Goal: Task Accomplishment & Management: Use online tool/utility

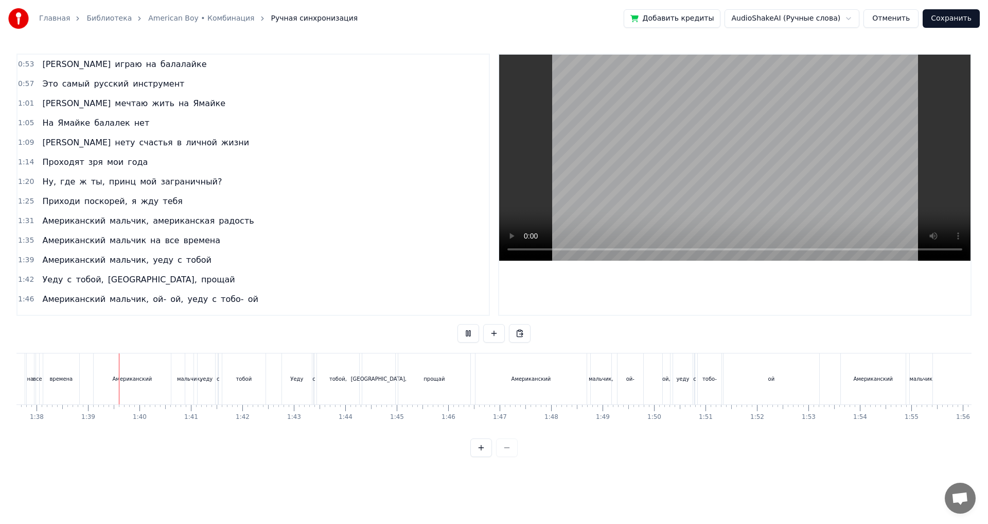
scroll to position [0, 5025]
click at [210, 141] on div "1:09 И нету счастья в личной жизни" at bounding box center [254, 143] width 472 height 20
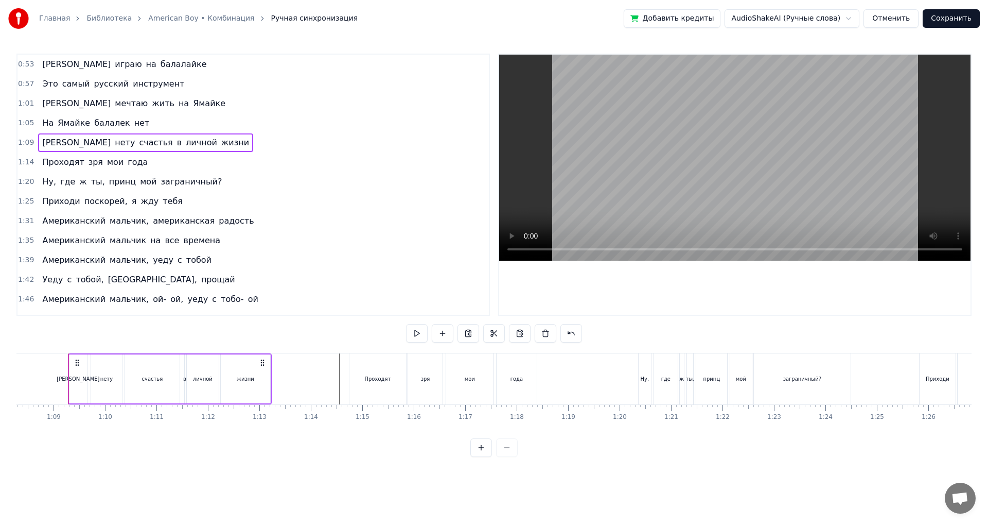
scroll to position [0, 3515]
click at [119, 245] on span "мальчик" at bounding box center [128, 240] width 39 height 12
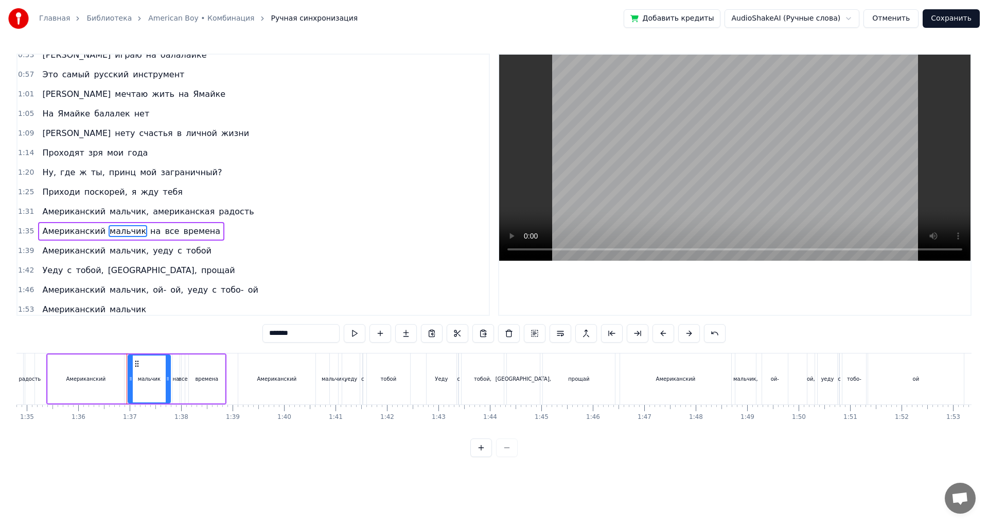
scroll to position [0, 4938]
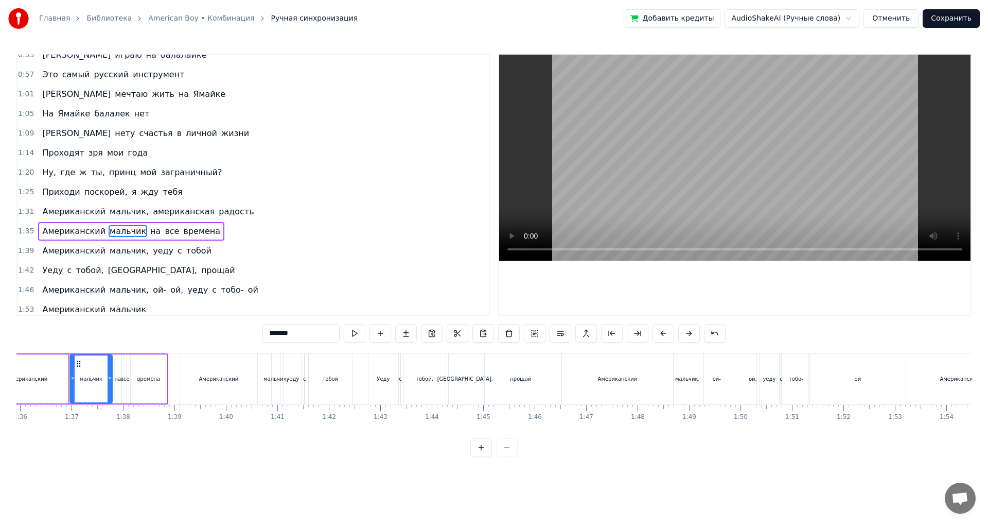
click at [73, 215] on span "Американский" at bounding box center [73, 211] width 65 height 12
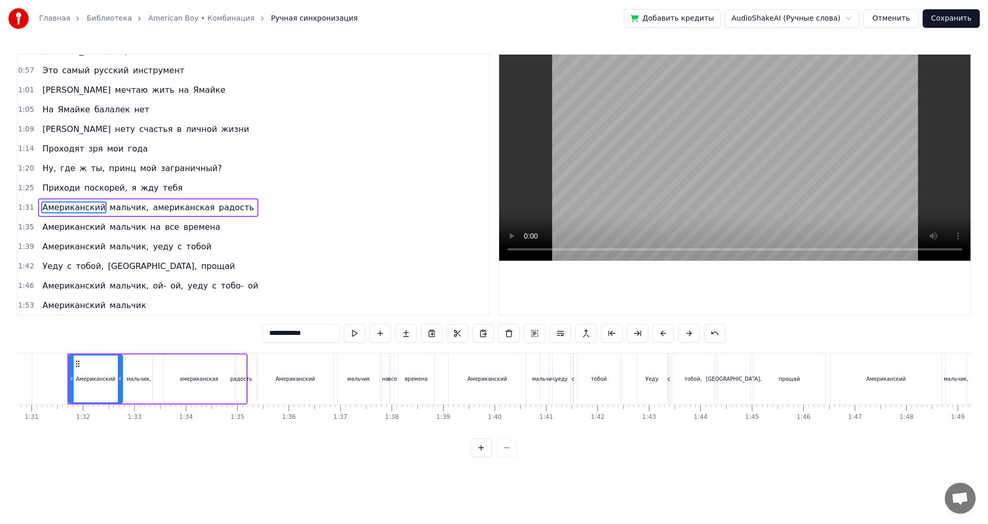
scroll to position [0, 4669]
click at [114, 204] on span "мальчик," at bounding box center [129, 207] width 41 height 12
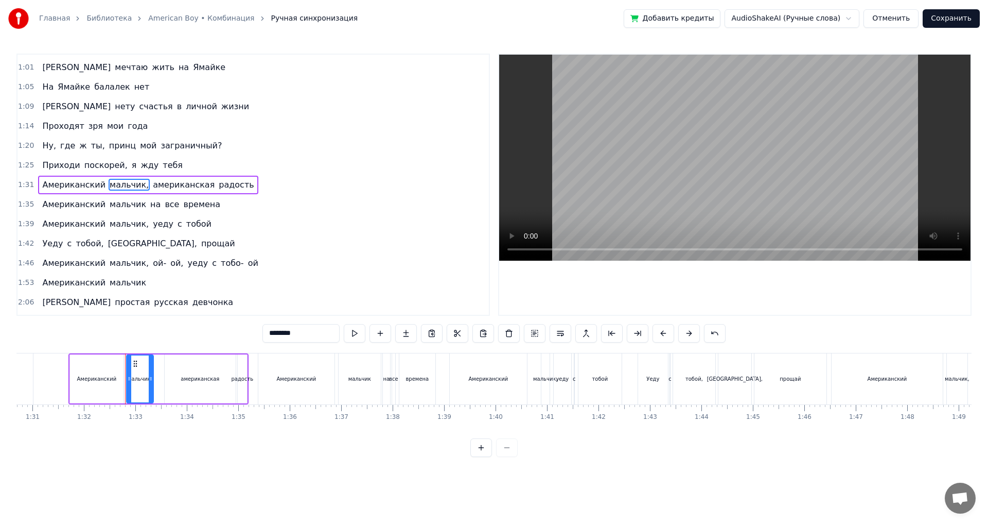
drag, startPoint x: 311, startPoint y: 333, endPoint x: 217, endPoint y: 326, distance: 94.4
click at [217, 326] on div "0:53 Я играю на балалайке 0:57 Это самый русский инструмент 1:01 Я мечтаю жить …" at bounding box center [493, 255] width 955 height 403
paste input "**********"
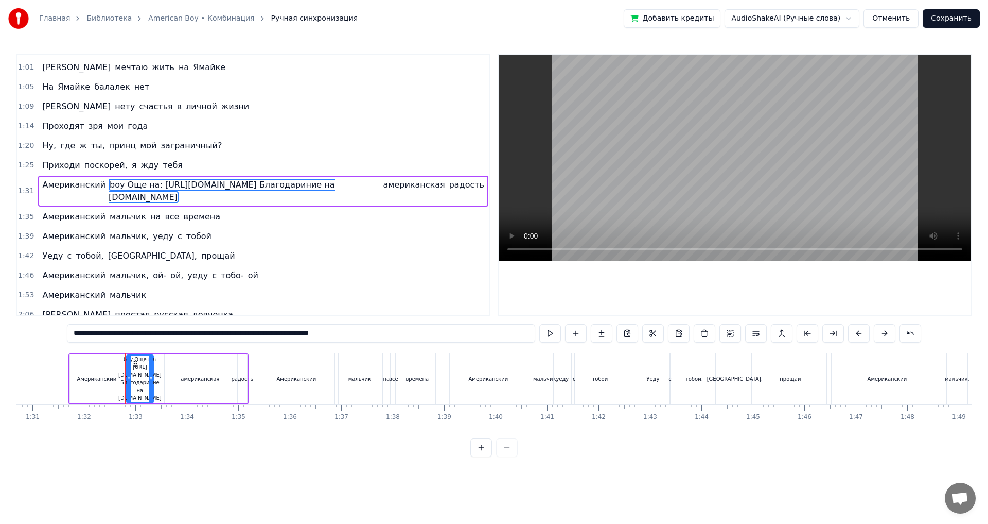
drag, startPoint x: 240, startPoint y: 333, endPoint x: 88, endPoint y: 327, distance: 153.0
click at [88, 327] on input "**********" at bounding box center [301, 333] width 468 height 19
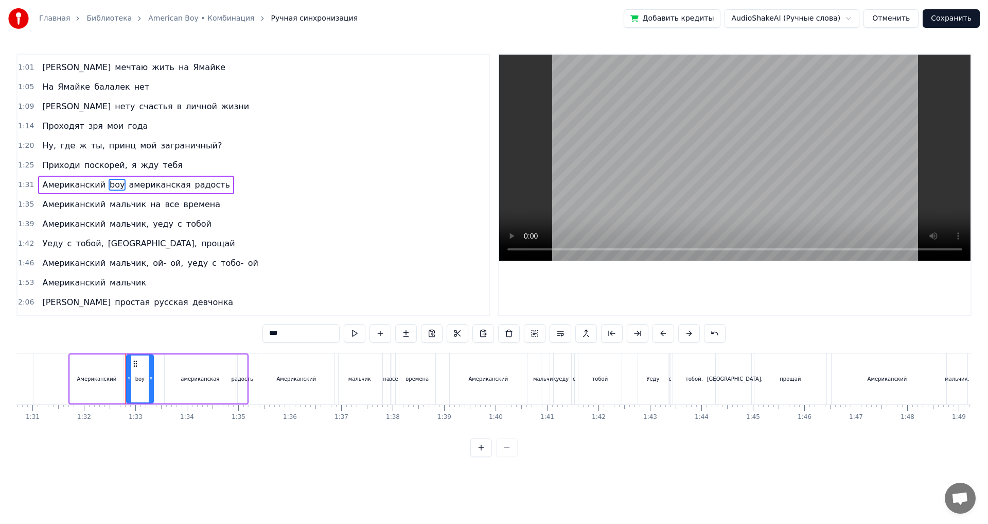
click at [115, 206] on span "мальчик" at bounding box center [128, 204] width 39 height 12
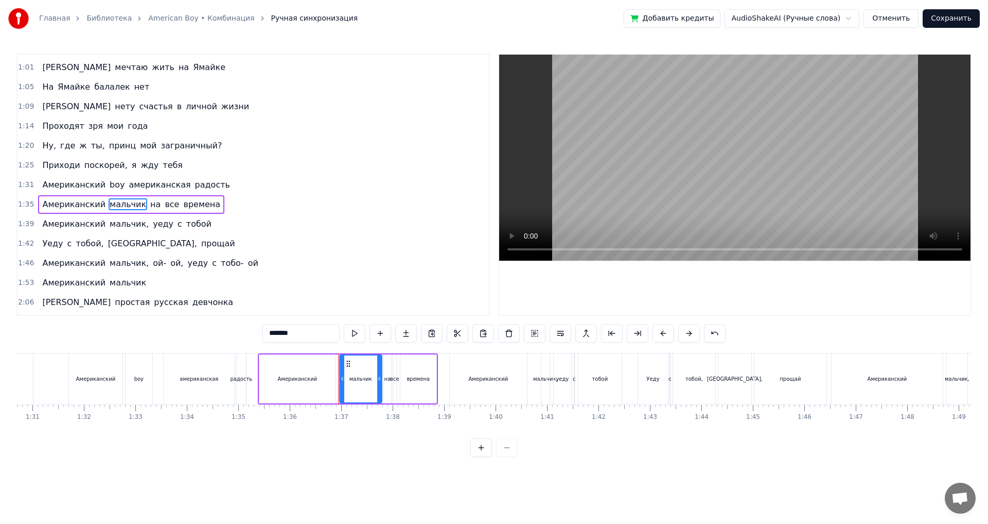
scroll to position [56, 0]
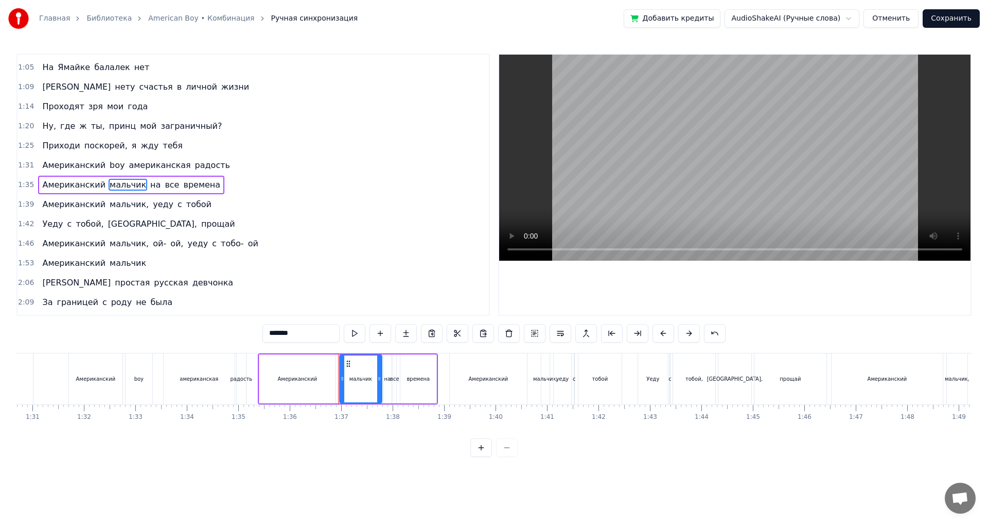
click at [109, 167] on span "boy" at bounding box center [117, 165] width 17 height 12
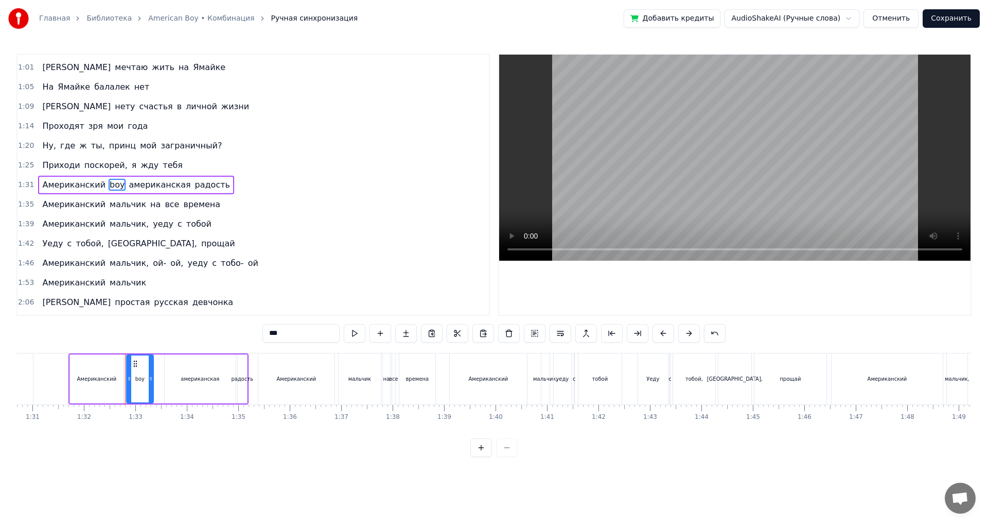
drag, startPoint x: 292, startPoint y: 336, endPoint x: 229, endPoint y: 336, distance: 62.8
click at [229, 336] on div "0:53 Я играю на балалайке 0:57 Это самый русский инструмент 1:01 Я мечтаю жить …" at bounding box center [493, 255] width 955 height 403
click at [128, 202] on span "мальчик" at bounding box center [128, 204] width 39 height 12
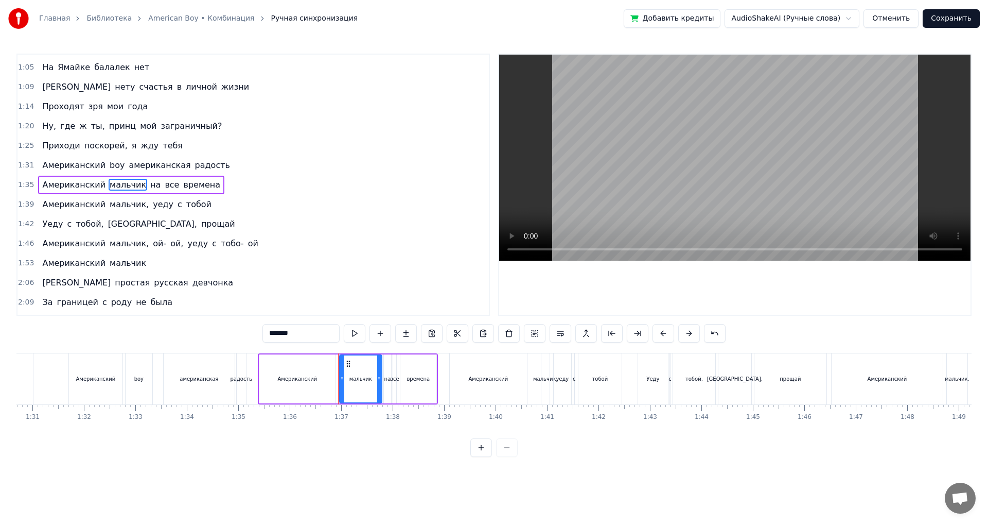
drag, startPoint x: 310, startPoint y: 334, endPoint x: 218, endPoint y: 333, distance: 92.7
click at [218, 333] on div "0:53 Я играю на балалайке 0:57 Это самый русский инструмент 1:01 Я мечтаю жить …" at bounding box center [493, 255] width 955 height 403
paste input "text"
click at [113, 198] on span "мальчик," at bounding box center [129, 204] width 41 height 12
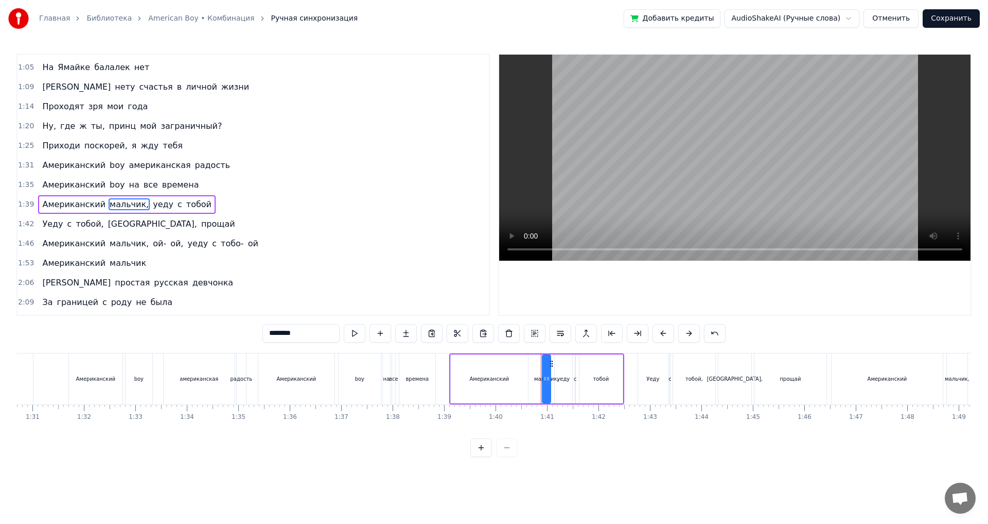
scroll to position [75, 0]
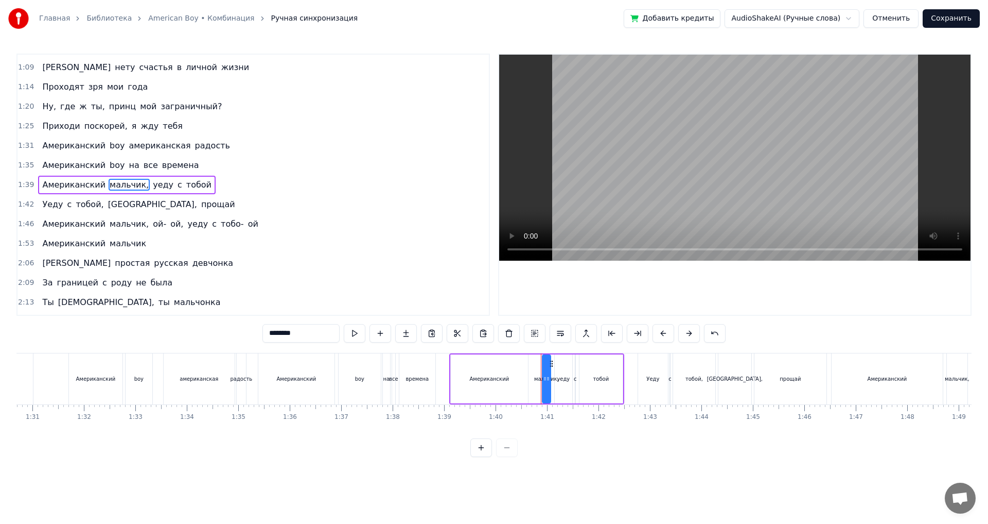
drag, startPoint x: 305, startPoint y: 334, endPoint x: 246, endPoint y: 329, distance: 59.3
click at [246, 329] on div "0:53 Я играю на балалайке 0:57 Это самый русский инструмент 1:01 Я мечтаю жить …" at bounding box center [493, 255] width 955 height 403
paste input "text"
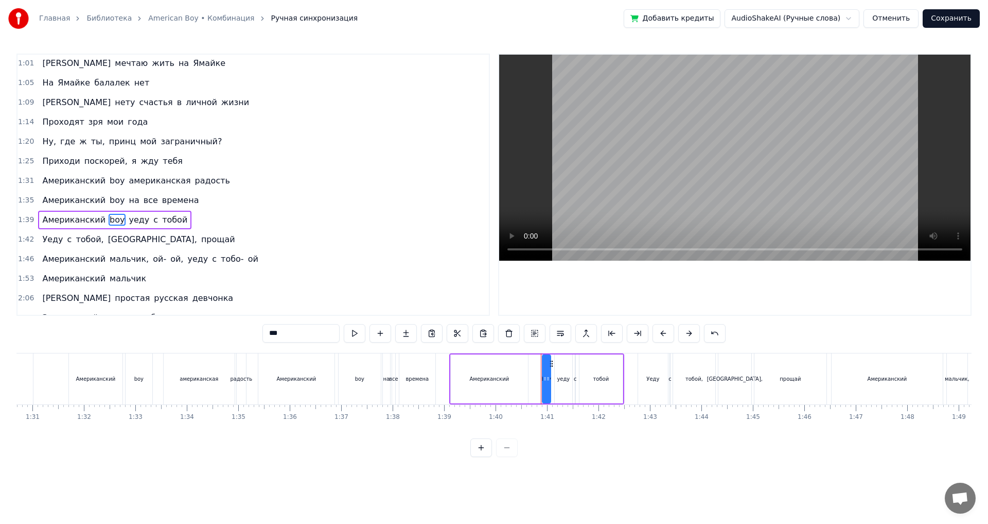
scroll to position [24, 0]
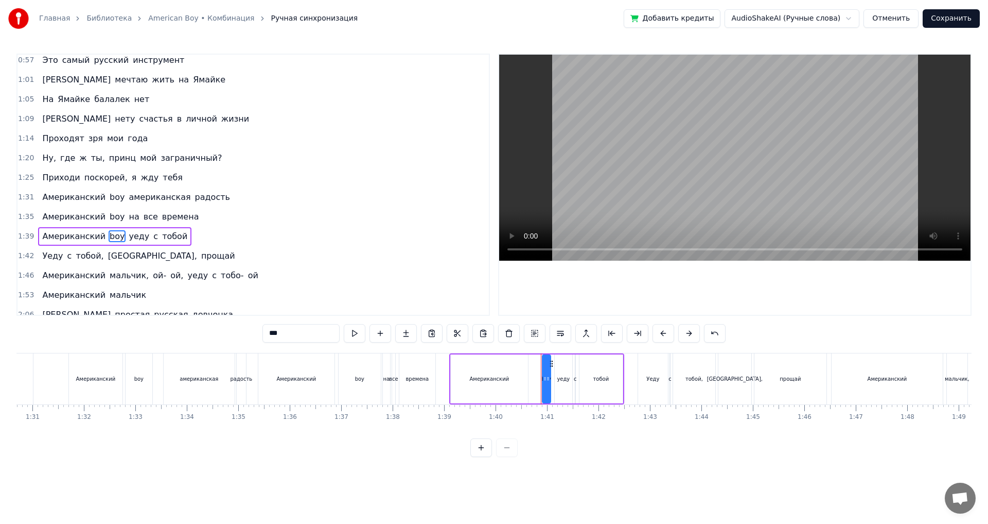
click at [109, 198] on span "boy" at bounding box center [117, 197] width 17 height 12
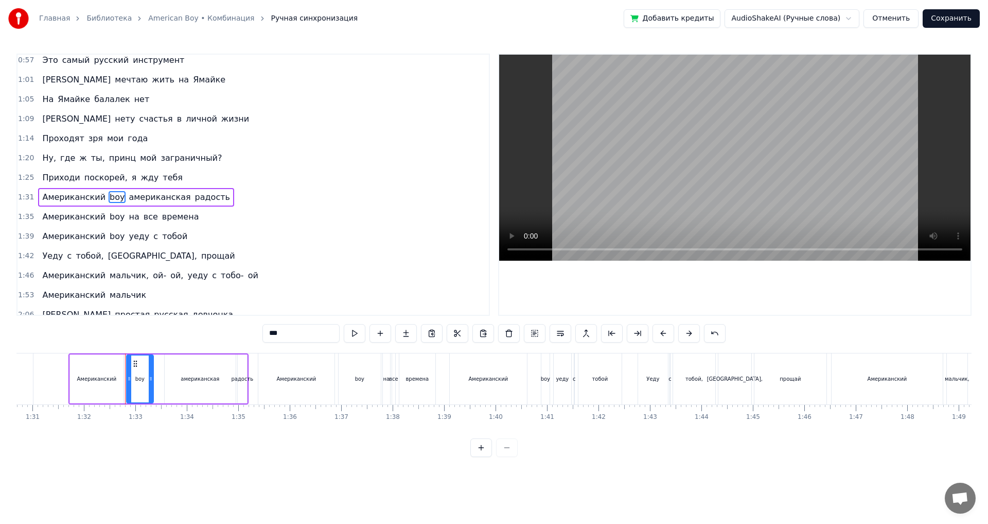
scroll to position [36, 0]
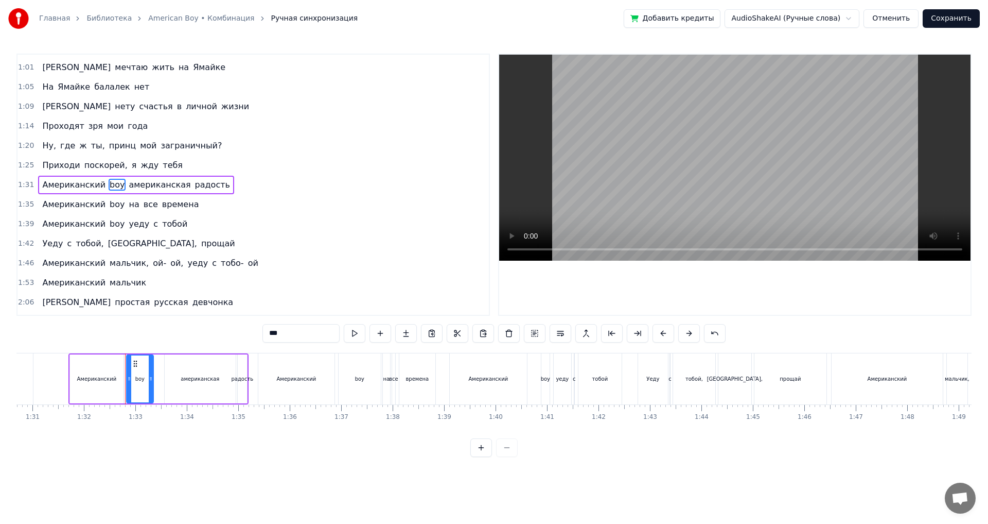
drag, startPoint x: 290, startPoint y: 335, endPoint x: 241, endPoint y: 333, distance: 48.9
click at [241, 333] on div "0:53 Я играю на балалайке 0:57 Это самый русский инструмент 1:01 Я мечтаю жить …" at bounding box center [493, 255] width 955 height 403
click at [194, 186] on span "радость" at bounding box center [212, 185] width 37 height 12
drag, startPoint x: 307, startPoint y: 336, endPoint x: 261, endPoint y: 333, distance: 46.5
click at [261, 333] on div "0:53 Я играю на балалайке 0:57 Это самый русский инструмент 1:01 Я мечтаю жить …" at bounding box center [493, 255] width 955 height 403
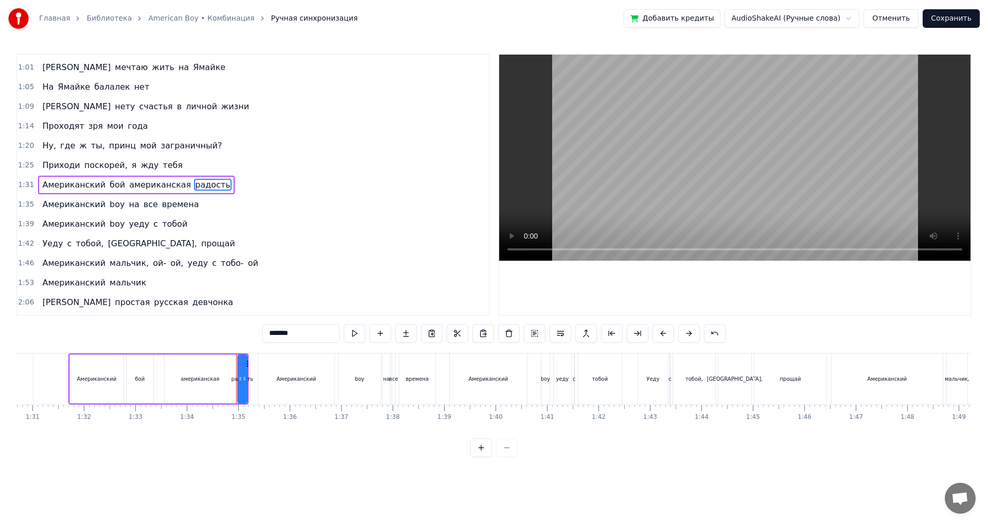
click at [261, 333] on div "0:53 Я играю на балалайке 0:57 Это самый русский инструмент 1:01 Я мечтаю жить …" at bounding box center [493, 255] width 955 height 403
drag, startPoint x: 307, startPoint y: 336, endPoint x: 242, endPoint y: 339, distance: 64.9
click at [242, 339] on div "0:53 Я играю на балалайке 0:57 Это самый русский инструмент 1:01 Я мечтаю жить …" at bounding box center [493, 255] width 955 height 403
click at [311, 338] on input "*******" at bounding box center [301, 333] width 77 height 19
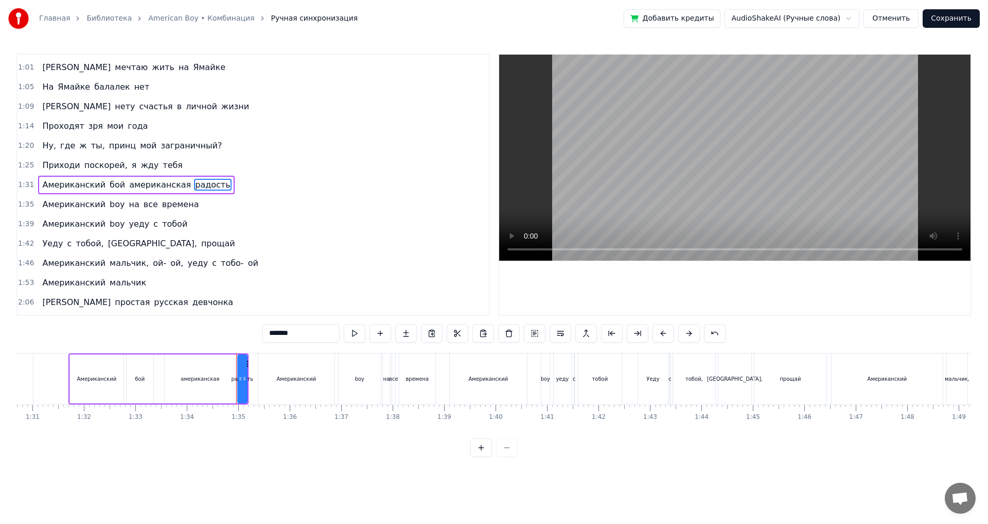
drag, startPoint x: 303, startPoint y: 334, endPoint x: 260, endPoint y: 334, distance: 42.7
click at [260, 334] on div "0:53 Я играю на балалайке 0:57 Это самый русский инструмент 1:01 Я мечтаю жить …" at bounding box center [493, 255] width 955 height 403
click at [109, 200] on span "boy" at bounding box center [117, 204] width 17 height 12
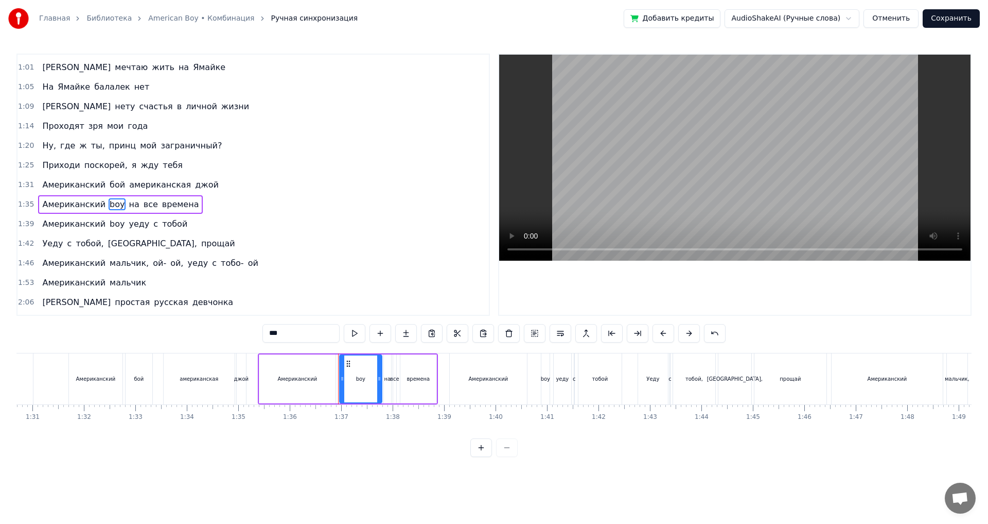
scroll to position [56, 0]
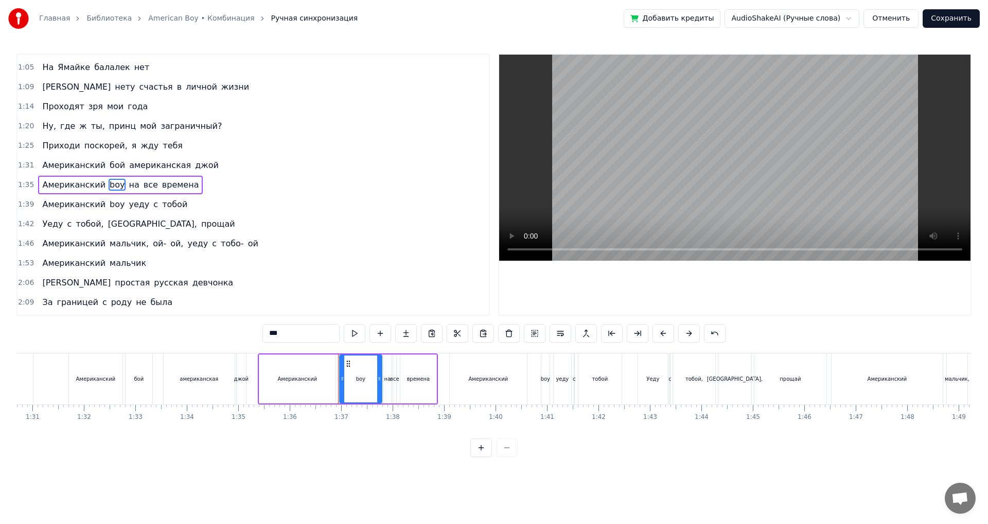
drag, startPoint x: 300, startPoint y: 337, endPoint x: 236, endPoint y: 327, distance: 64.6
click at [236, 327] on div "0:53 Я играю на балалайке 0:57 Это самый русский инструмент 1:01 Я мечтаю жить …" at bounding box center [493, 255] width 955 height 403
click at [128, 186] on span "на" at bounding box center [134, 185] width 12 height 12
drag, startPoint x: 300, startPoint y: 331, endPoint x: 243, endPoint y: 331, distance: 56.6
click at [243, 331] on div "0:53 Я играю на балалайке 0:57 Это самый русский инструмент 1:01 Я мечтаю жить …" at bounding box center [493, 255] width 955 height 403
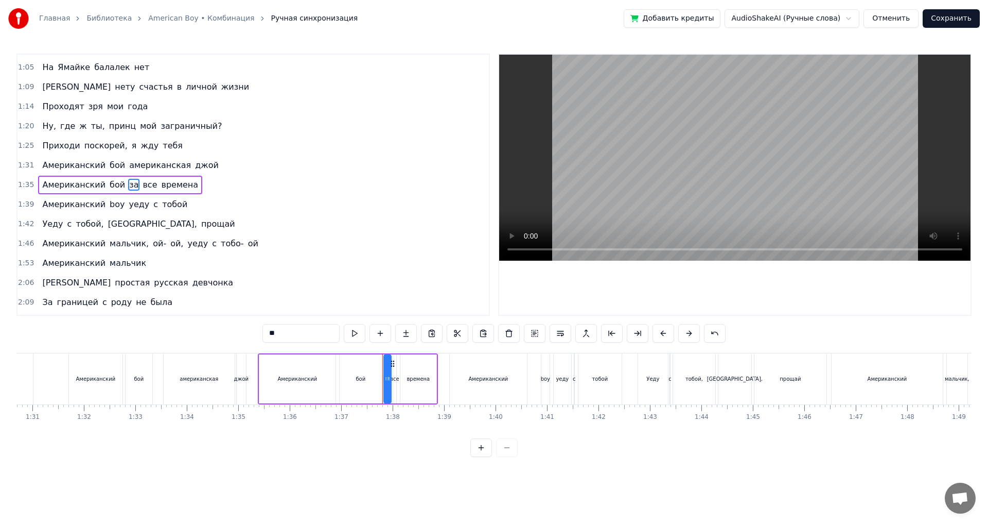
click at [142, 186] on span "все" at bounding box center [150, 185] width 16 height 12
drag, startPoint x: 284, startPoint y: 333, endPoint x: 243, endPoint y: 334, distance: 40.7
click at [243, 334] on div "0:53 Я играю на балалайке 0:57 Это самый русский инструмент 1:01 Я мечтаю жить …" at bounding box center [493, 255] width 955 height 403
type input "*"
click at [156, 182] on span "времена" at bounding box center [175, 185] width 39 height 12
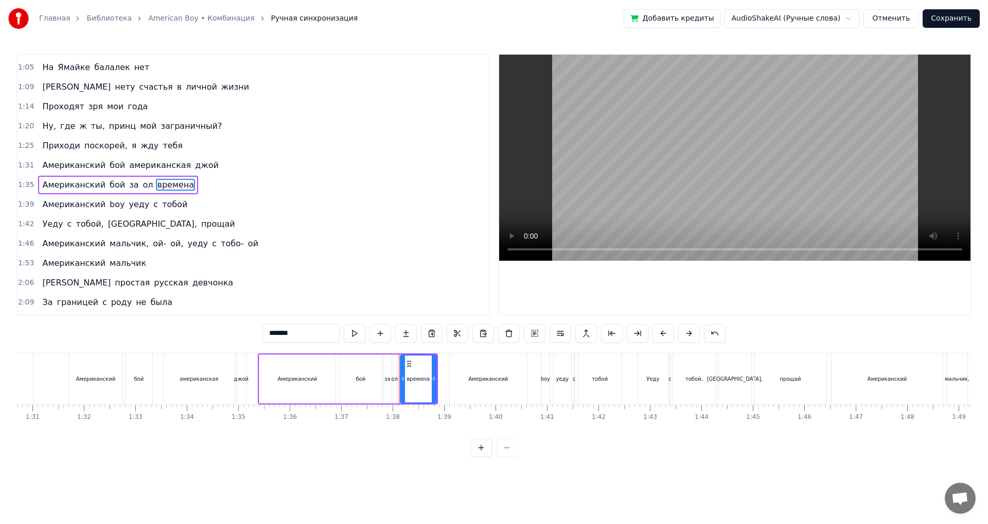
drag, startPoint x: 303, startPoint y: 333, endPoint x: 246, endPoint y: 333, distance: 57.1
click at [246, 333] on div "0:53 Я играю на балалайке 0:57 Это самый русский инструмент 1:01 Я мечтаю жить …" at bounding box center [493, 255] width 955 height 403
click at [109, 203] on span "boy" at bounding box center [117, 204] width 17 height 12
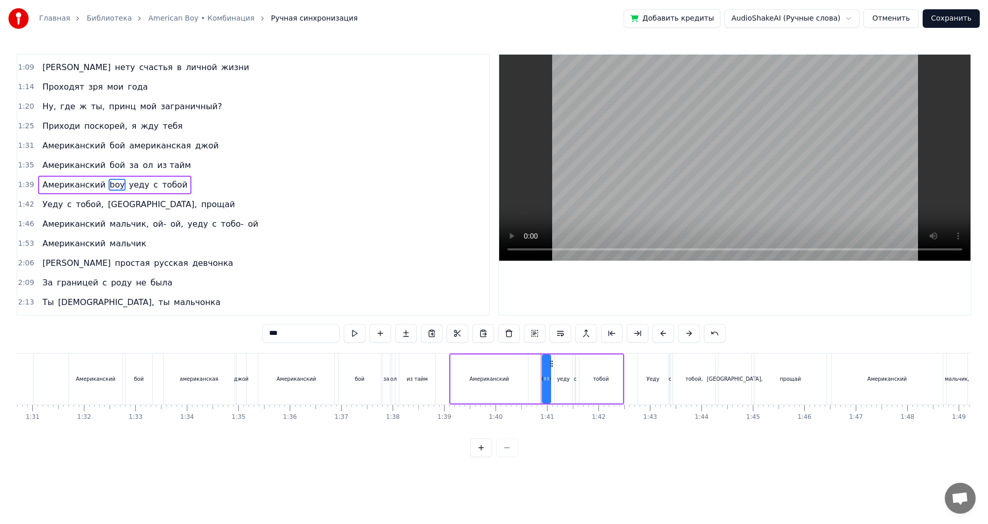
drag, startPoint x: 295, startPoint y: 334, endPoint x: 235, endPoint y: 337, distance: 59.8
click at [235, 337] on div "0:53 Я играю на балалайке 0:57 Это самый русский инструмент 1:01 Я мечтаю жить …" at bounding box center [493, 255] width 955 height 403
click at [109, 225] on span "мальчик," at bounding box center [129, 224] width 41 height 12
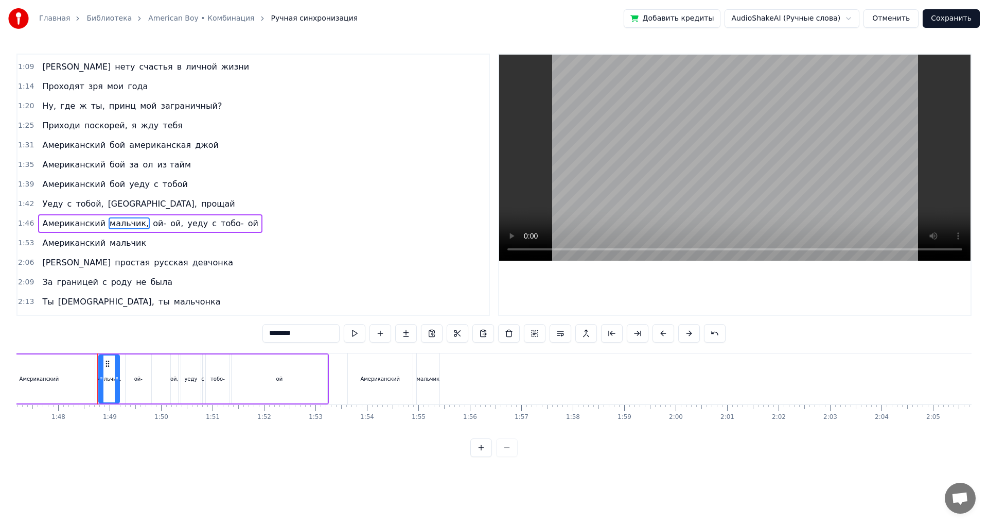
scroll to position [0, 5547]
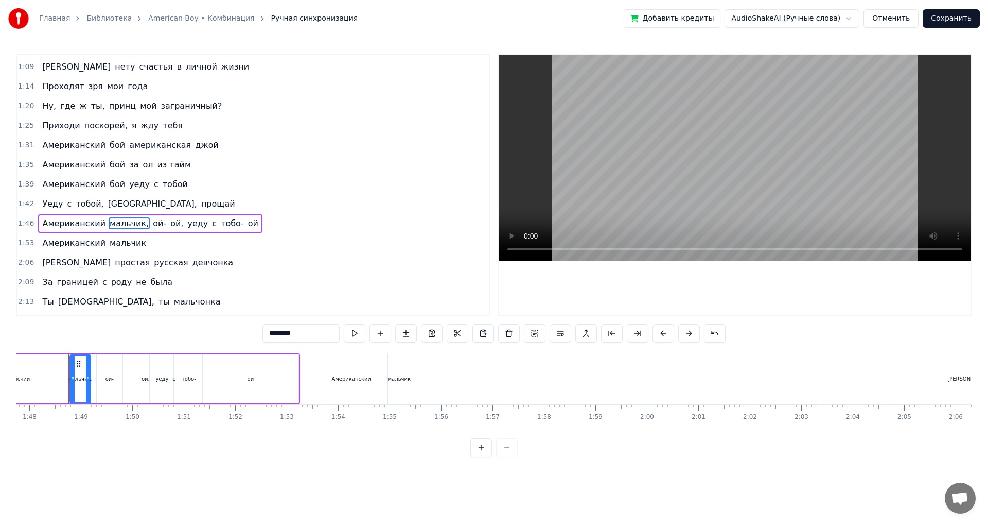
drag, startPoint x: 306, startPoint y: 330, endPoint x: 280, endPoint y: 335, distance: 26.8
click at [250, 330] on div "0:53 Я играю на балалайке 0:57 Это самый русский инструмент 1:01 Я мечтаю жить …" at bounding box center [493, 255] width 955 height 403
click at [122, 246] on span "мальчик" at bounding box center [128, 243] width 39 height 12
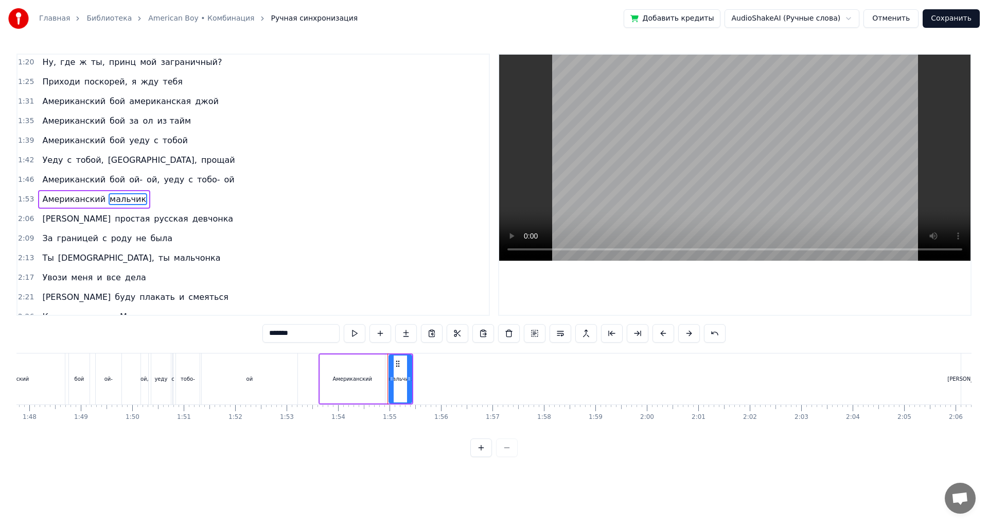
scroll to position [134, 0]
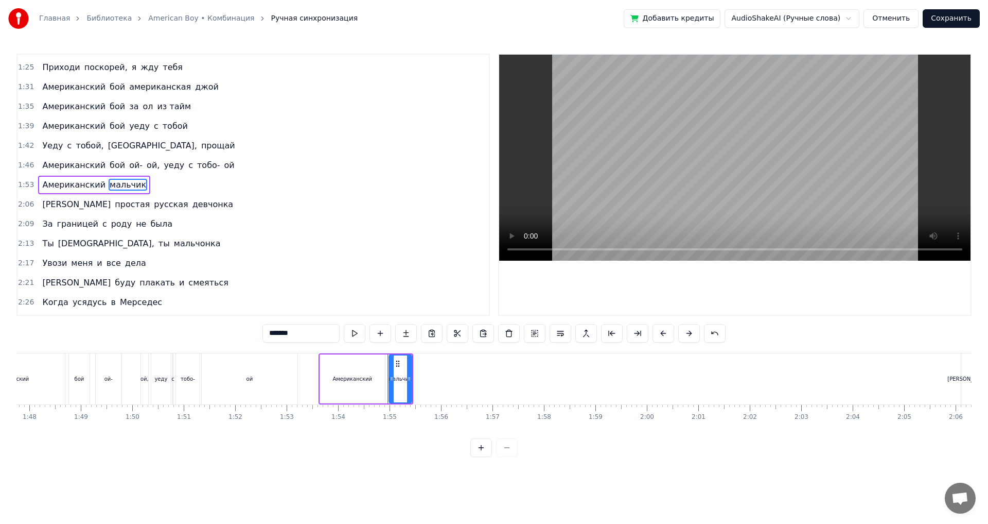
drag, startPoint x: 306, startPoint y: 337, endPoint x: 233, endPoint y: 335, distance: 73.1
click at [233, 335] on div "0:53 Я играю на балалайке 0:57 Это самый русский инструмент 1:01 Я мечтаю жить …" at bounding box center [493, 255] width 955 height 403
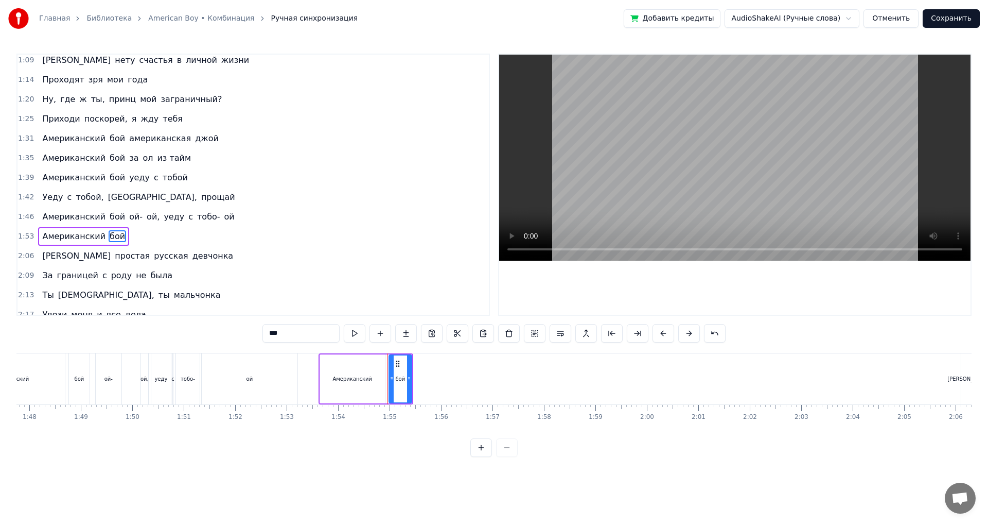
click at [54, 138] on span "Американский" at bounding box center [73, 138] width 65 height 12
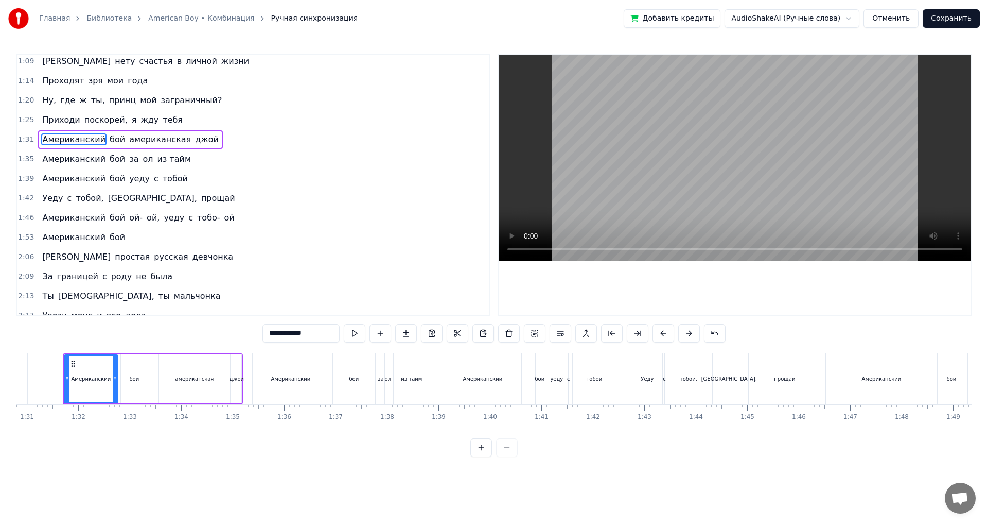
scroll to position [0, 4669]
click at [142, 140] on span "американская" at bounding box center [160, 139] width 64 height 12
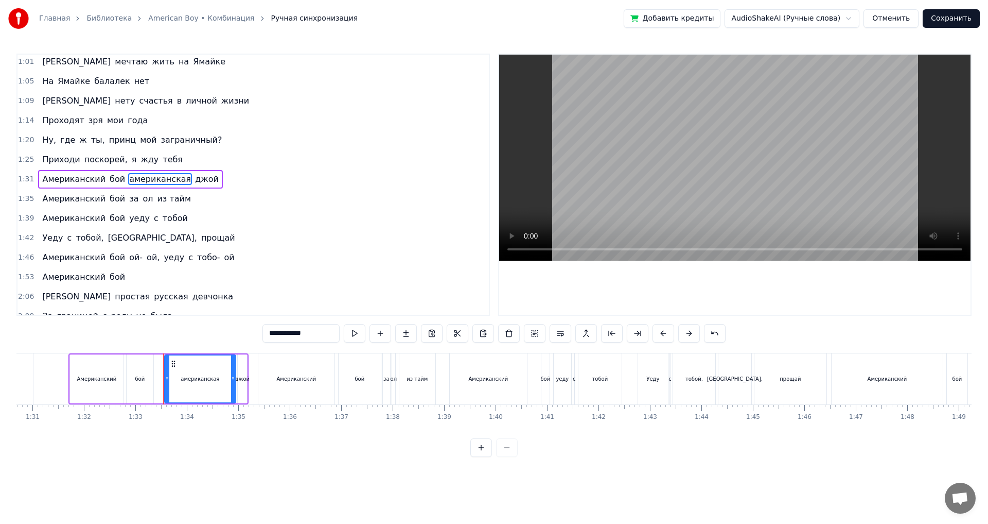
scroll to position [36, 0]
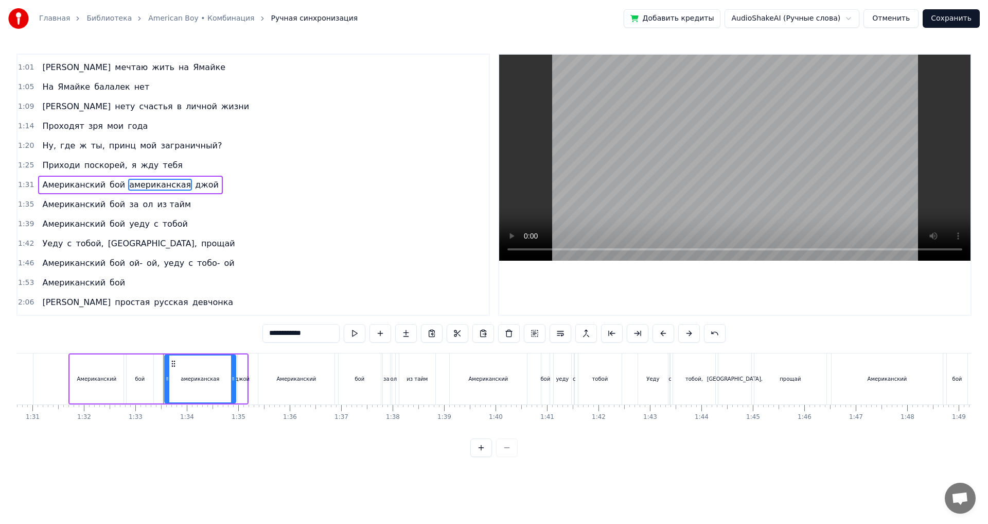
drag, startPoint x: 321, startPoint y: 331, endPoint x: 307, endPoint y: 328, distance: 14.1
click at [307, 328] on input "**********" at bounding box center [301, 333] width 77 height 19
drag, startPoint x: 303, startPoint y: 334, endPoint x: 343, endPoint y: 341, distance: 40.3
click at [340, 340] on div "**********" at bounding box center [494, 333] width 463 height 19
click at [77, 181] on span "Американский" at bounding box center [73, 185] width 65 height 12
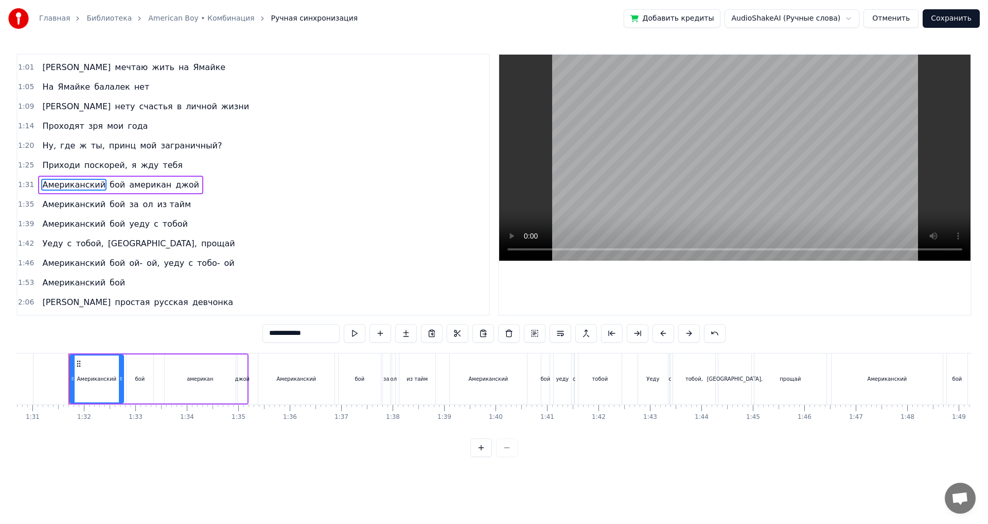
drag, startPoint x: 301, startPoint y: 333, endPoint x: 337, endPoint y: 341, distance: 36.5
click at [337, 341] on input "**********" at bounding box center [301, 333] width 77 height 19
click at [68, 207] on span "Американский" at bounding box center [73, 204] width 65 height 12
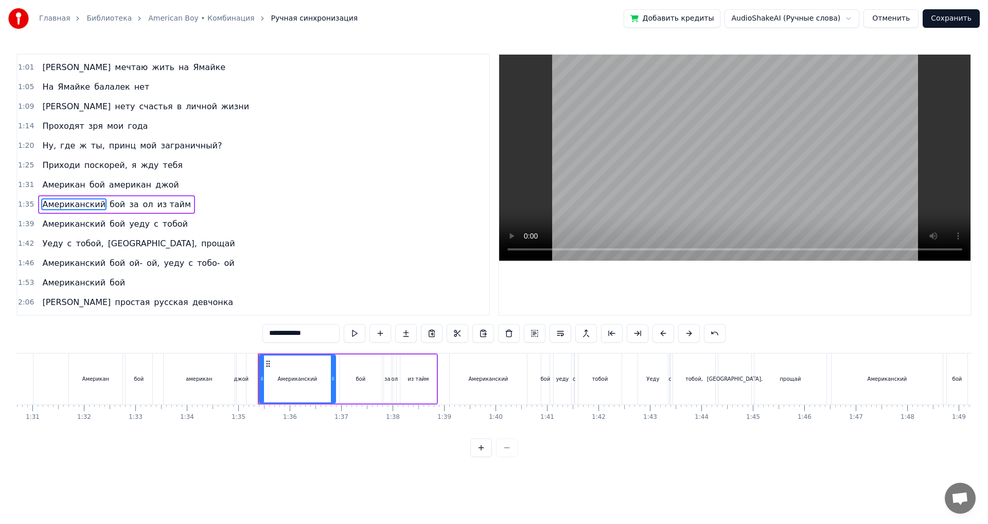
scroll to position [56, 0]
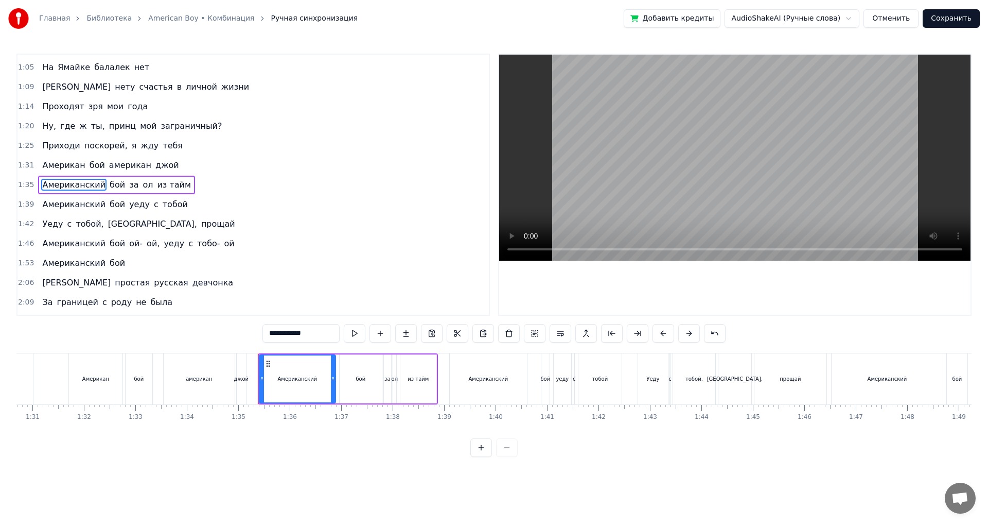
drag, startPoint x: 302, startPoint y: 334, endPoint x: 345, endPoint y: 334, distance: 42.7
click at [345, 334] on div "**********" at bounding box center [494, 333] width 463 height 19
click at [54, 203] on span "Американский" at bounding box center [73, 204] width 65 height 12
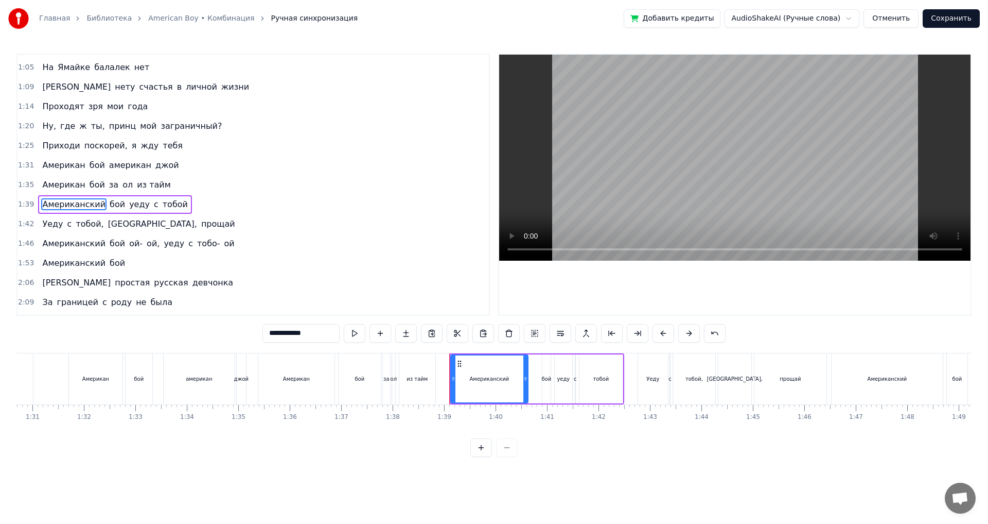
scroll to position [75, 0]
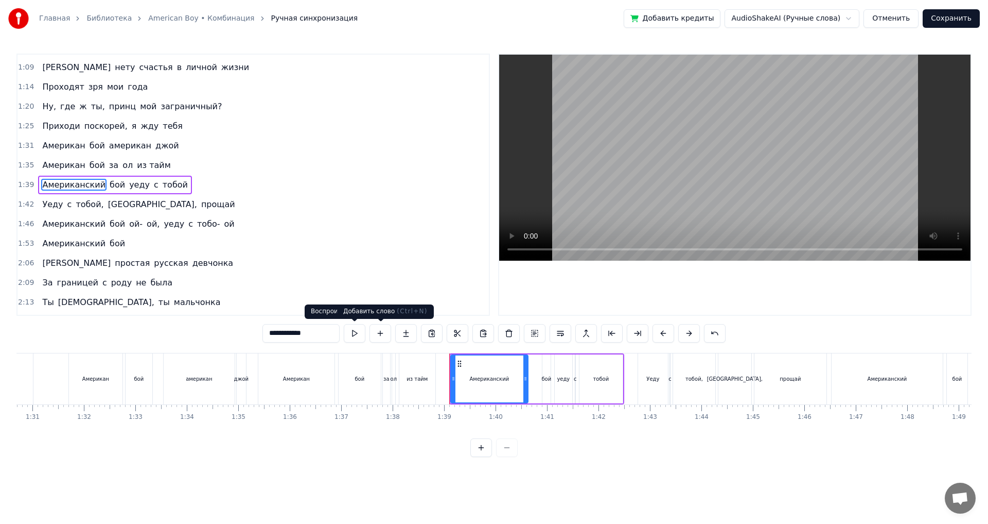
drag, startPoint x: 302, startPoint y: 333, endPoint x: 377, endPoint y: 332, distance: 74.7
click at [377, 332] on div "**********" at bounding box center [494, 333] width 463 height 19
click at [77, 219] on span "Американский" at bounding box center [73, 224] width 65 height 12
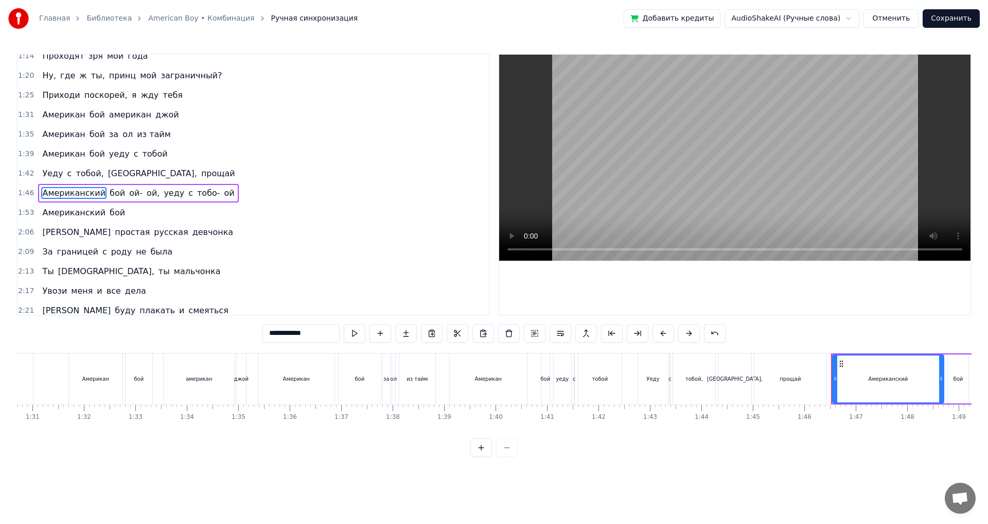
scroll to position [114, 0]
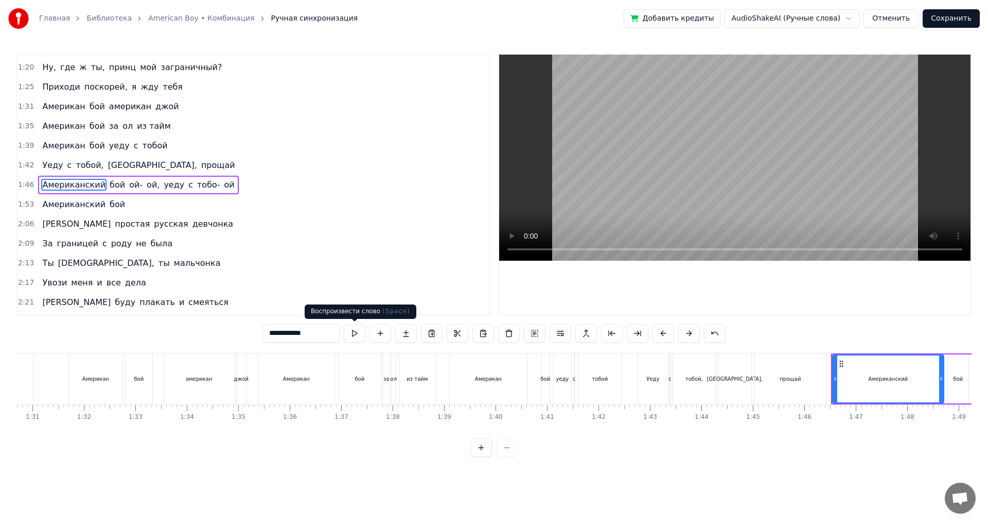
drag, startPoint x: 305, startPoint y: 334, endPoint x: 351, endPoint y: 338, distance: 46.0
click at [351, 338] on div "**********" at bounding box center [494, 333] width 463 height 19
click at [79, 208] on span "Американский" at bounding box center [73, 204] width 65 height 12
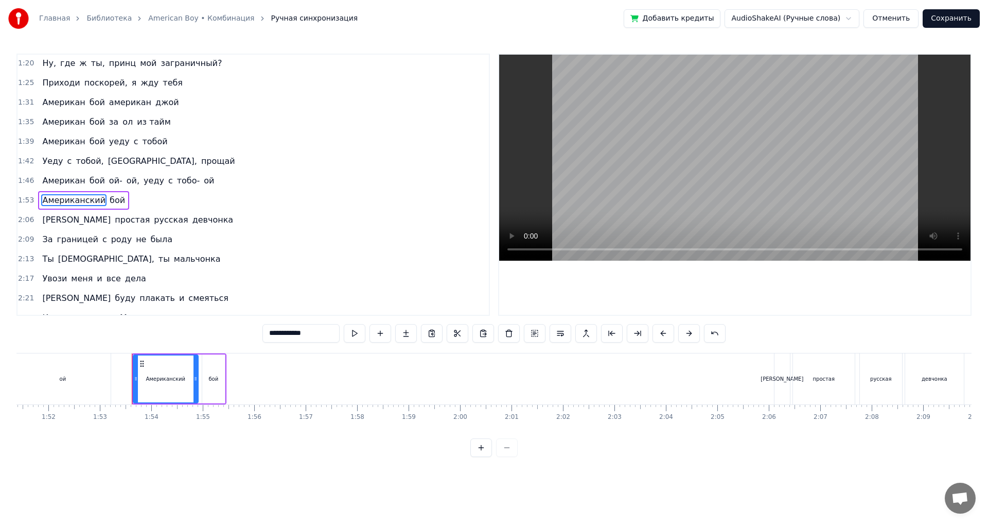
scroll to position [0, 5797]
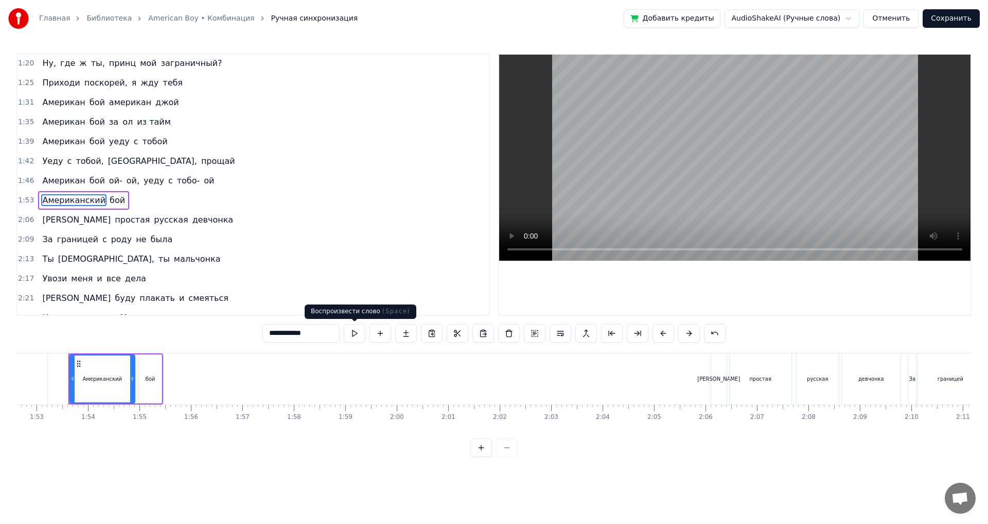
drag, startPoint x: 303, startPoint y: 335, endPoint x: 345, endPoint y: 335, distance: 42.2
click at [345, 335] on div "**********" at bounding box center [494, 333] width 463 height 19
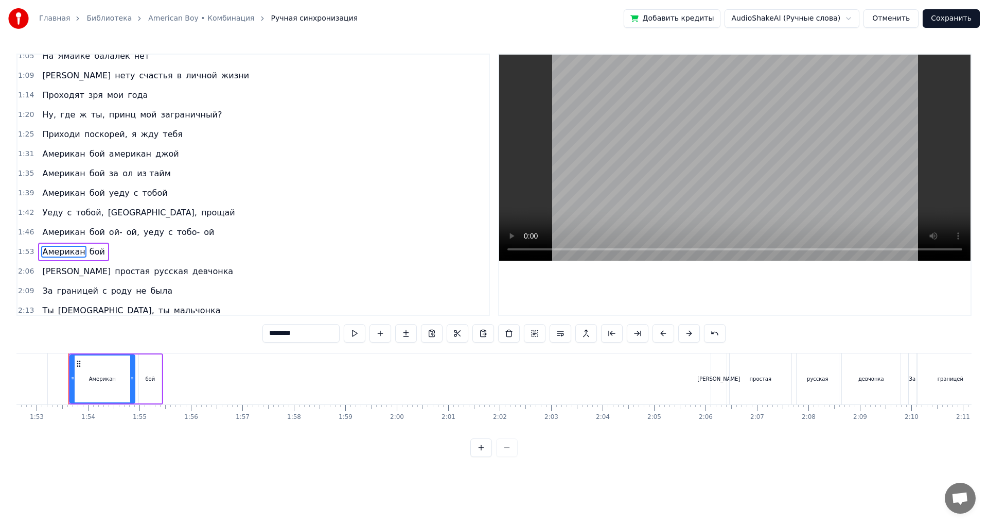
click at [58, 157] on span "Американ" at bounding box center [63, 154] width 45 height 12
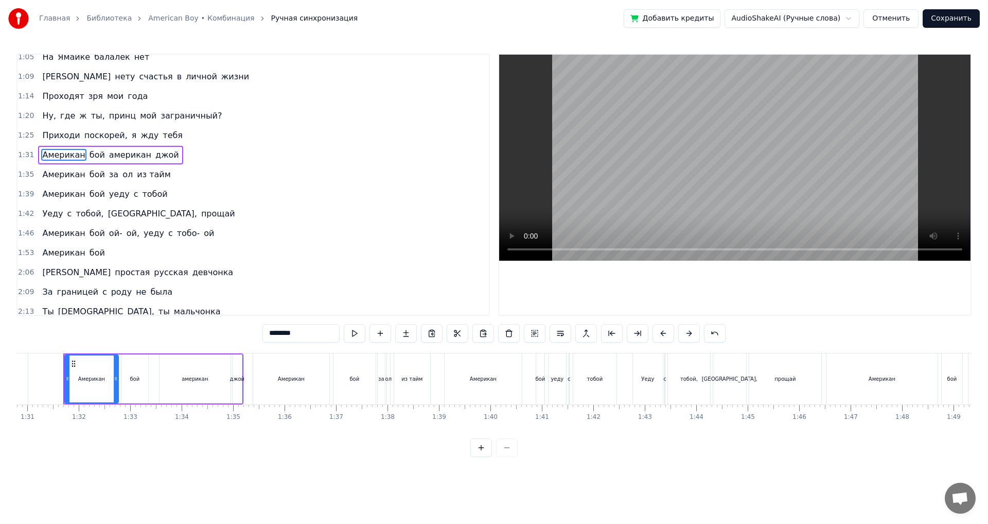
scroll to position [0, 4669]
click at [544, 386] on div "бой" at bounding box center [546, 378] width 8 height 51
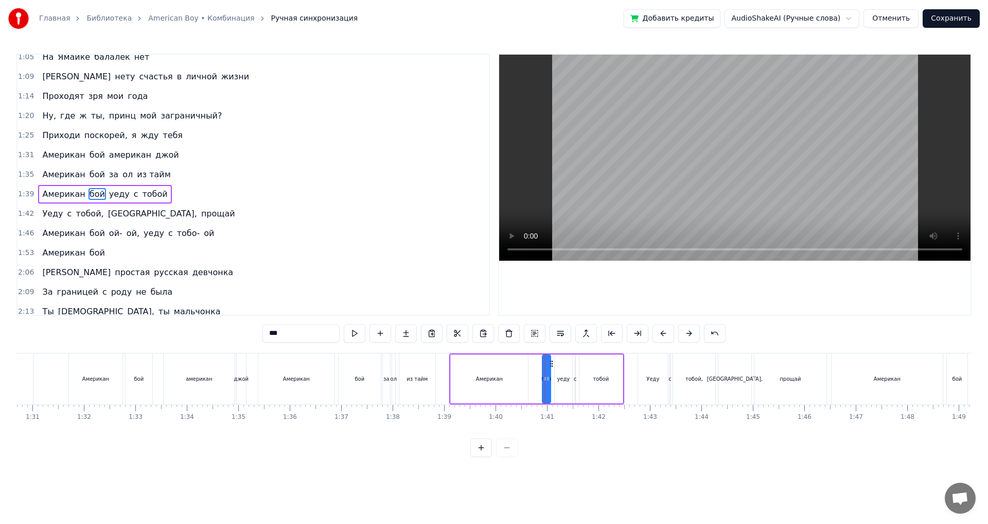
scroll to position [75, 0]
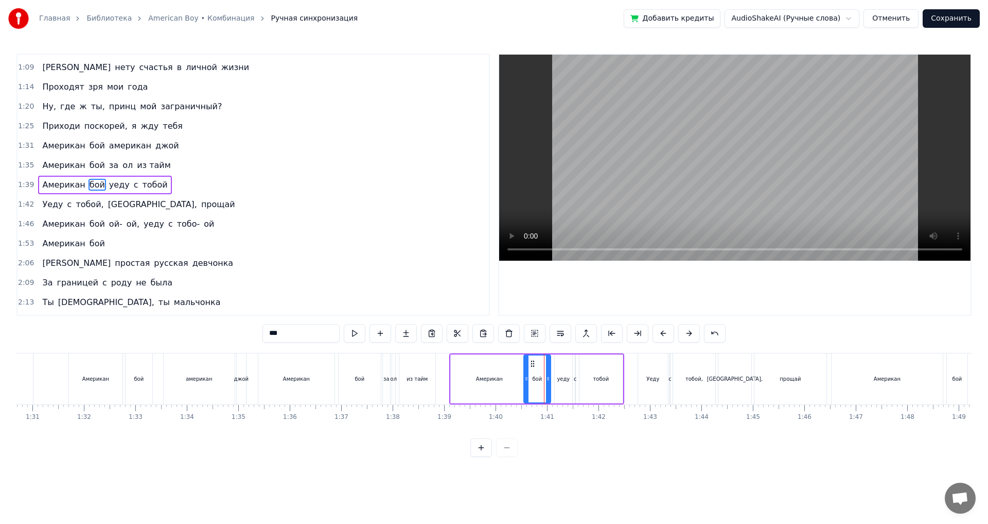
drag, startPoint x: 543, startPoint y: 378, endPoint x: 525, endPoint y: 376, distance: 18.6
click at [525, 376] on icon at bounding box center [527, 378] width 4 height 8
drag, startPoint x: 546, startPoint y: 376, endPoint x: 531, endPoint y: 375, distance: 14.5
click at [532, 375] on icon at bounding box center [534, 378] width 4 height 8
drag, startPoint x: 527, startPoint y: 375, endPoint x: 520, endPoint y: 375, distance: 6.7
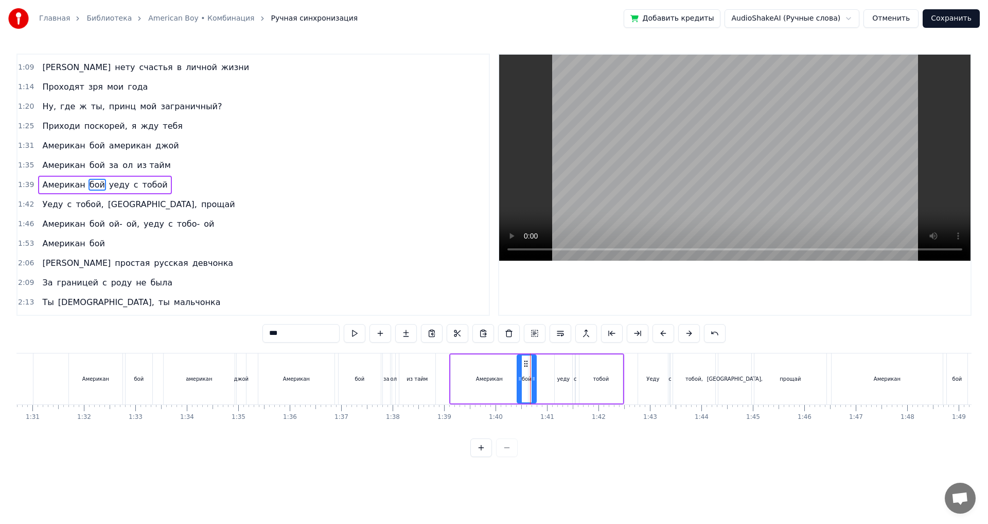
click at [520, 375] on icon at bounding box center [520, 378] width 4 height 8
click at [483, 377] on div "Американ" at bounding box center [489, 379] width 27 height 8
drag, startPoint x: 526, startPoint y: 380, endPoint x: 513, endPoint y: 379, distance: 12.4
click at [514, 380] on icon at bounding box center [516, 378] width 4 height 8
click at [361, 380] on div "бой" at bounding box center [360, 379] width 10 height 8
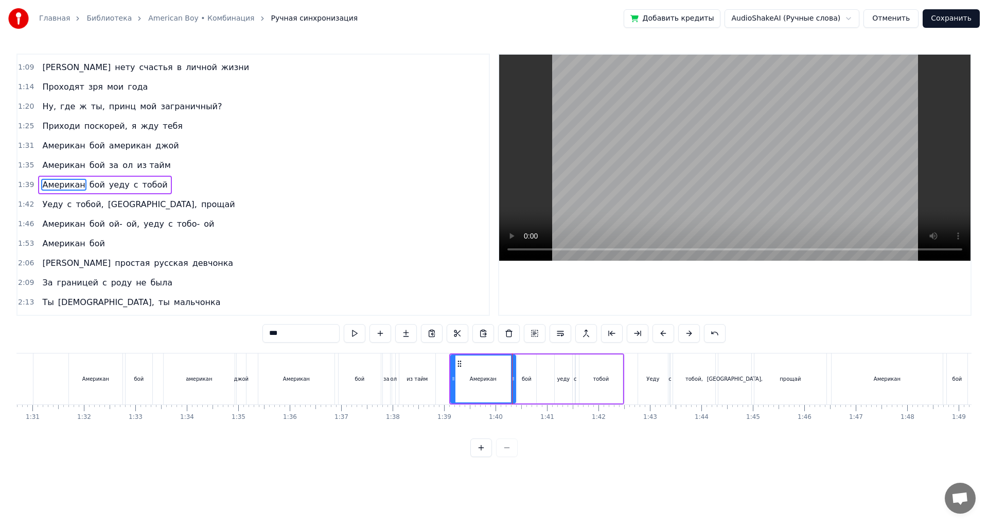
scroll to position [56, 0]
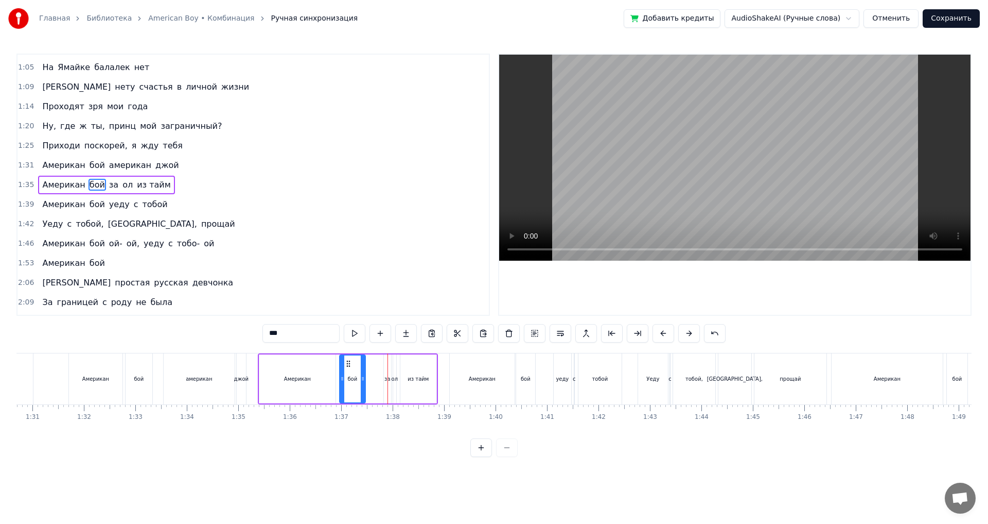
drag, startPoint x: 379, startPoint y: 374, endPoint x: 363, endPoint y: 374, distance: 16.5
click at [363, 374] on icon at bounding box center [363, 378] width 4 height 8
click at [298, 375] on div "Американ" at bounding box center [297, 379] width 27 height 8
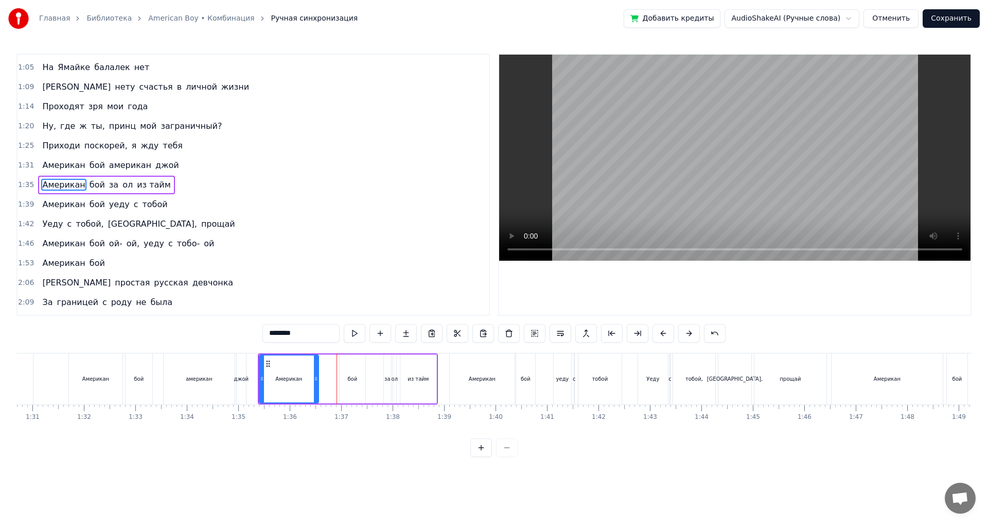
drag, startPoint x: 334, startPoint y: 378, endPoint x: 317, endPoint y: 376, distance: 17.1
click at [317, 376] on icon at bounding box center [316, 378] width 4 height 8
click at [350, 376] on div "бой" at bounding box center [352, 379] width 10 height 8
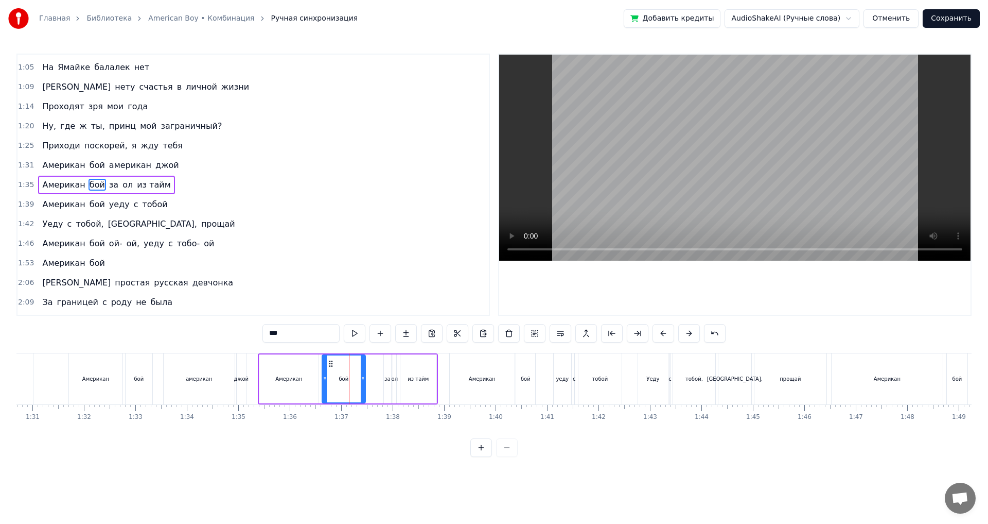
click at [323, 378] on icon at bounding box center [325, 378] width 4 height 8
drag, startPoint x: 364, startPoint y: 374, endPoint x: 343, endPoint y: 371, distance: 21.8
click at [343, 371] on div at bounding box center [343, 378] width 4 height 47
click at [386, 378] on div "за" at bounding box center [388, 379] width 6 height 8
drag, startPoint x: 384, startPoint y: 378, endPoint x: 346, endPoint y: 377, distance: 37.6
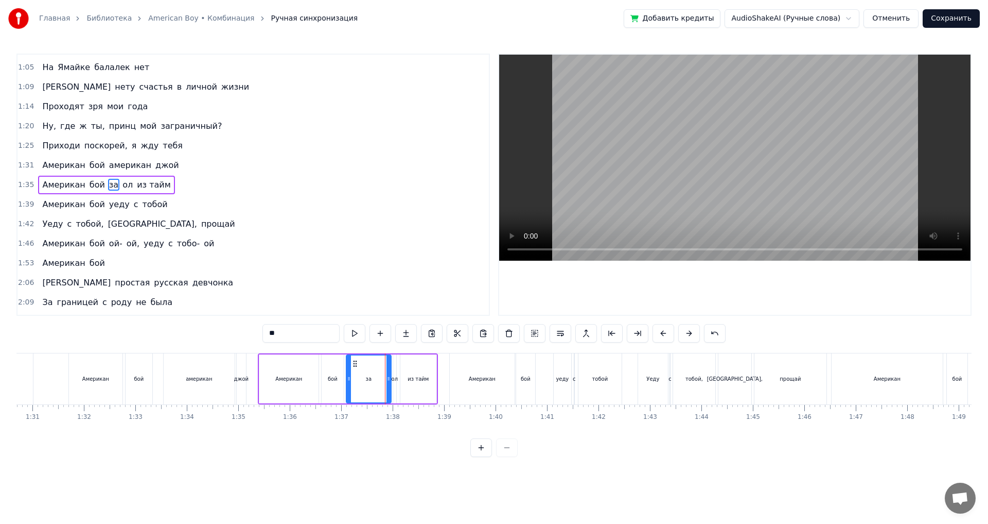
click at [347, 377] on icon at bounding box center [349, 378] width 4 height 8
drag, startPoint x: 390, startPoint y: 373, endPoint x: 365, endPoint y: 374, distance: 25.2
click at [365, 374] on div at bounding box center [363, 378] width 4 height 47
click at [393, 373] on div "ол" at bounding box center [394, 378] width 3 height 49
type input "**"
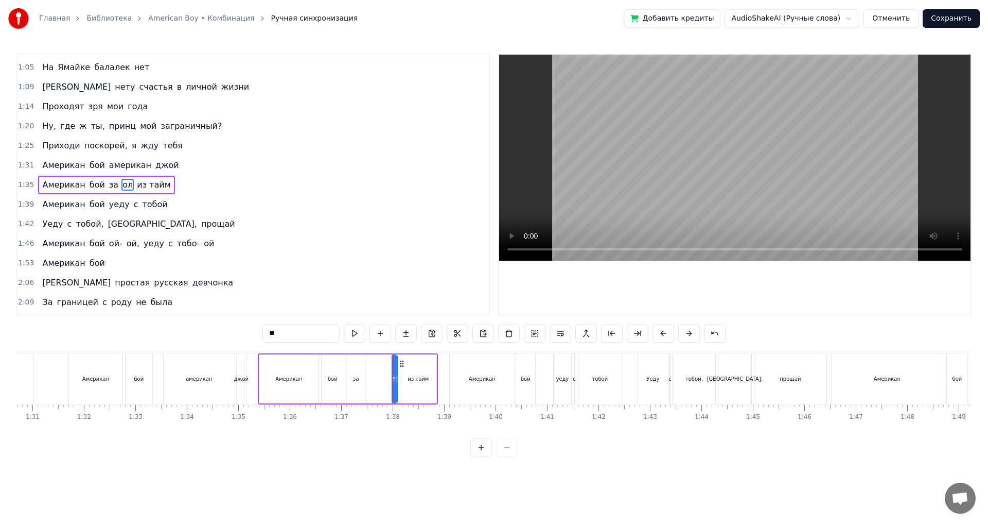
drag, startPoint x: 392, startPoint y: 373, endPoint x: 388, endPoint y: 376, distance: 5.6
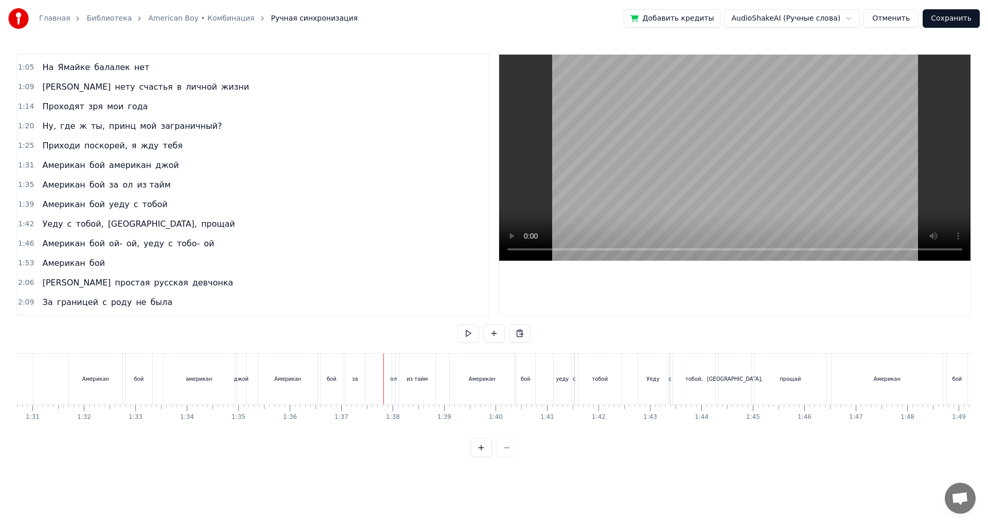
click at [392, 376] on div "ол" at bounding box center [394, 379] width 7 height 8
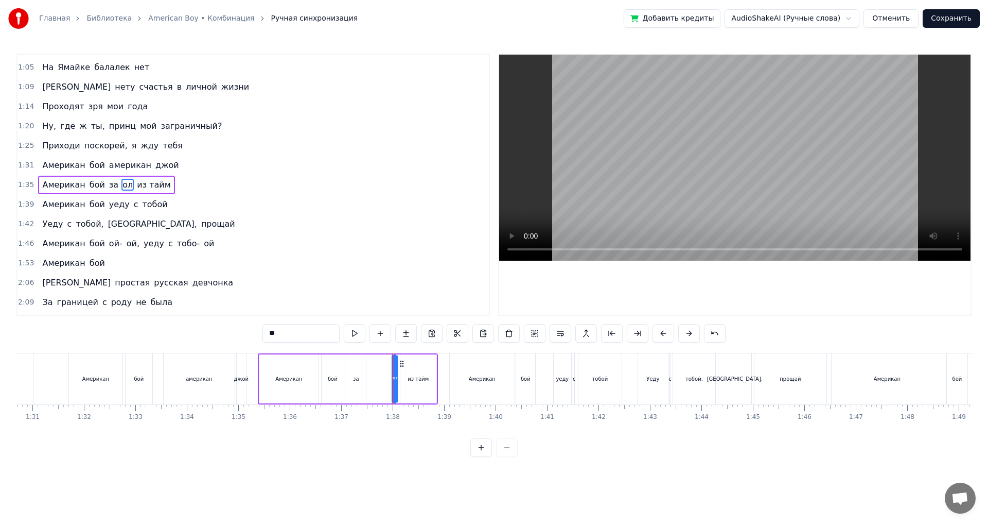
drag, startPoint x: 393, startPoint y: 379, endPoint x: 380, endPoint y: 382, distance: 13.2
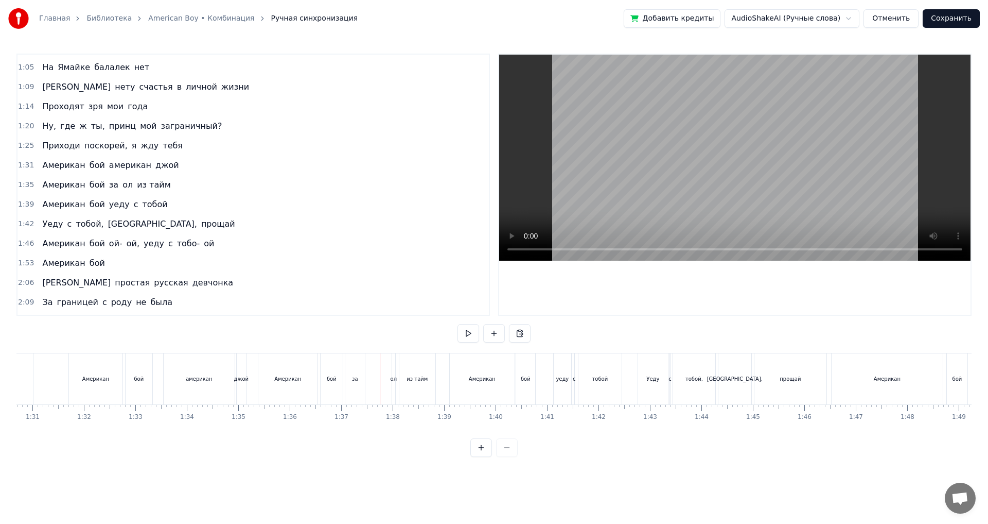
click at [394, 380] on div "ол" at bounding box center [394, 379] width 7 height 8
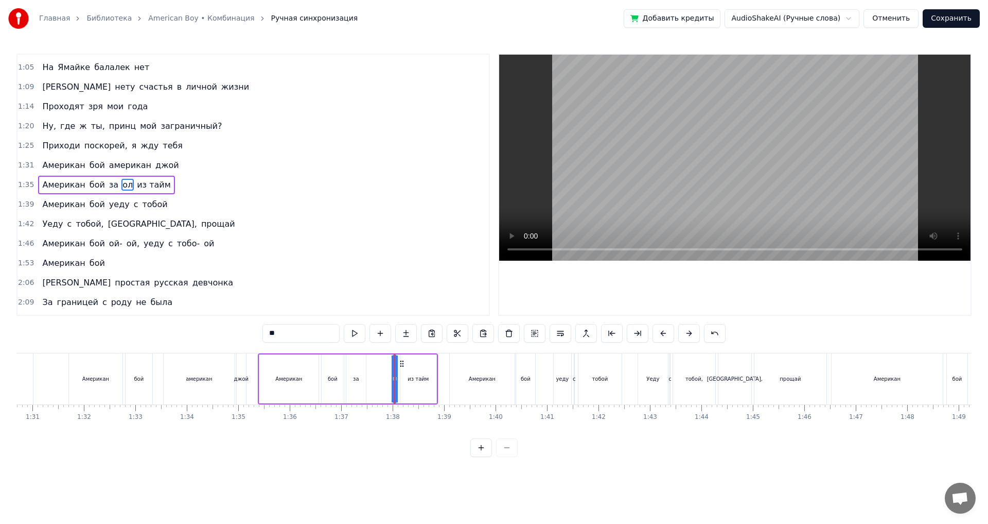
click at [394, 379] on div at bounding box center [394, 378] width 1 height 51
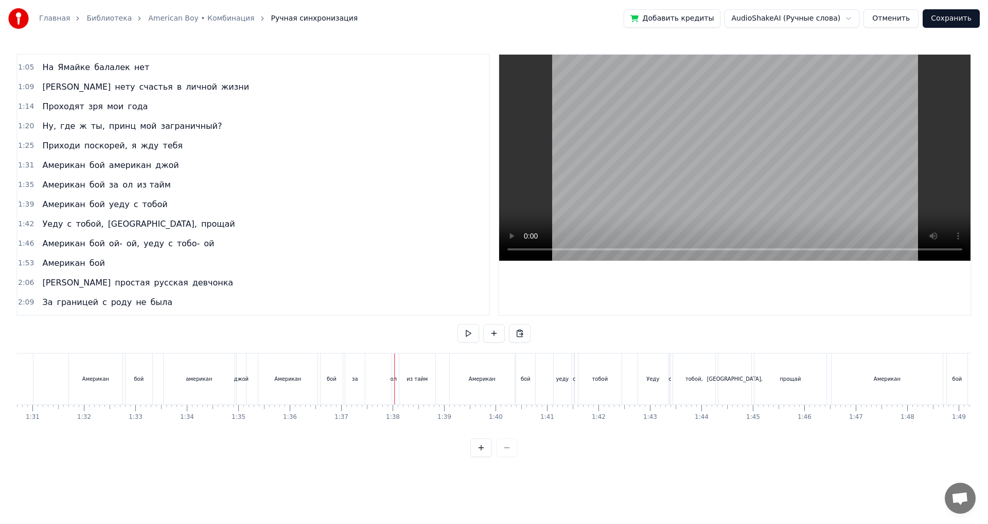
click at [393, 378] on div "ол" at bounding box center [394, 379] width 7 height 8
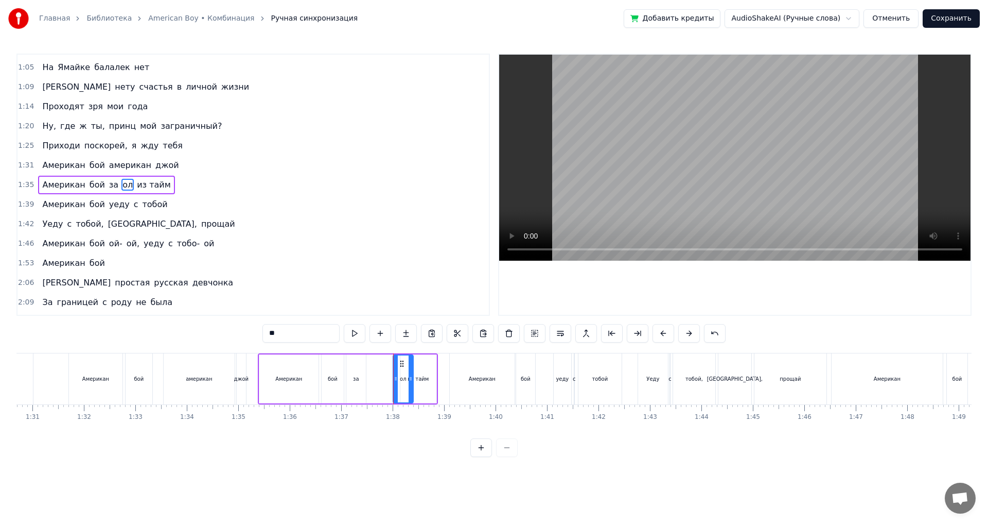
drag, startPoint x: 391, startPoint y: 378, endPoint x: 408, endPoint y: 381, distance: 17.2
click at [409, 381] on icon at bounding box center [411, 378] width 4 height 8
drag, startPoint x: 394, startPoint y: 381, endPoint x: 369, endPoint y: 385, distance: 26.0
click at [369, 385] on div at bounding box center [370, 378] width 4 height 47
drag, startPoint x: 410, startPoint y: 383, endPoint x: 389, endPoint y: 383, distance: 21.1
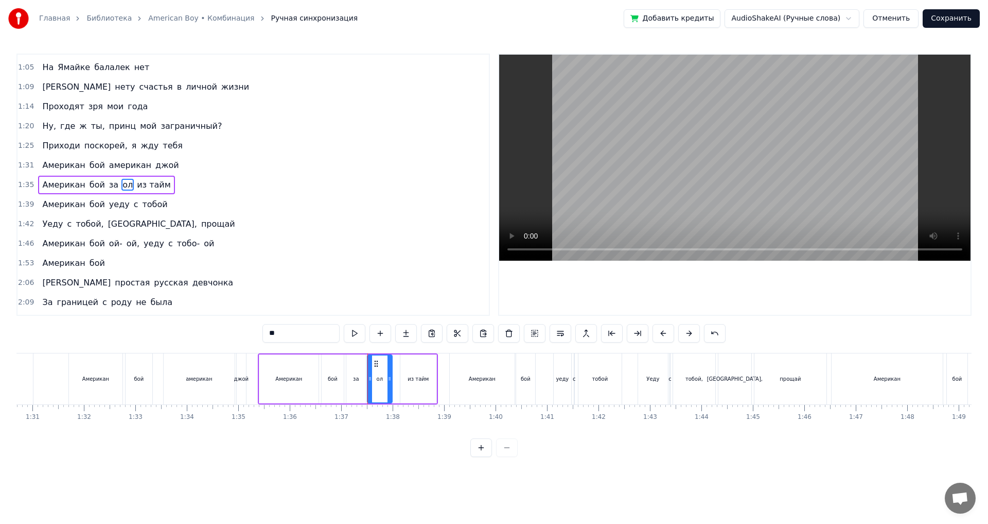
click at [389, 383] on div at bounding box center [390, 378] width 4 height 47
click at [280, 382] on div "Американ" at bounding box center [288, 379] width 27 height 8
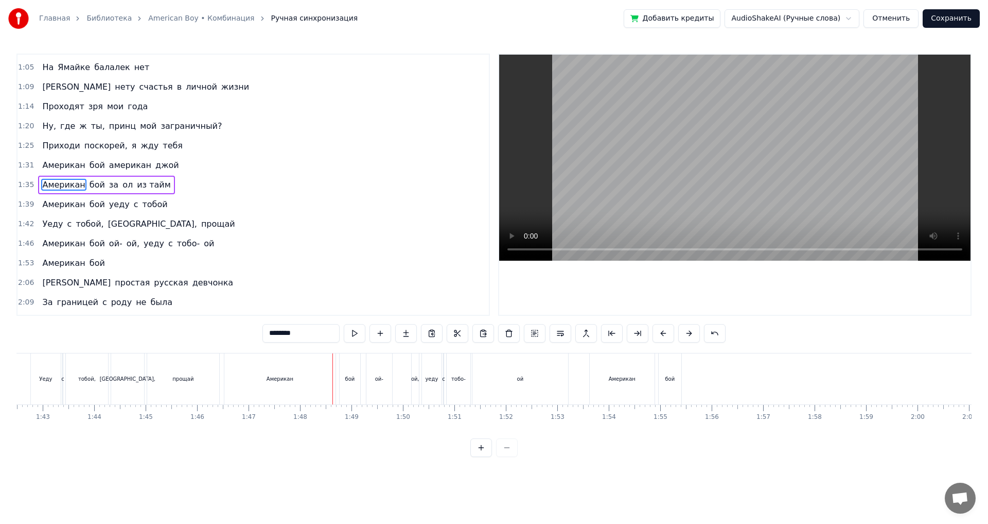
scroll to position [0, 5236]
click at [329, 375] on div "Американ" at bounding box center [320, 379] width 27 height 8
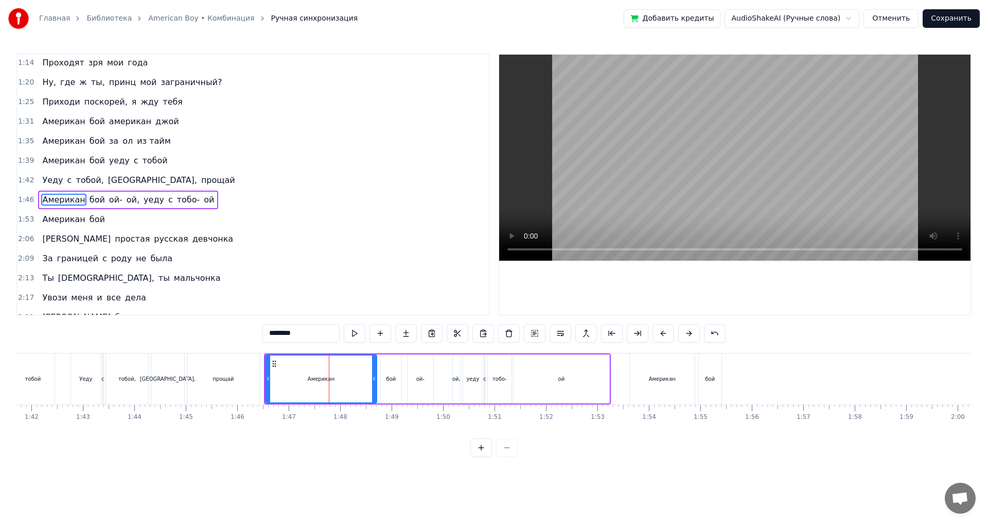
scroll to position [114, 0]
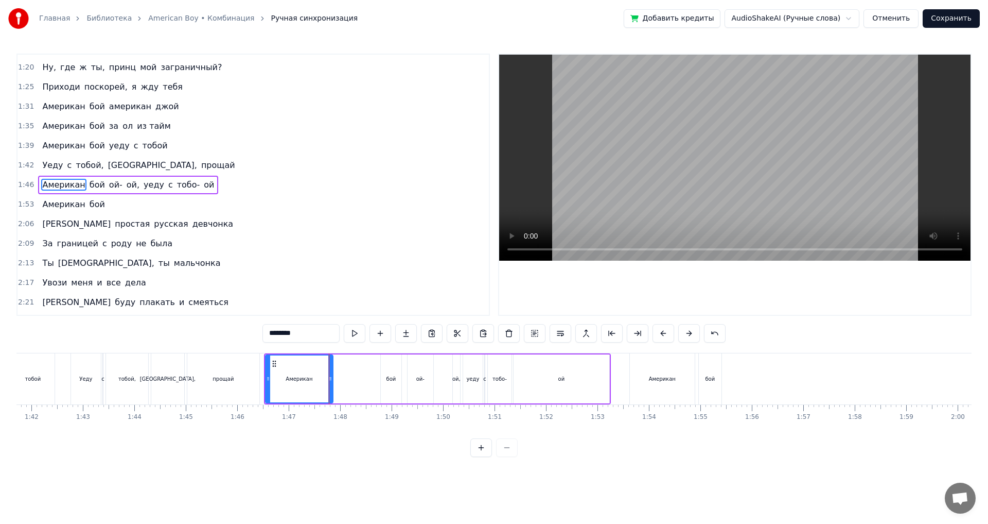
drag, startPoint x: 375, startPoint y: 376, endPoint x: 331, endPoint y: 373, distance: 43.9
click at [331, 373] on div at bounding box center [330, 378] width 4 height 47
click at [387, 374] on div "бой" at bounding box center [391, 378] width 21 height 49
type input "***"
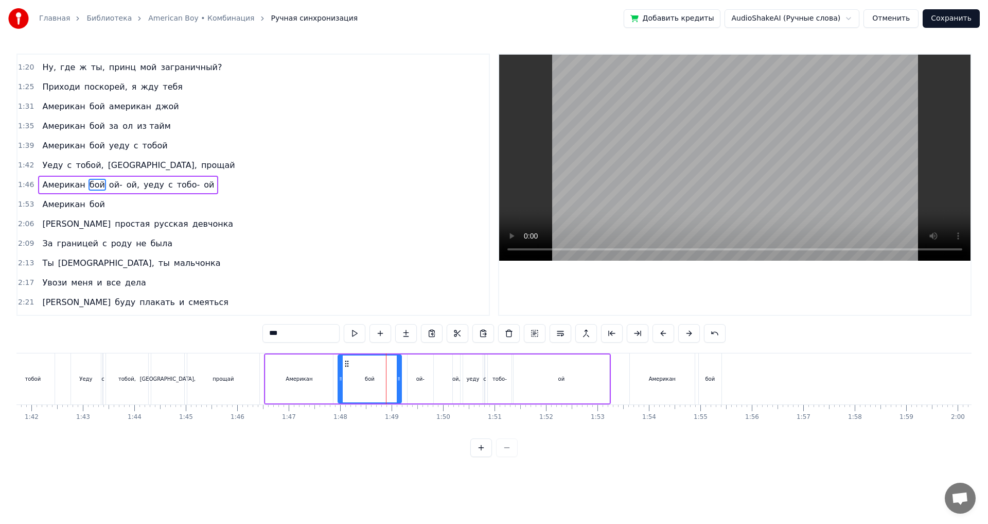
drag, startPoint x: 382, startPoint y: 376, endPoint x: 339, endPoint y: 376, distance: 43.2
click at [339, 376] on icon at bounding box center [341, 378] width 4 height 8
click at [260, 367] on div "Уеду с тобой, [GEOGRAPHIC_DATA], прощай" at bounding box center [167, 378] width 192 height 51
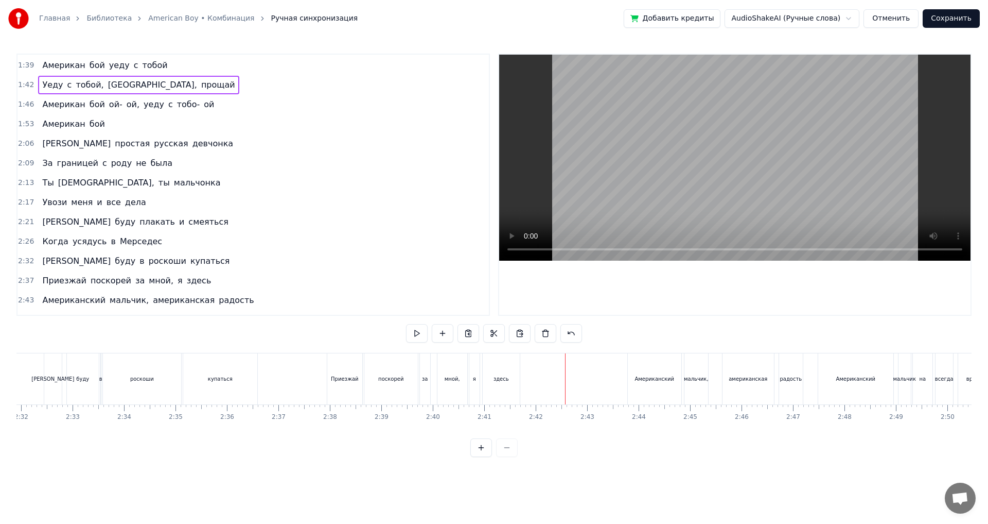
scroll to position [320, 0]
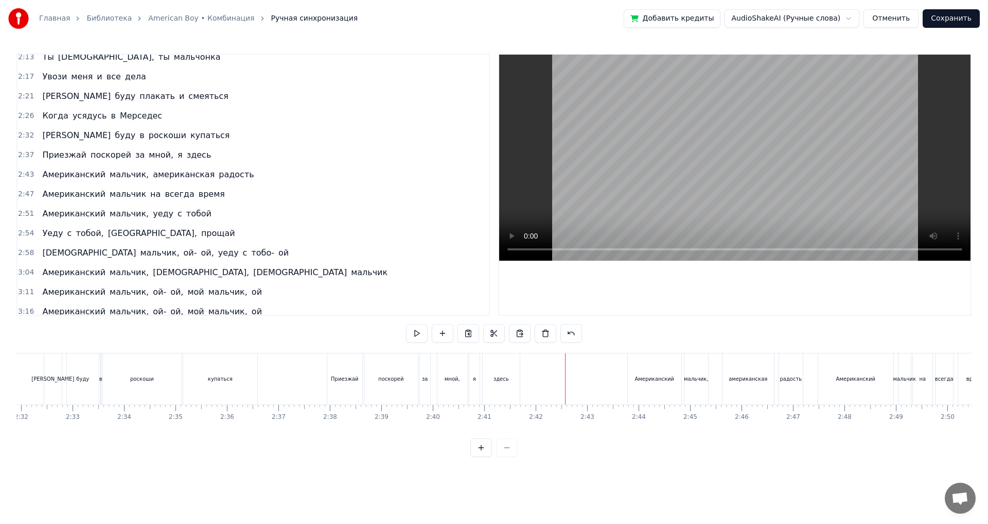
click at [51, 170] on span "Американский" at bounding box center [73, 174] width 65 height 12
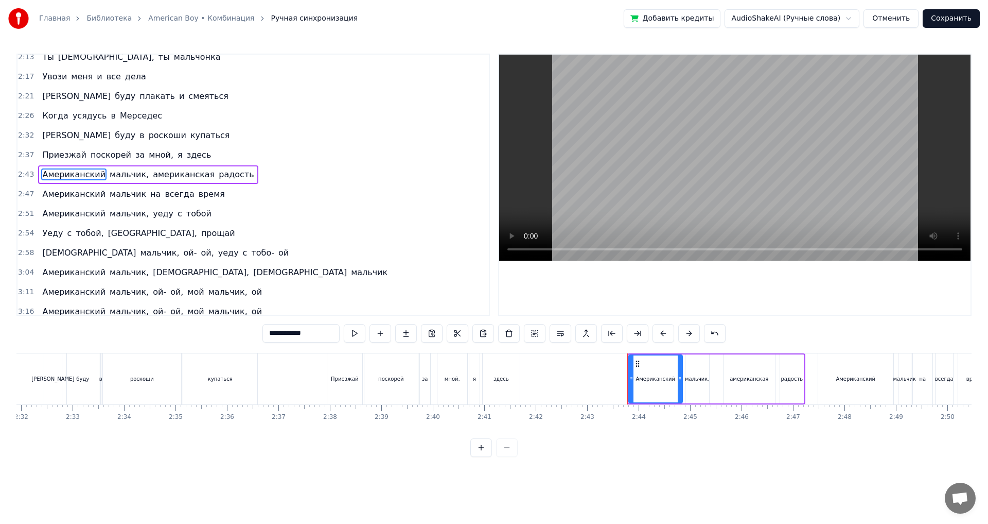
scroll to position [310, 0]
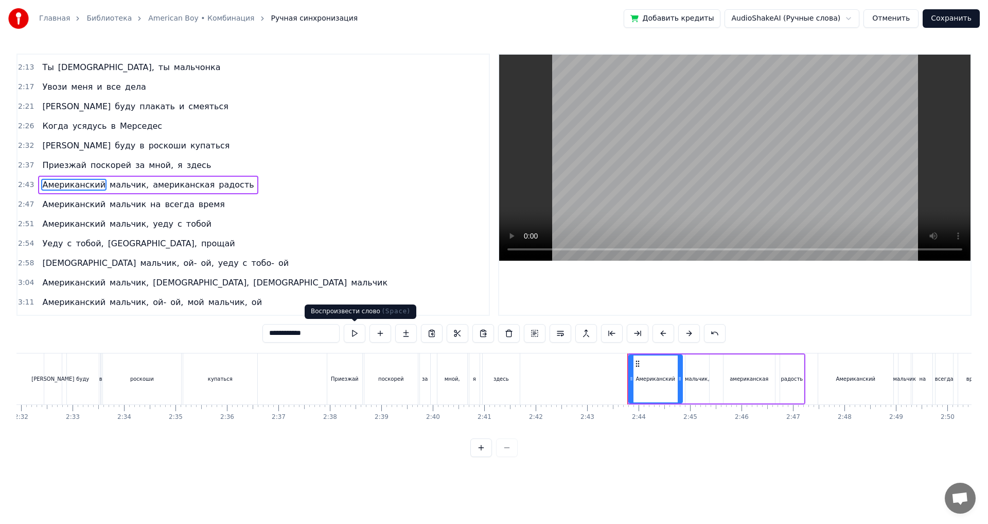
drag, startPoint x: 303, startPoint y: 335, endPoint x: 349, endPoint y: 336, distance: 45.3
click at [349, 336] on div "**********" at bounding box center [494, 333] width 463 height 19
click at [102, 183] on span "мальчик," at bounding box center [109, 185] width 41 height 12
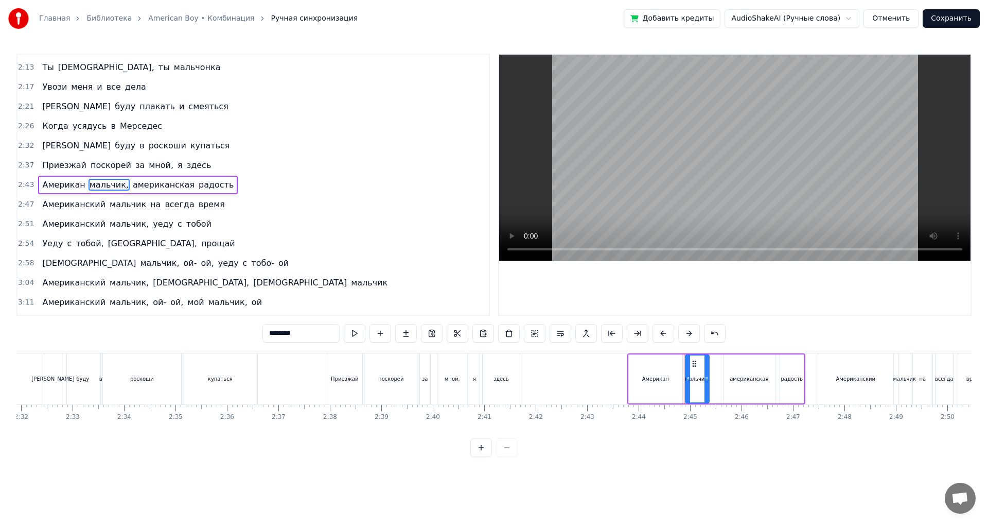
drag, startPoint x: 298, startPoint y: 336, endPoint x: 256, endPoint y: 330, distance: 42.1
click at [256, 330] on div "0:53 Я играю на балалайке 0:57 Это самый русский инструмент 1:01 Я мечтаю жить …" at bounding box center [493, 255] width 955 height 403
click at [135, 182] on span "американская" at bounding box center [140, 185] width 64 height 12
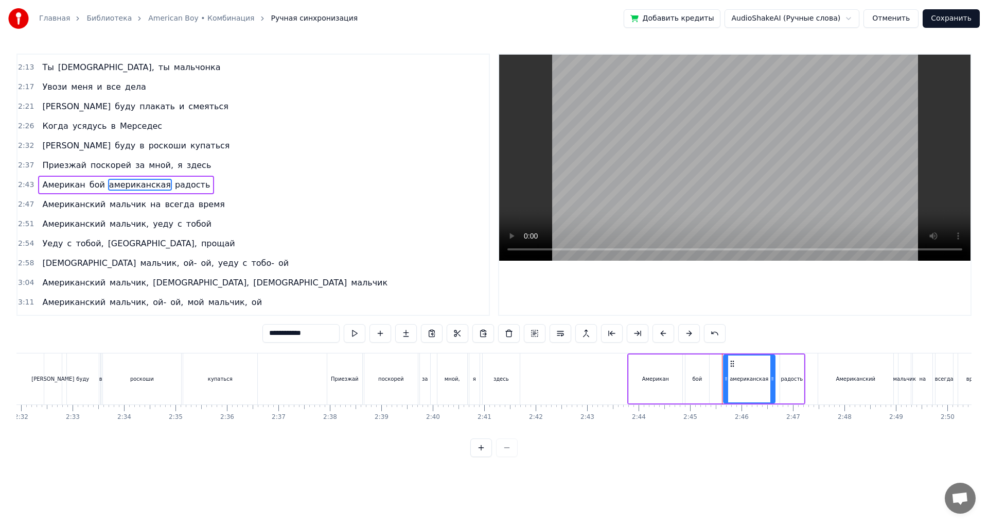
drag, startPoint x: 301, startPoint y: 335, endPoint x: 331, endPoint y: 335, distance: 29.3
click at [331, 335] on input "**********" at bounding box center [301, 333] width 77 height 19
click at [160, 180] on span "радость" at bounding box center [172, 185] width 37 height 12
drag, startPoint x: 312, startPoint y: 334, endPoint x: 237, endPoint y: 322, distance: 76.1
click at [237, 322] on div "0:53 Я играю на балалайке 0:57 Это самый русский инструмент 1:01 Я мечтаю жить …" at bounding box center [493, 255] width 955 height 403
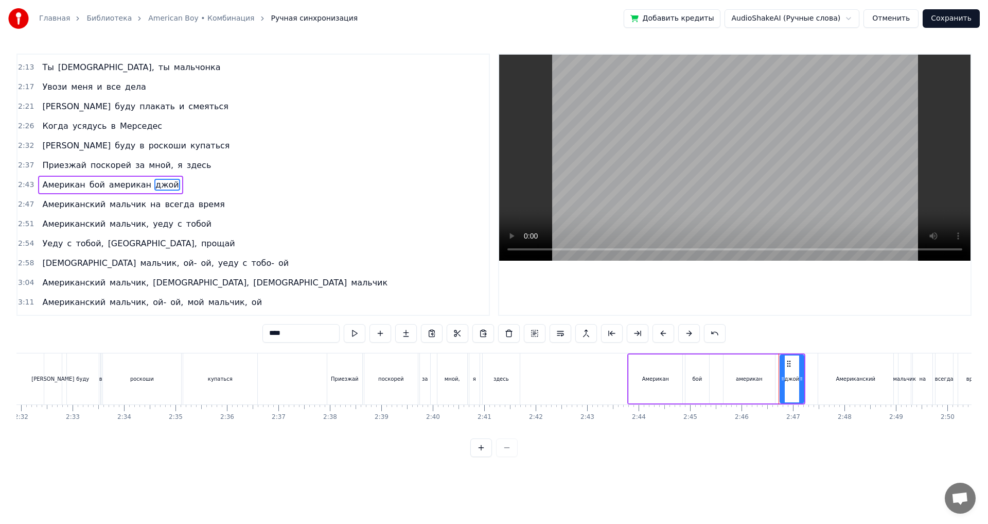
click at [86, 205] on span "Американский" at bounding box center [73, 204] width 65 height 12
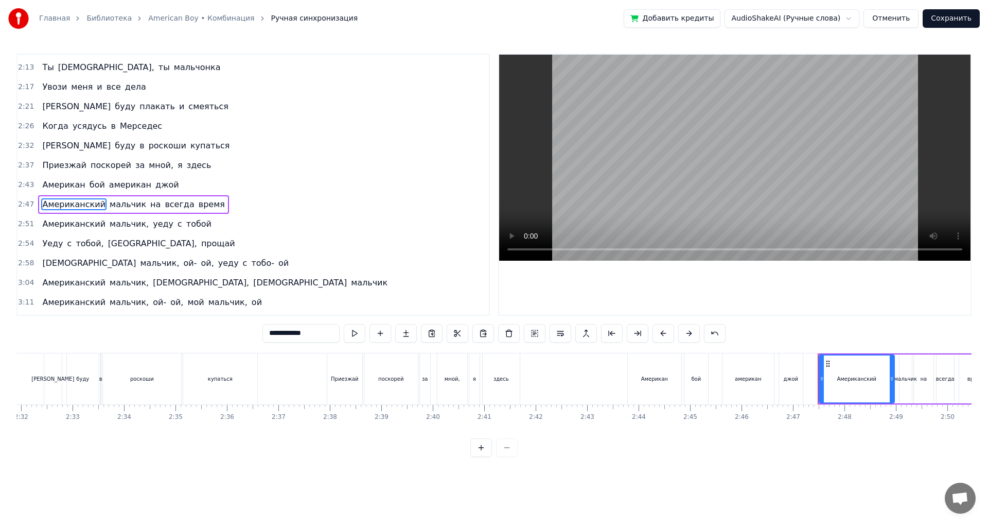
scroll to position [329, 0]
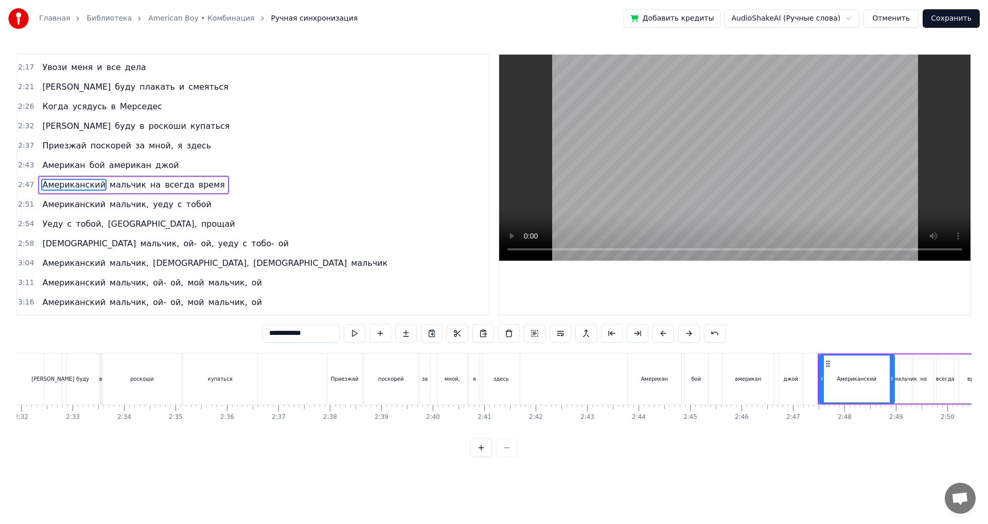
drag, startPoint x: 327, startPoint y: 336, endPoint x: 303, endPoint y: 335, distance: 24.2
click at [303, 335] on input "**********" at bounding box center [301, 333] width 77 height 19
click at [116, 204] on span "мальчик," at bounding box center [129, 204] width 41 height 12
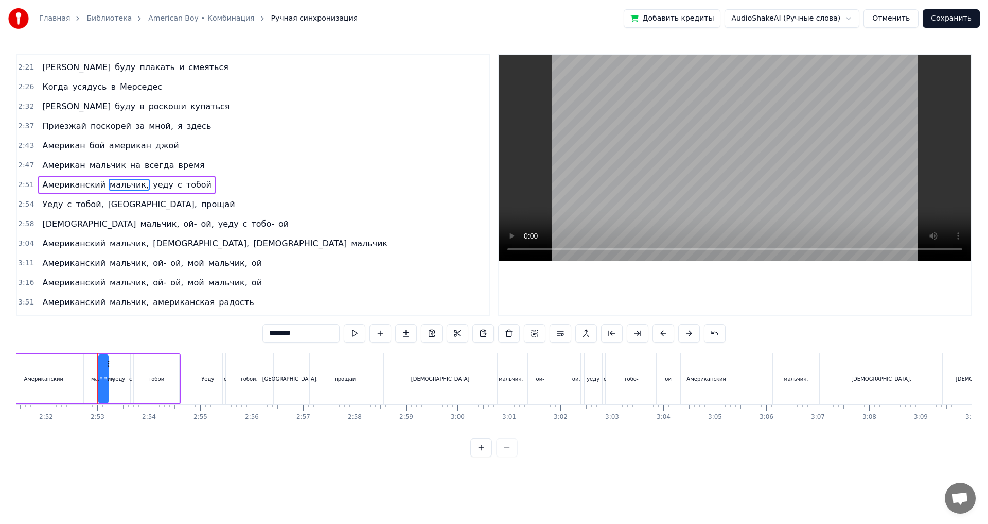
scroll to position [0, 8854]
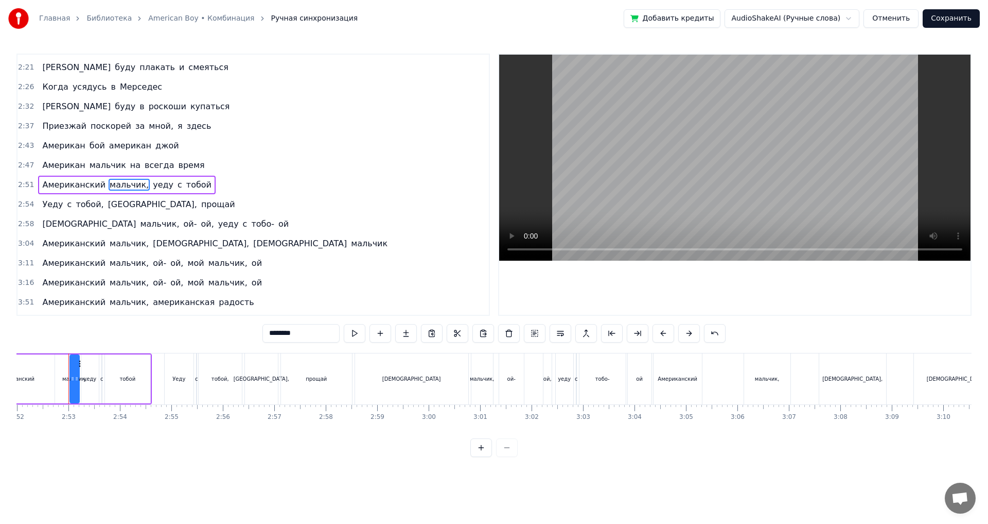
drag, startPoint x: 297, startPoint y: 334, endPoint x: 253, endPoint y: 325, distance: 44.1
click at [253, 325] on div "0:53 Я играю на балалайке 0:57 Это самый русский инструмент 1:01 Я мечтаю жить …" at bounding box center [493, 255] width 955 height 403
click at [80, 180] on span "Американский" at bounding box center [73, 185] width 65 height 12
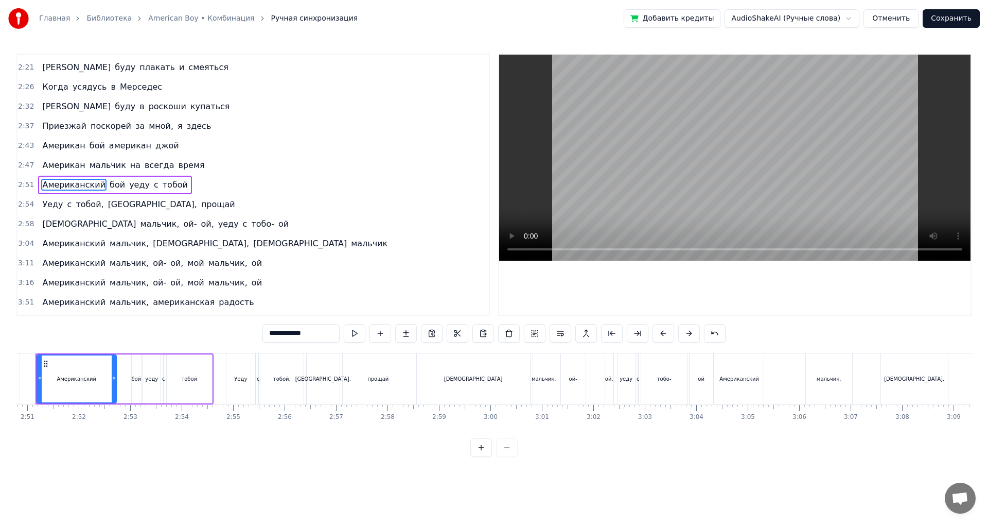
scroll to position [0, 8759]
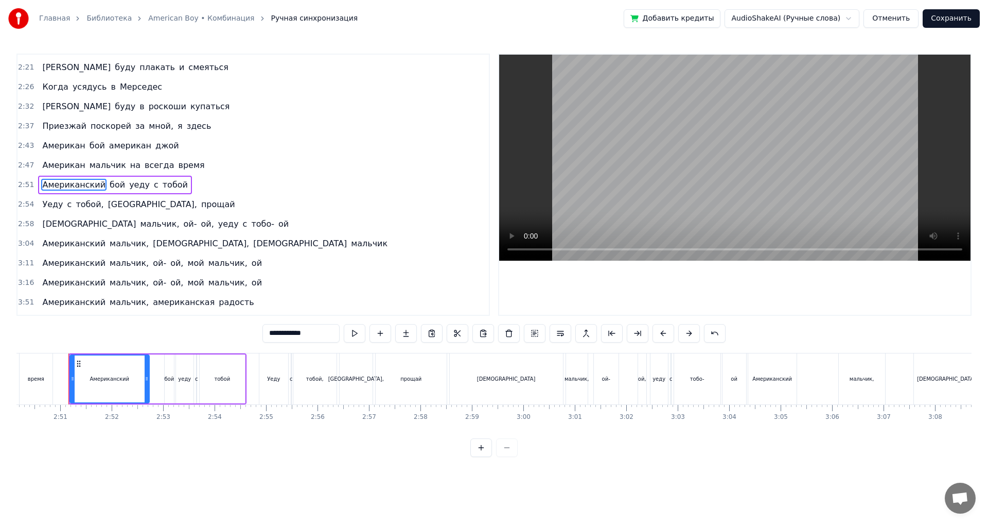
drag, startPoint x: 325, startPoint y: 335, endPoint x: 304, endPoint y: 334, distance: 21.6
click at [304, 334] on input "**********" at bounding box center [301, 333] width 77 height 19
click at [106, 163] on span "мальчик" at bounding box center [108, 165] width 39 height 12
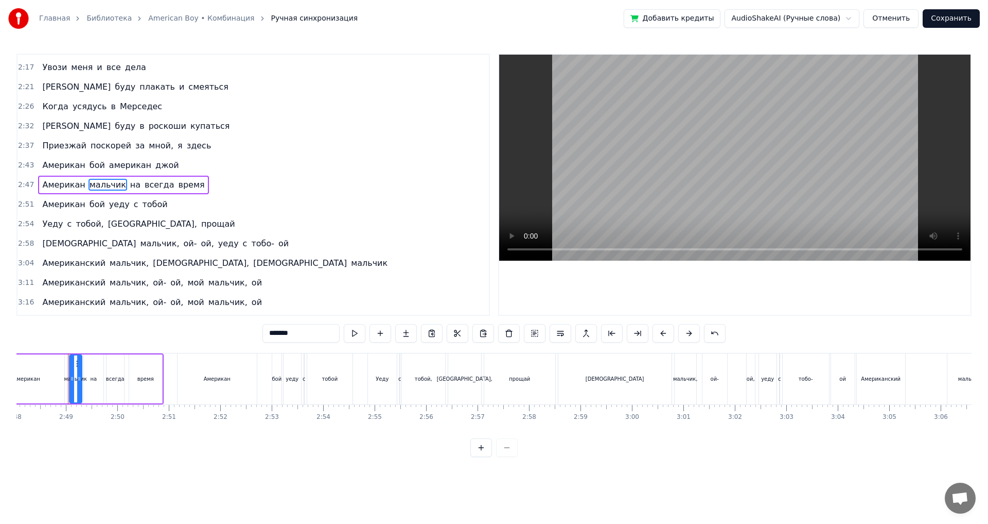
scroll to position [0, 8650]
drag, startPoint x: 306, startPoint y: 335, endPoint x: 245, endPoint y: 326, distance: 61.3
click at [245, 326] on div "0:53 Я играю на балалайке 0:57 Это самый русский инструмент 1:01 Я мечтаю жить …" at bounding box center [493, 255] width 955 height 403
click at [108, 187] on span "на" at bounding box center [114, 185] width 12 height 12
click at [267, 333] on input "**" at bounding box center [301, 333] width 77 height 19
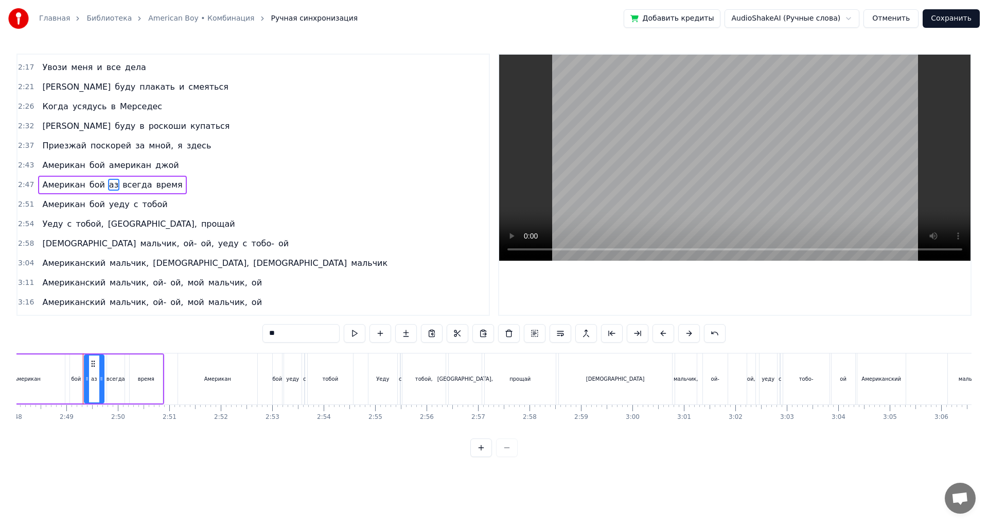
click at [123, 182] on span "всегда" at bounding box center [136, 185] width 31 height 12
click at [108, 187] on span "аз" at bounding box center [113, 185] width 11 height 12
drag, startPoint x: 288, startPoint y: 340, endPoint x: 254, endPoint y: 334, distance: 34.0
click at [254, 334] on div "0:53 Я играю на балалайке 0:57 Это самый русский инструмент 1:01 Я мечтаю жить …" at bounding box center [493, 255] width 955 height 403
click at [136, 180] on span "всегда" at bounding box center [136, 185] width 31 height 12
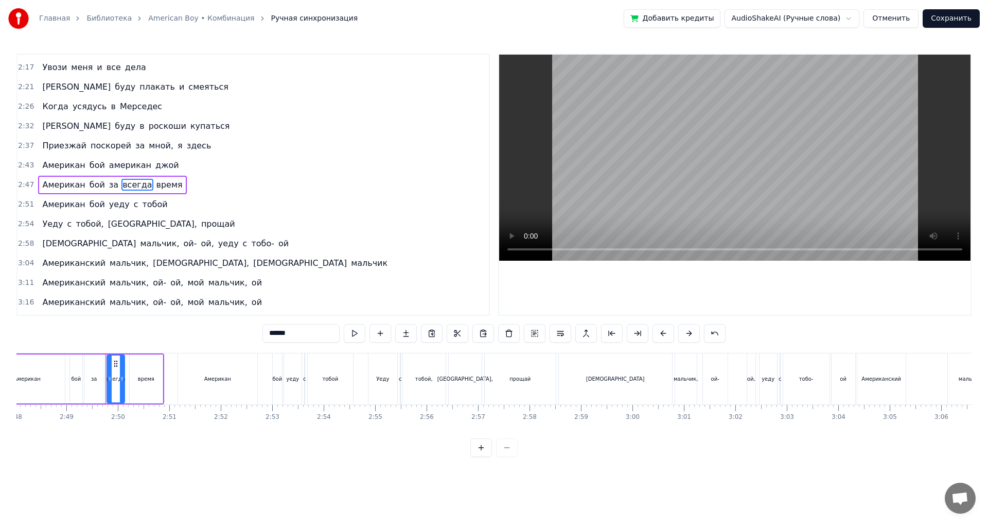
drag, startPoint x: 310, startPoint y: 335, endPoint x: 244, endPoint y: 334, distance: 65.9
click at [244, 334] on div "0:53 Я играю на балалайке 0:57 Это самый русский инструмент 1:01 Я мечтаю жить …" at bounding box center [493, 255] width 955 height 403
click at [150, 186] on span "время" at bounding box center [162, 185] width 28 height 12
drag, startPoint x: 300, startPoint y: 333, endPoint x: 242, endPoint y: 320, distance: 58.5
click at [242, 320] on div "0:53 Я играю на балалайке 0:57 Это самый русский инструмент 1:01 Я мечтаю жить …" at bounding box center [493, 255] width 955 height 403
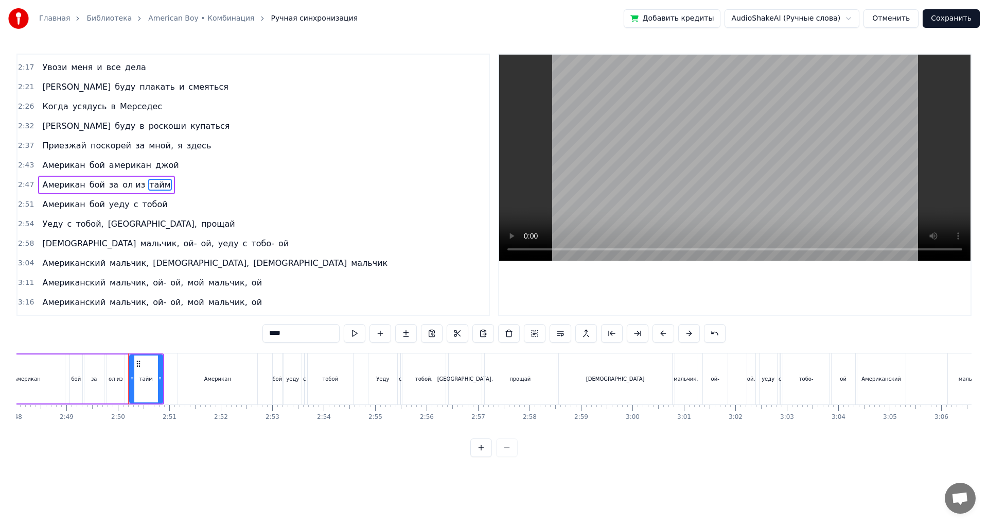
type input "****"
click at [41, 154] on div "Приезжай поскорей за мной, я здесь" at bounding box center [126, 145] width 177 height 19
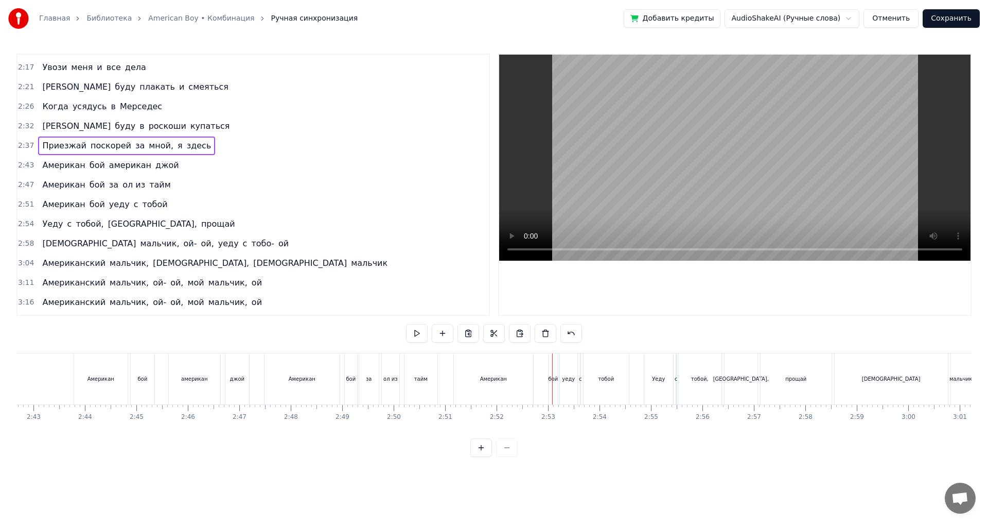
scroll to position [0, 8382]
click at [507, 384] on div "Американ" at bounding box center [485, 378] width 79 height 51
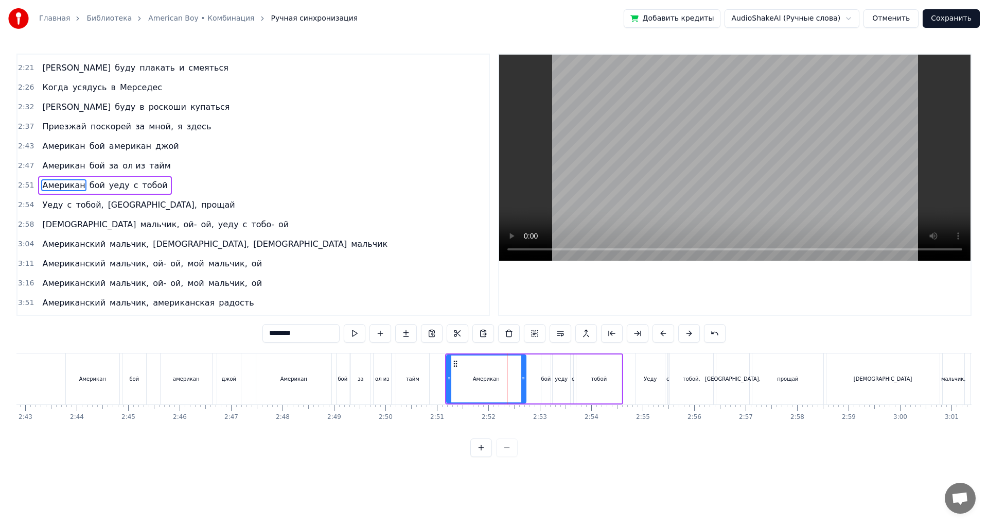
scroll to position [349, 0]
drag, startPoint x: 524, startPoint y: 375, endPoint x: 503, endPoint y: 374, distance: 21.1
click at [503, 374] on icon at bounding box center [502, 378] width 4 height 8
click at [548, 373] on div "бой" at bounding box center [546, 378] width 9 height 49
drag, startPoint x: 543, startPoint y: 374, endPoint x: 509, endPoint y: 379, distance: 34.8
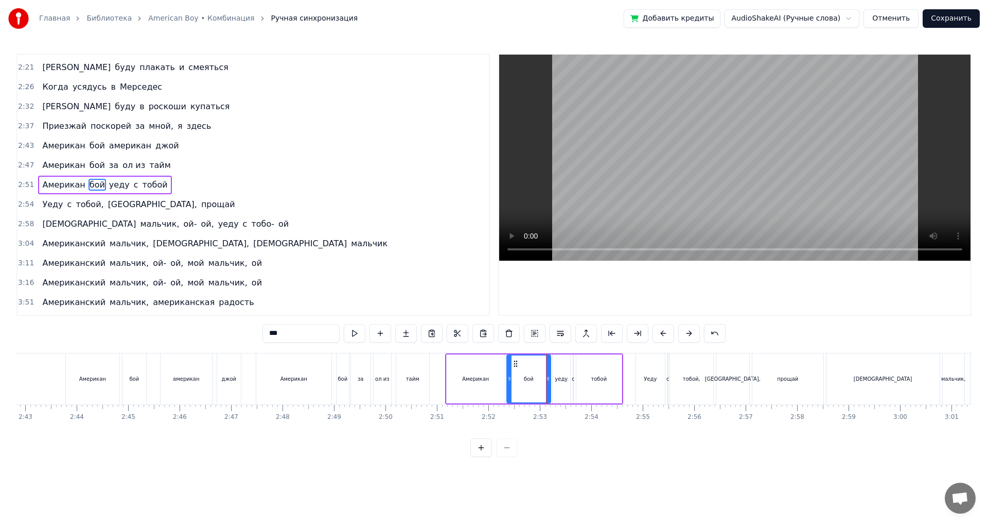
click at [509, 379] on icon at bounding box center [510, 378] width 4 height 8
drag, startPoint x: 546, startPoint y: 376, endPoint x: 535, endPoint y: 376, distance: 10.8
click at [535, 376] on icon at bounding box center [537, 378] width 4 height 8
click at [456, 376] on div "Американ" at bounding box center [476, 378] width 58 height 49
click at [79, 229] on span "[DEMOGRAPHIC_DATA]" at bounding box center [89, 224] width 96 height 12
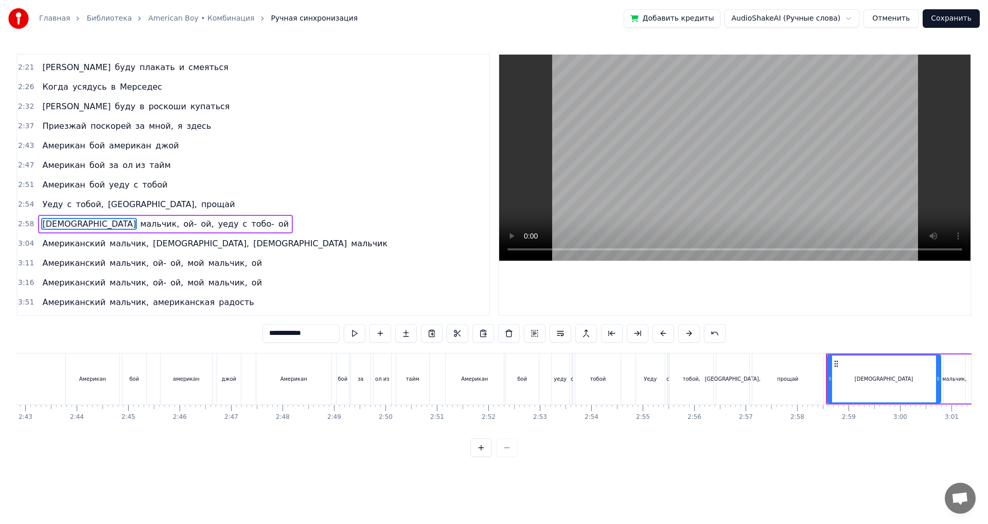
scroll to position [388, 0]
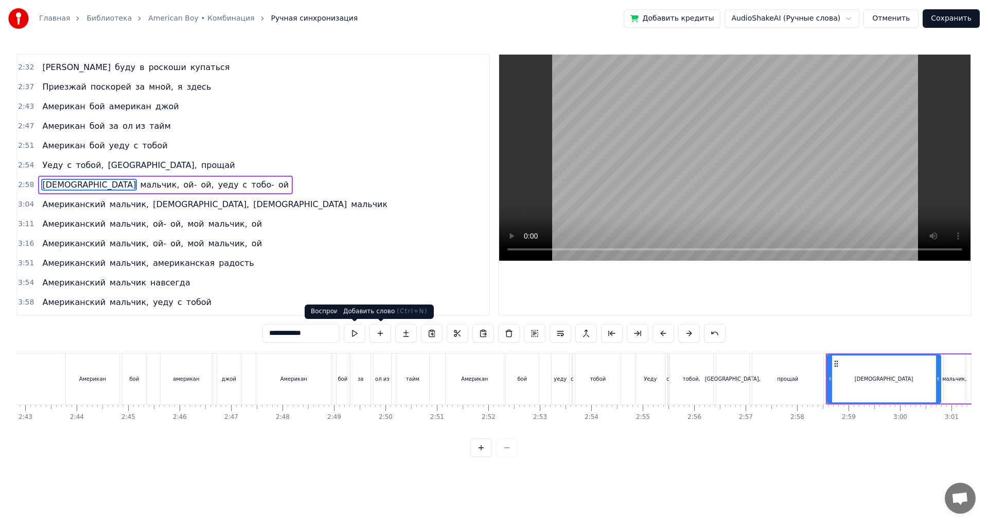
drag, startPoint x: 301, startPoint y: 334, endPoint x: 377, endPoint y: 334, distance: 76.2
click at [377, 334] on div "**********" at bounding box center [494, 333] width 463 height 19
click at [96, 185] on span "мальчик," at bounding box center [108, 185] width 41 height 12
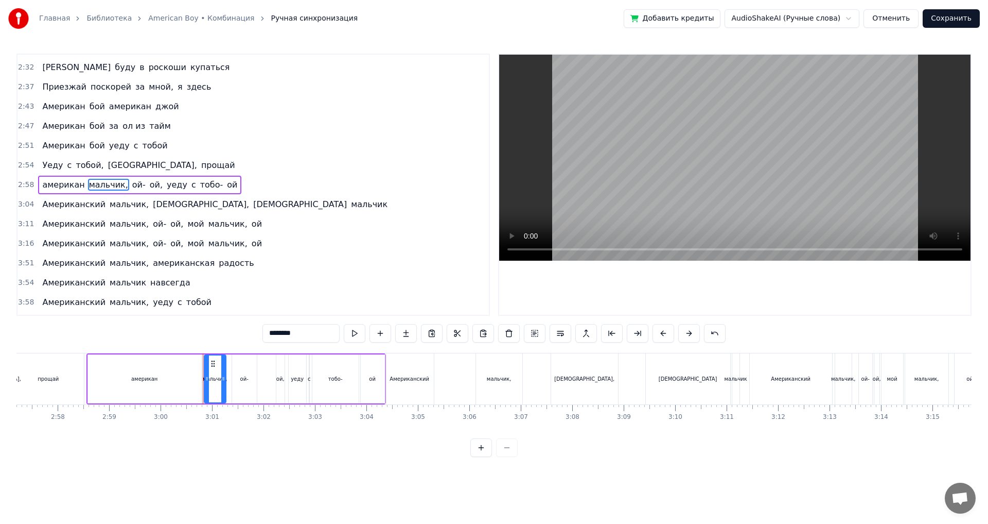
scroll to position [0, 9257]
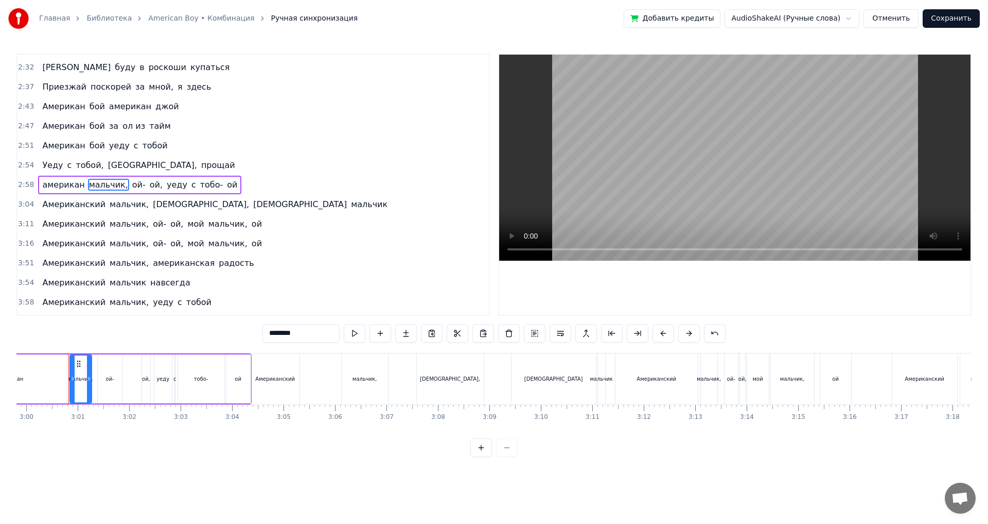
drag, startPoint x: 304, startPoint y: 337, endPoint x: 259, endPoint y: 333, distance: 45.0
click at [259, 333] on div "0:53 Я играю на балалайке 0:57 Это самый русский инструмент 1:01 Я мечтаю жить …" at bounding box center [493, 255] width 955 height 403
click at [63, 204] on span "Американский" at bounding box center [73, 204] width 65 height 12
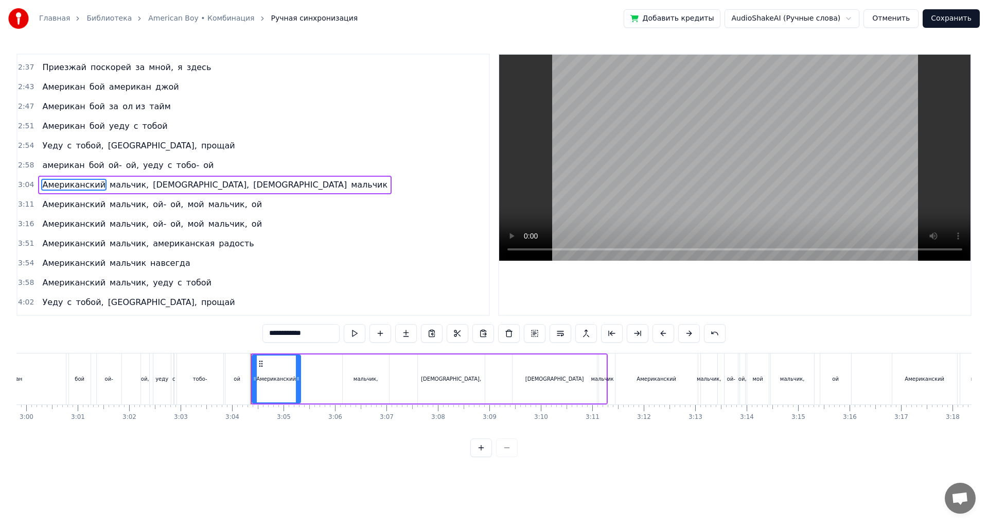
drag, startPoint x: 305, startPoint y: 335, endPoint x: 354, endPoint y: 335, distance: 49.4
click at [345, 335] on div "**********" at bounding box center [494, 333] width 463 height 19
click at [107, 182] on span "мальчик," at bounding box center [109, 185] width 41 height 12
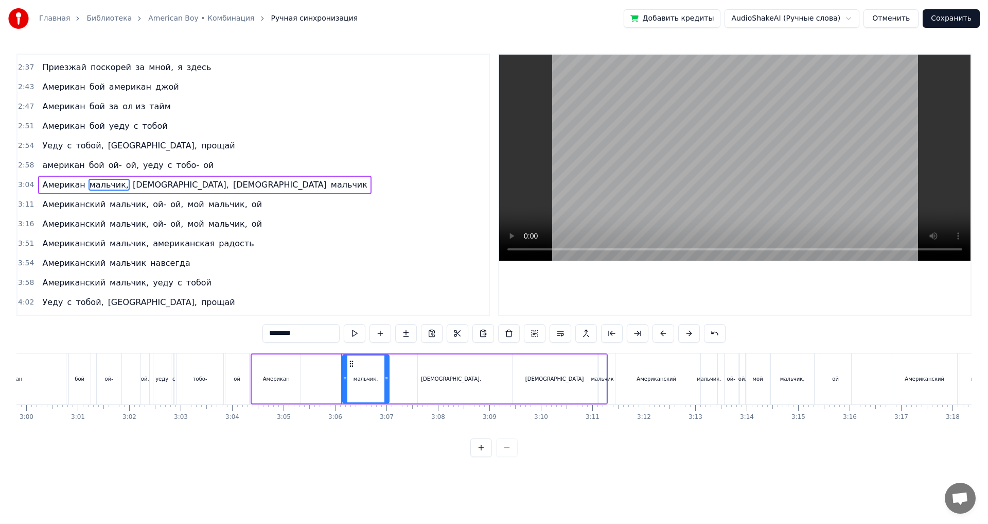
drag, startPoint x: 271, startPoint y: 331, endPoint x: 230, endPoint y: 325, distance: 42.2
click at [230, 327] on div "0:53 Я играю на балалайке 0:57 Это самый русский инструмент 1:01 Я мечтаю жить …" at bounding box center [493, 255] width 955 height 403
type input "***"
click at [138, 345] on div "0:53 Я играю на балалайке 0:57 Это самый русский инструмент 1:01 Я мечтаю жить …" at bounding box center [493, 255] width 955 height 403
click at [151, 367] on div "американ бой ой- ой, уеду с тобо- ой" at bounding box center [102, 378] width 300 height 51
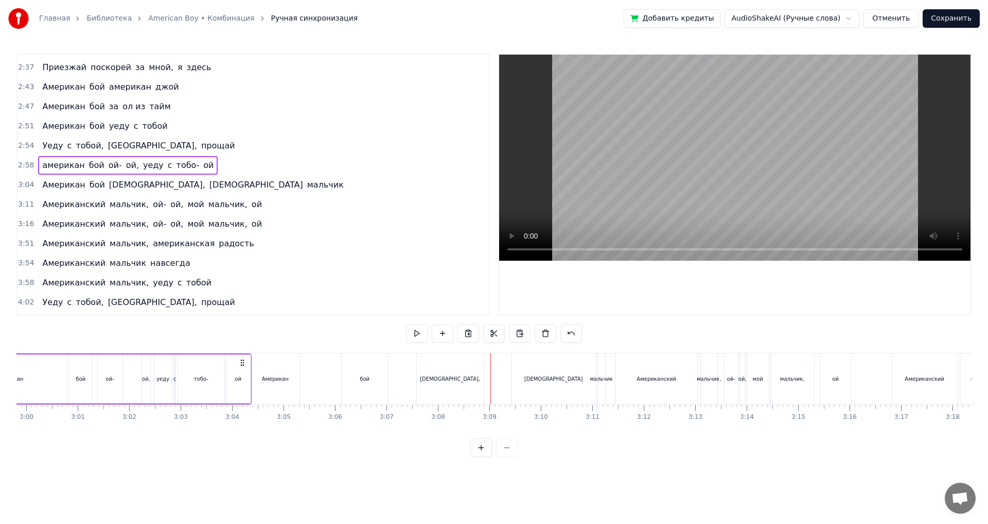
click at [372, 370] on div "бой" at bounding box center [365, 378] width 46 height 51
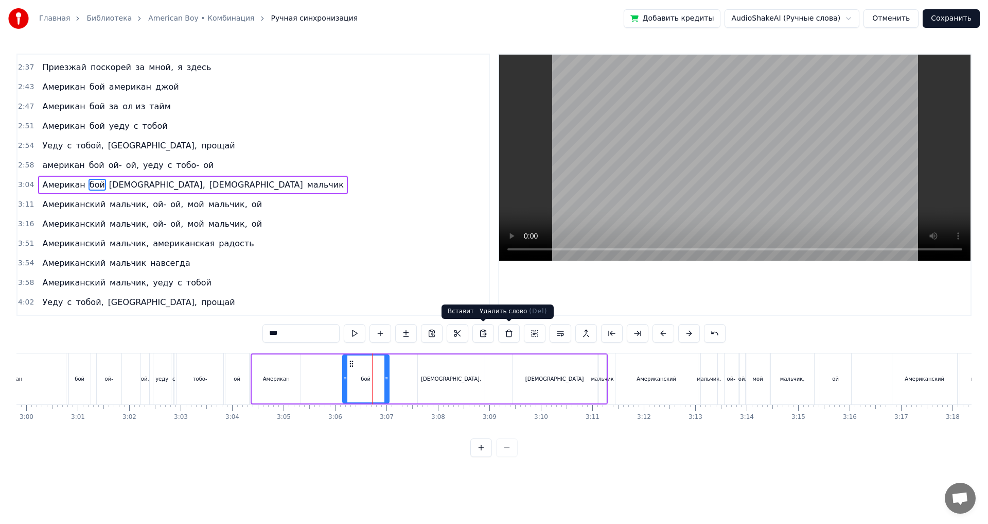
click at [507, 335] on button at bounding box center [509, 333] width 22 height 19
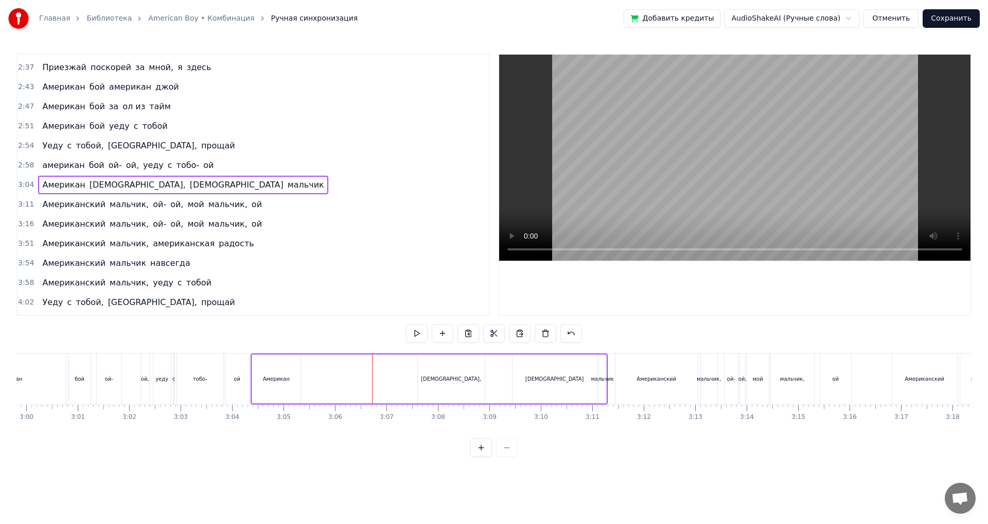
click at [285, 385] on div "Американ" at bounding box center [276, 378] width 48 height 49
click at [247, 350] on div "0:53 Я играю на балалайке 0:57 Это самый русский инструмент 1:01 Я мечтаю жить …" at bounding box center [493, 255] width 955 height 403
click at [251, 348] on div "0:53 Я играю на балалайке 0:57 Это самый русский инструмент 1:01 Я мечтаю жить …" at bounding box center [493, 255] width 955 height 403
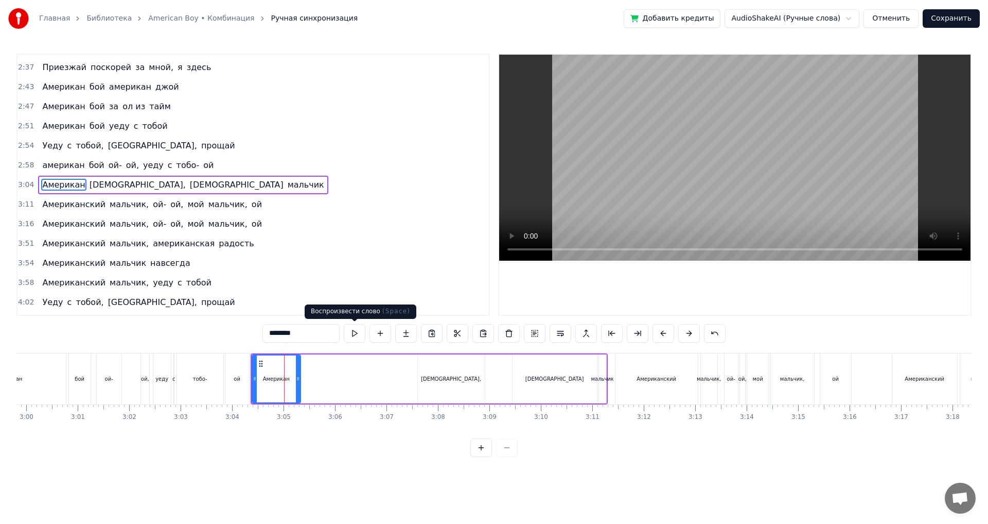
click at [351, 336] on button at bounding box center [355, 333] width 22 height 19
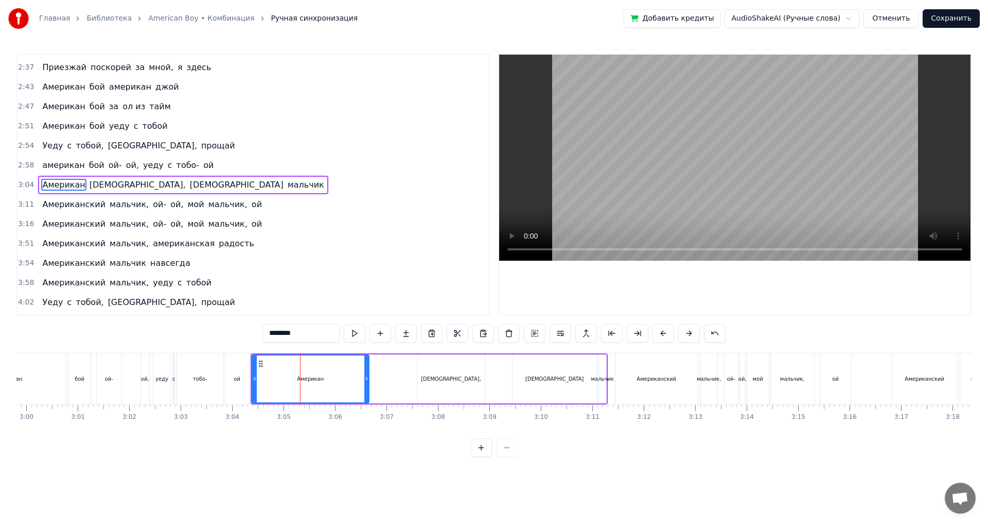
drag, startPoint x: 299, startPoint y: 379, endPoint x: 367, endPoint y: 379, distance: 68.5
click at [367, 379] on circle at bounding box center [367, 379] width 1 height 1
drag, startPoint x: 254, startPoint y: 374, endPoint x: 316, endPoint y: 380, distance: 62.1
click at [316, 380] on icon at bounding box center [317, 378] width 4 height 8
click at [231, 371] on div "ой" at bounding box center [237, 378] width 24 height 51
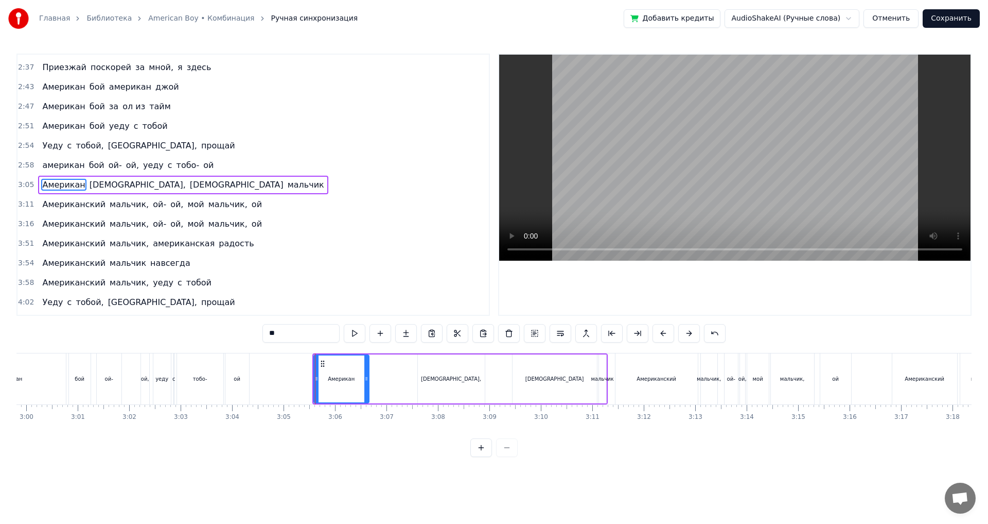
scroll to position [388, 0]
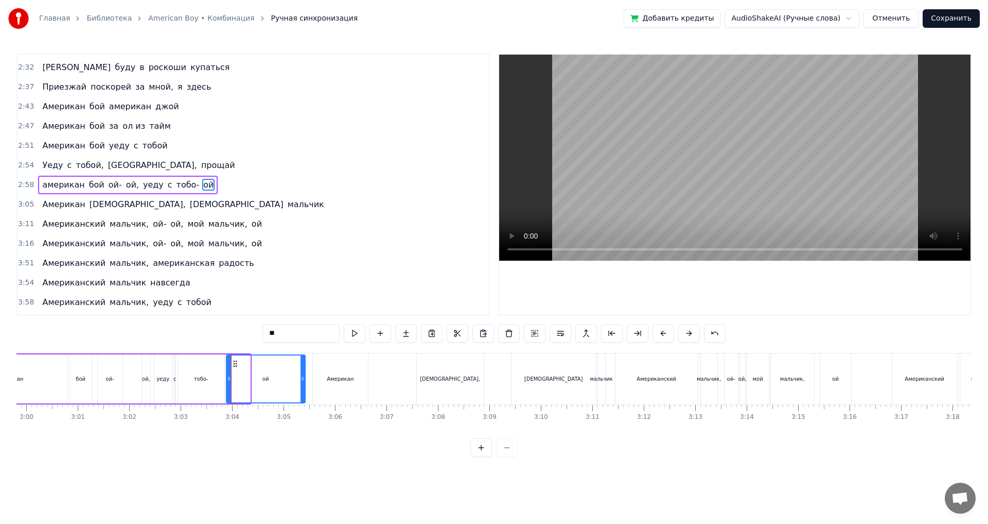
drag, startPoint x: 248, startPoint y: 376, endPoint x: 303, endPoint y: 377, distance: 55.1
click at [303, 377] on icon at bounding box center [303, 378] width 4 height 8
click at [106, 369] on div "ой-" at bounding box center [110, 378] width 25 height 49
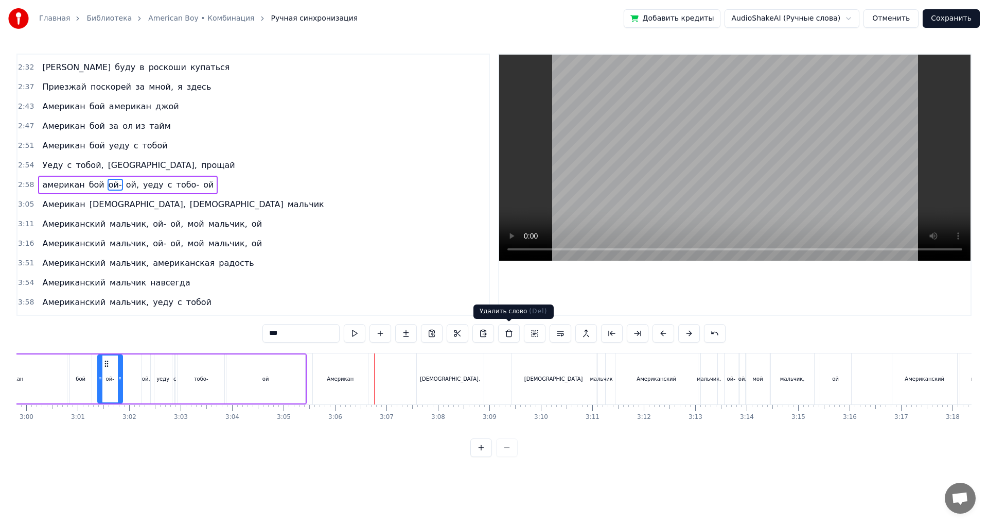
click at [441, 382] on div "[DEMOGRAPHIC_DATA]," at bounding box center [450, 378] width 67 height 51
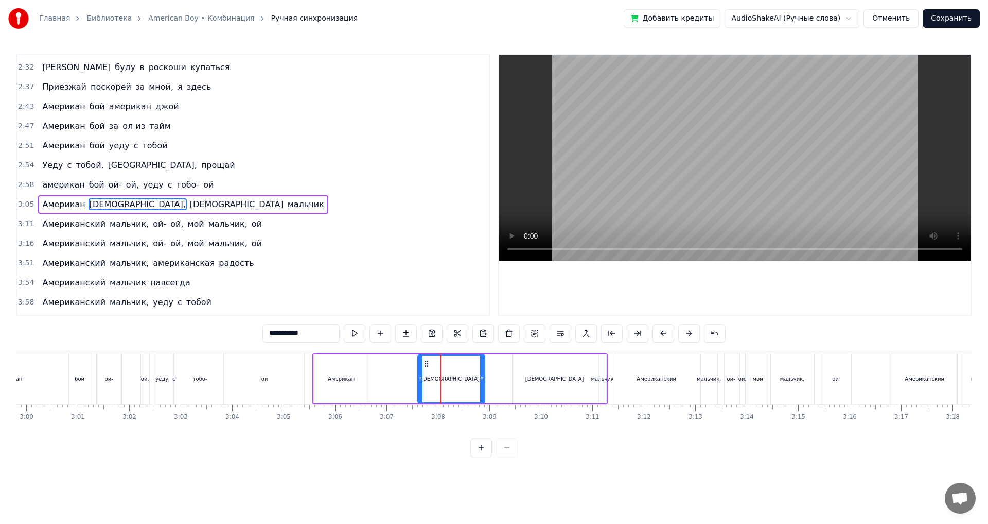
scroll to position [408, 0]
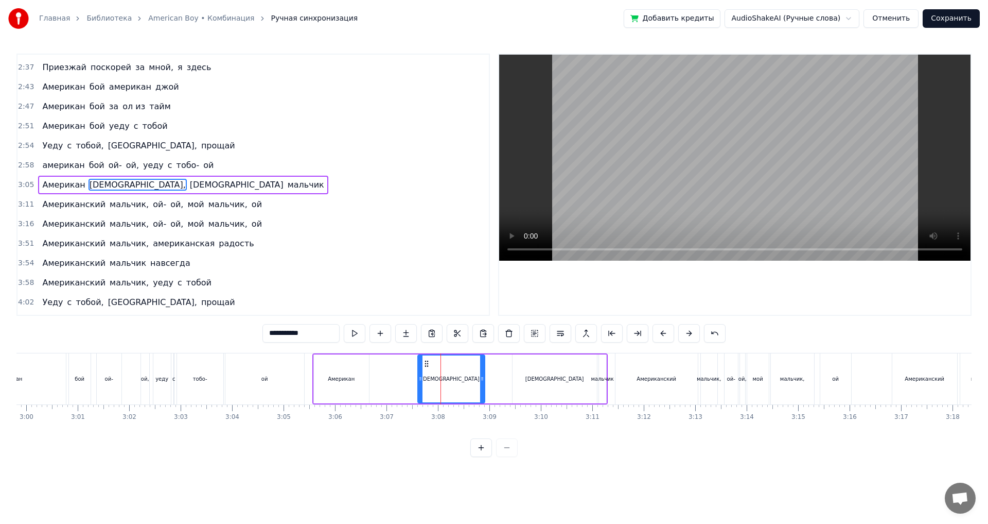
drag, startPoint x: 319, startPoint y: 333, endPoint x: 300, endPoint y: 333, distance: 18.5
click at [300, 333] on input "**********" at bounding box center [301, 333] width 77 height 19
drag, startPoint x: 300, startPoint y: 333, endPoint x: 336, endPoint y: 352, distance: 40.5
click at [300, 333] on input "**********" at bounding box center [301, 333] width 77 height 19
click at [541, 377] on div "[DEMOGRAPHIC_DATA]" at bounding box center [555, 379] width 59 height 8
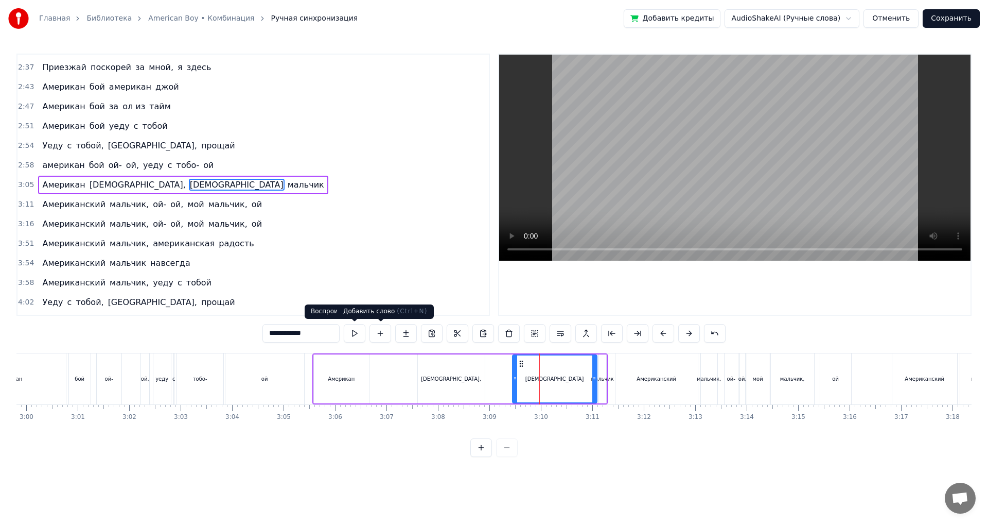
drag, startPoint x: 302, startPoint y: 333, endPoint x: 396, endPoint y: 326, distance: 95.0
click at [388, 327] on div "**********" at bounding box center [494, 333] width 463 height 19
click at [598, 375] on div "мальчик" at bounding box center [602, 379] width 23 height 8
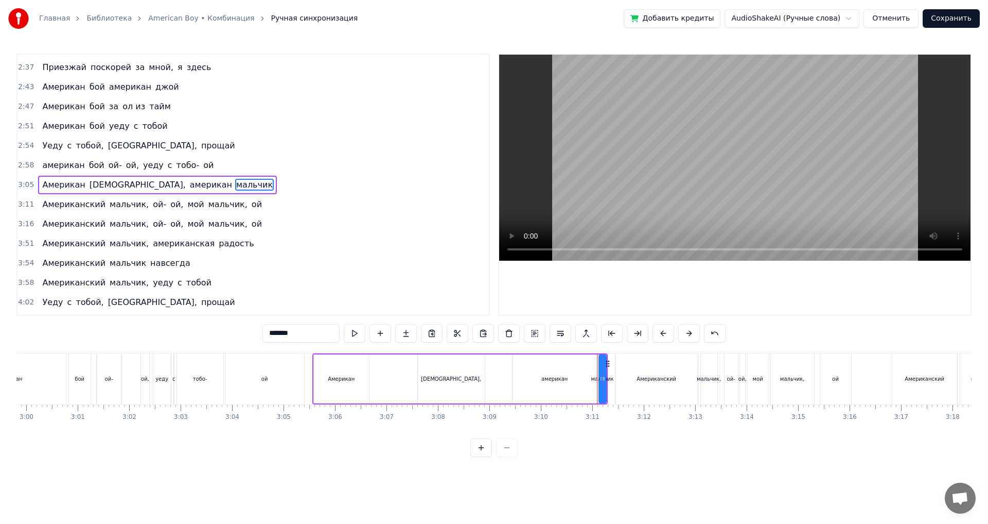
drag, startPoint x: 301, startPoint y: 331, endPoint x: 253, endPoint y: 336, distance: 47.7
click at [227, 323] on div "0:53 Я играю на балалайке 0:57 Это самый русский инструмент 1:01 Я мечтаю жить …" at bounding box center [493, 255] width 955 height 403
click at [319, 367] on div "Американ" at bounding box center [341, 378] width 55 height 49
type input "********"
click at [25, 346] on div "0:53 Я играю на балалайке 0:57 Это самый русский инструмент 1:01 Я мечтаю жить …" at bounding box center [493, 255] width 955 height 403
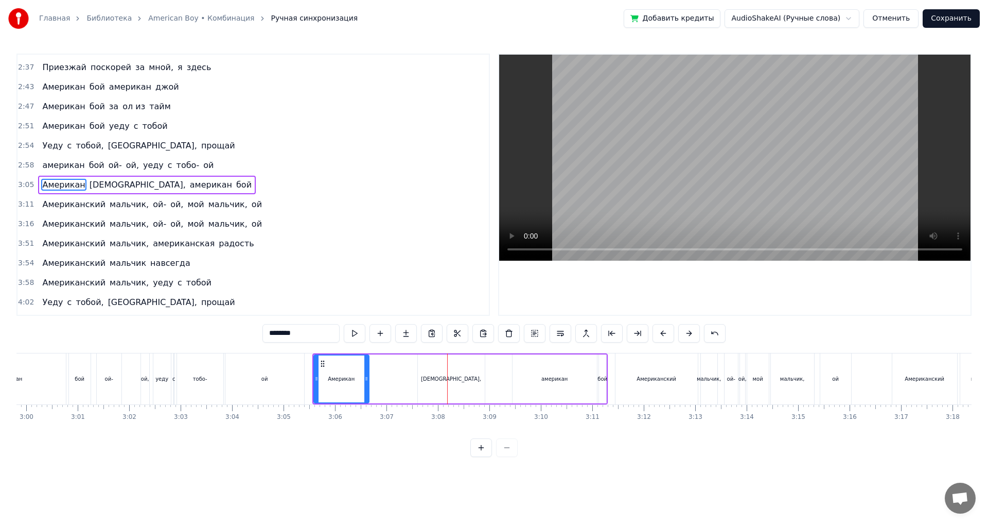
click at [391, 393] on div "Американ америкаец, [GEOGRAPHIC_DATA] бой" at bounding box center [459, 378] width 295 height 51
click at [427, 380] on div "[DEMOGRAPHIC_DATA]," at bounding box center [451, 378] width 67 height 49
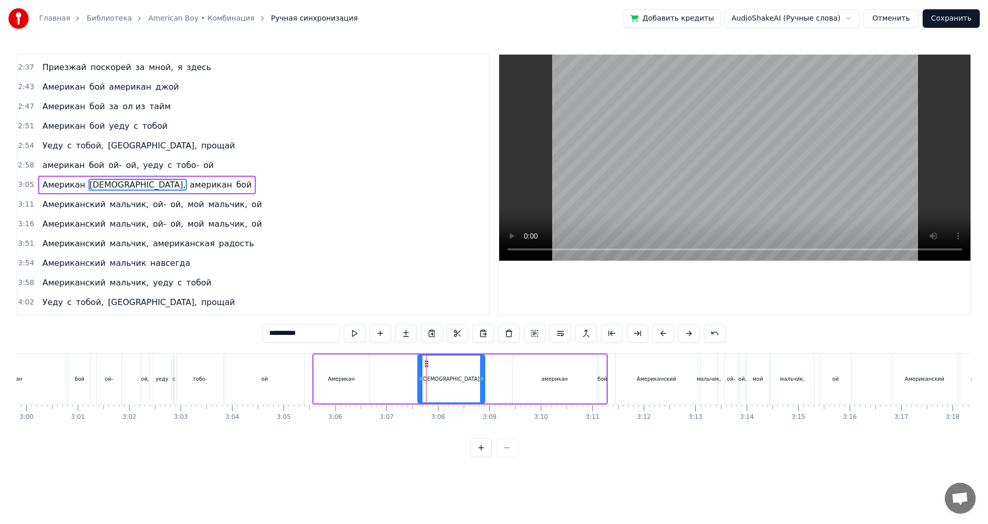
drag, startPoint x: 312, startPoint y: 332, endPoint x: 300, endPoint y: 334, distance: 13.0
click at [300, 334] on input "**********" at bounding box center [301, 333] width 77 height 19
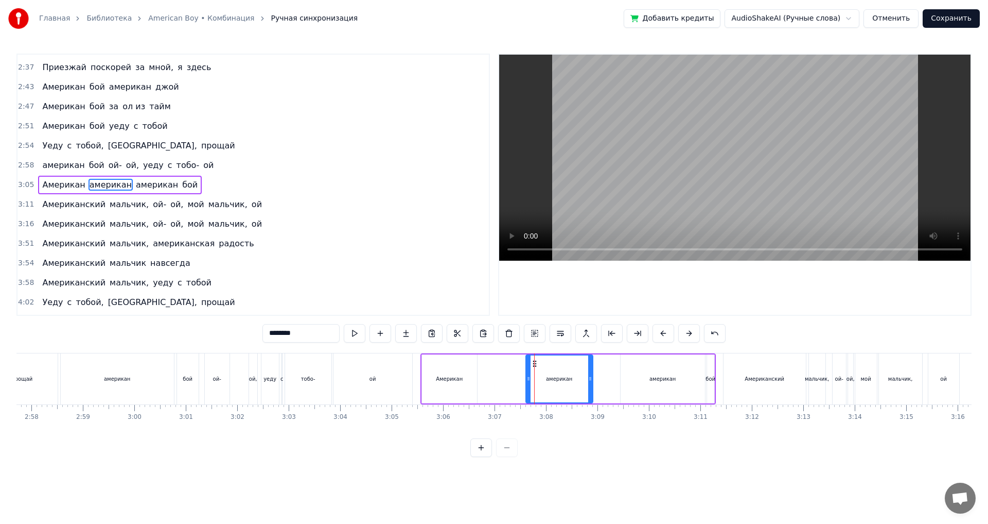
scroll to position [0, 9052]
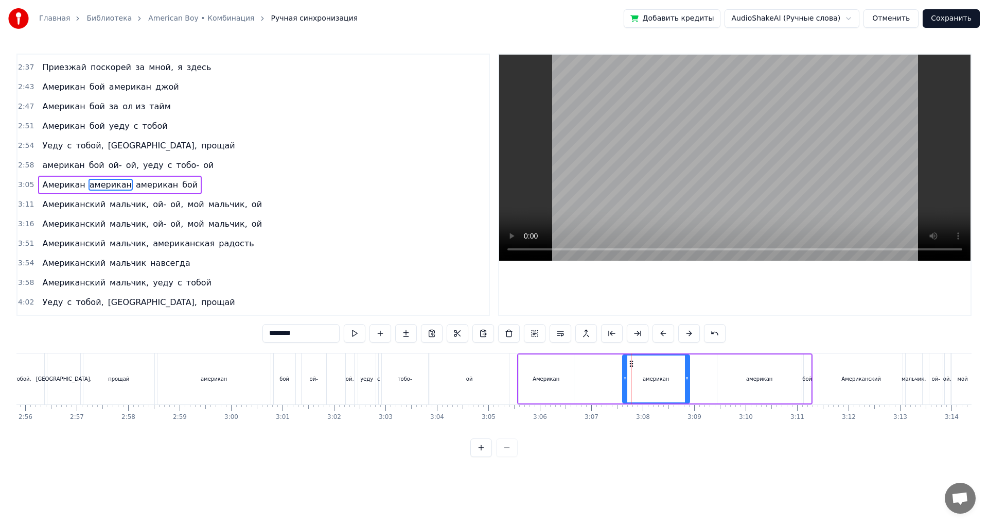
click at [71, 380] on div "[GEOGRAPHIC_DATA]," at bounding box center [64, 379] width 56 height 8
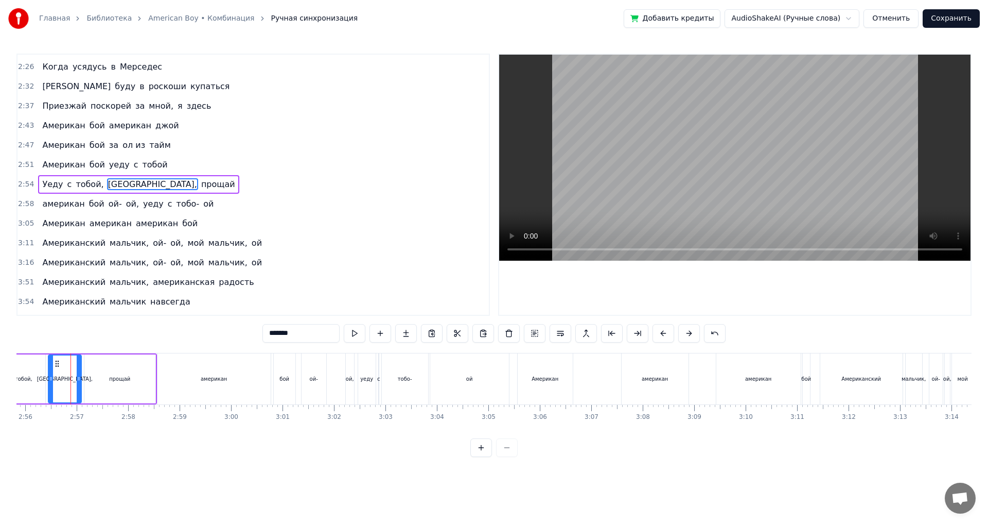
scroll to position [369, 0]
click at [207, 372] on div "американ" at bounding box center [214, 378] width 113 height 51
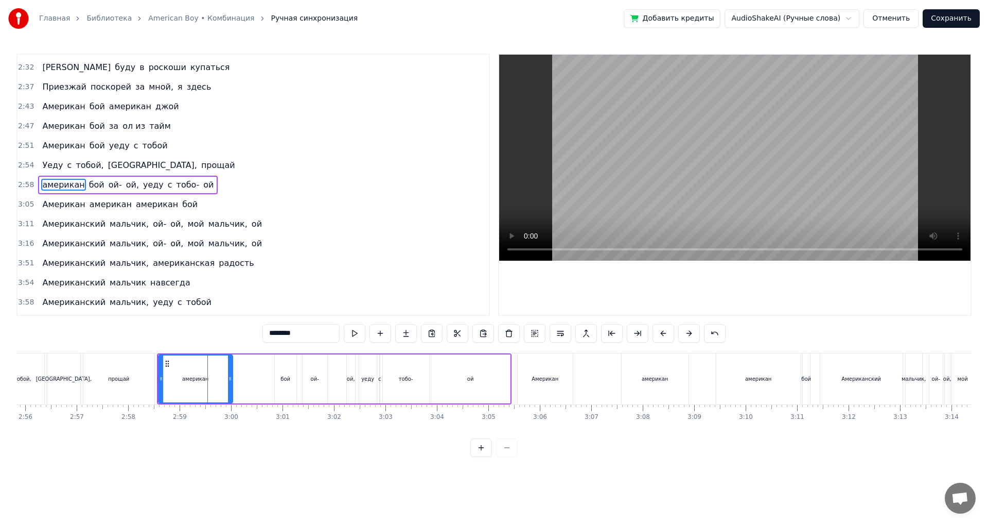
drag, startPoint x: 269, startPoint y: 374, endPoint x: 228, endPoint y: 371, distance: 41.3
click at [228, 371] on div at bounding box center [230, 378] width 4 height 47
click at [292, 378] on div "бой" at bounding box center [286, 378] width 22 height 49
drag, startPoint x: 277, startPoint y: 379, endPoint x: 233, endPoint y: 379, distance: 44.8
click at [233, 379] on icon at bounding box center [233, 378] width 4 height 8
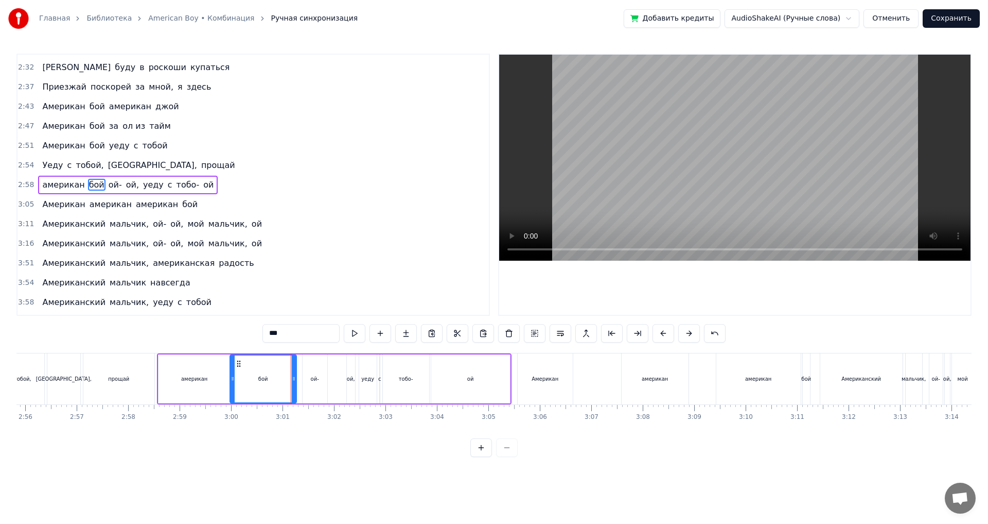
click at [233, 379] on icon at bounding box center [233, 378] width 4 height 8
click at [153, 369] on div "прощай" at bounding box center [118, 378] width 71 height 51
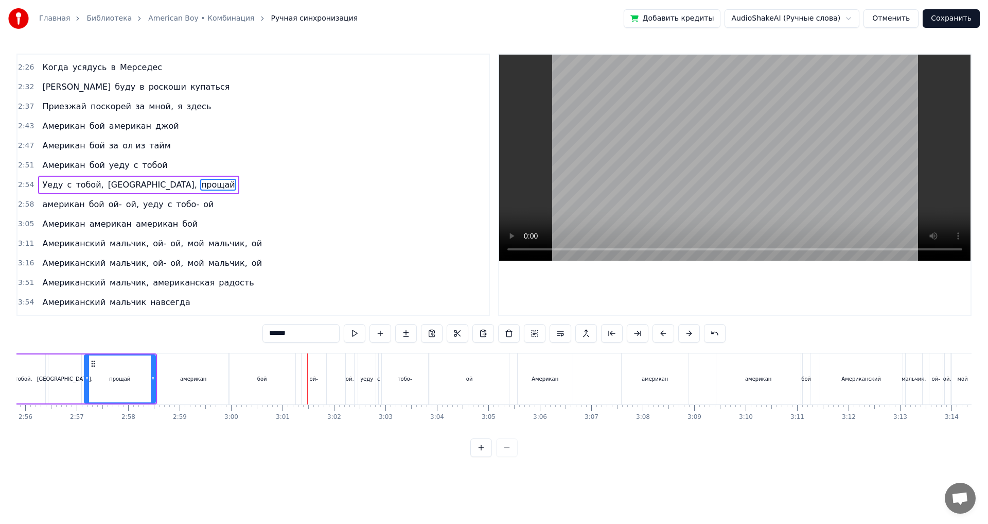
click at [318, 379] on div "ой-" at bounding box center [314, 379] width 8 height 8
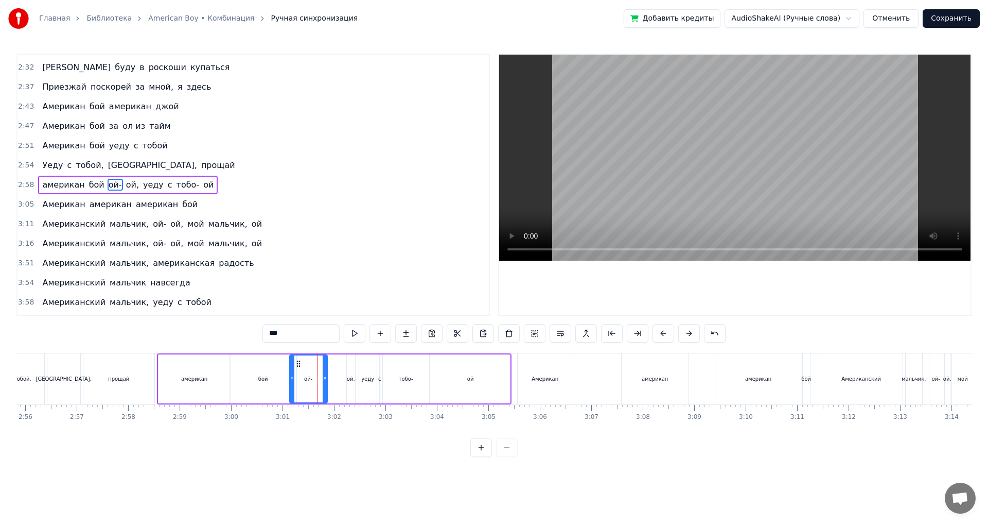
drag, startPoint x: 304, startPoint y: 380, endPoint x: 291, endPoint y: 378, distance: 13.5
click at [291, 378] on icon at bounding box center [292, 378] width 4 height 8
drag, startPoint x: 326, startPoint y: 376, endPoint x: 310, endPoint y: 376, distance: 16.0
click at [310, 376] on icon at bounding box center [309, 378] width 4 height 8
click at [352, 376] on div "ой," at bounding box center [351, 379] width 8 height 8
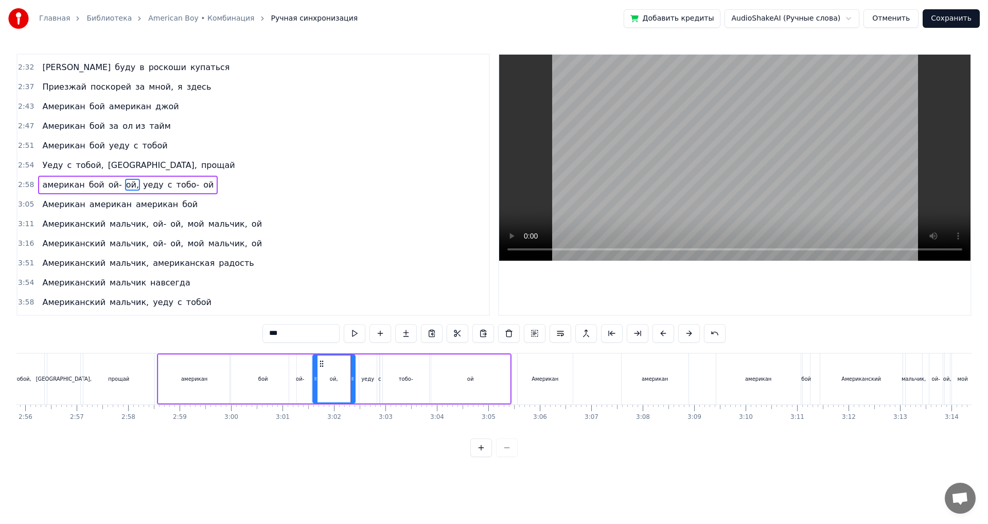
drag, startPoint x: 347, startPoint y: 376, endPoint x: 314, endPoint y: 378, distance: 34.0
click at [314, 378] on icon at bounding box center [316, 378] width 4 height 8
drag, startPoint x: 352, startPoint y: 382, endPoint x: 340, endPoint y: 379, distance: 12.4
click at [340, 379] on div at bounding box center [341, 378] width 4 height 47
click at [268, 378] on div "бой" at bounding box center [263, 378] width 66 height 49
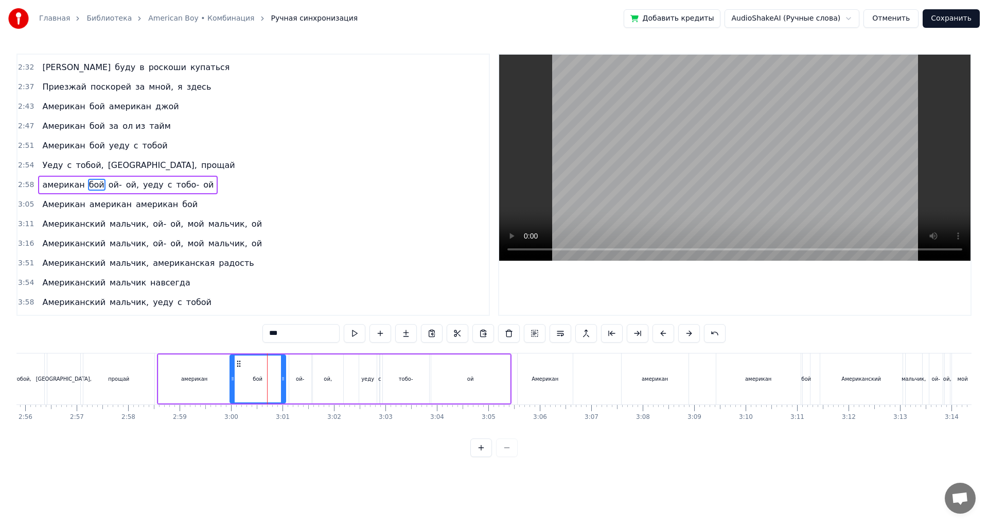
drag, startPoint x: 295, startPoint y: 378, endPoint x: 285, endPoint y: 379, distance: 10.8
click at [285, 379] on icon at bounding box center [283, 378] width 4 height 8
click at [165, 352] on div "0:53 Я играю на балалайке 0:57 Это самый русский инструмент 1:01 Я мечтаю жить …" at bounding box center [493, 255] width 955 height 403
click at [159, 362] on div "американ" at bounding box center [195, 378] width 72 height 49
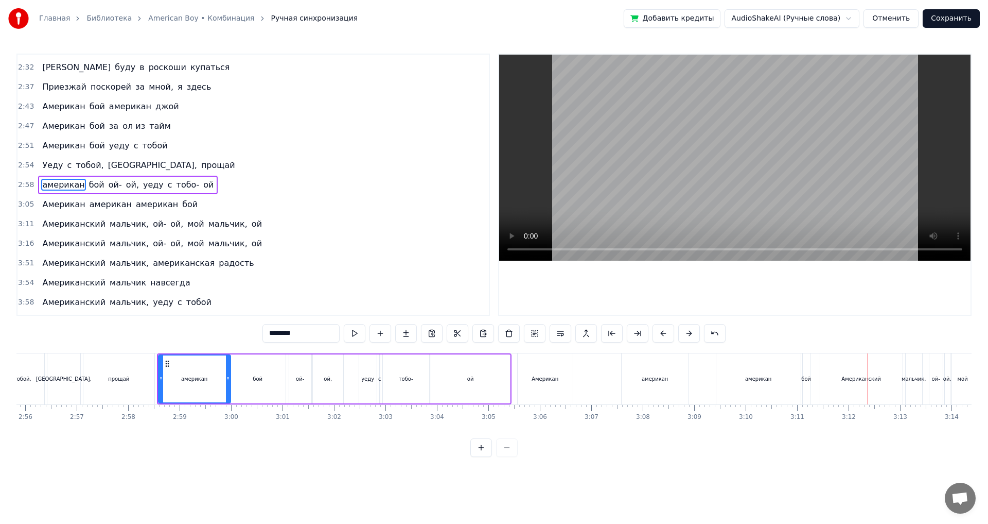
click at [868, 380] on div "Американский" at bounding box center [862, 379] width 40 height 8
type input "**********"
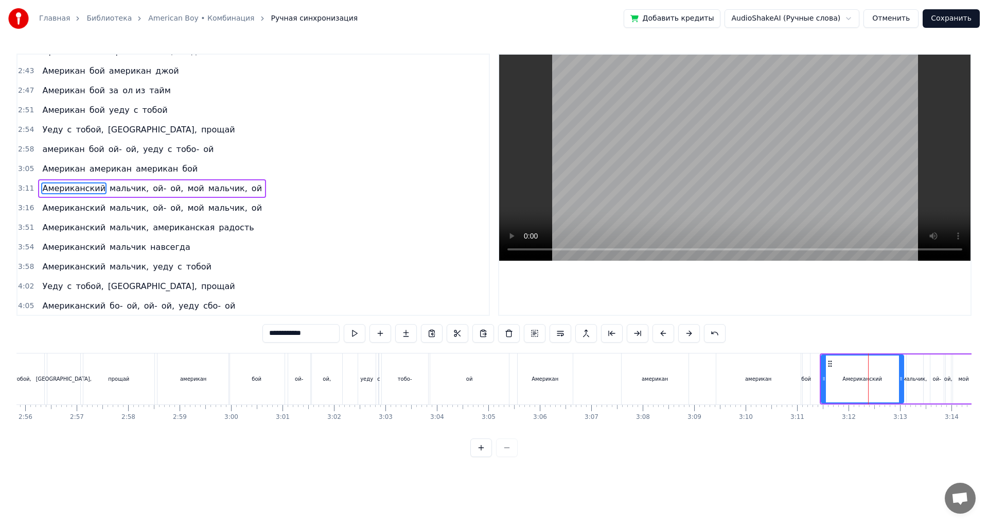
scroll to position [427, 0]
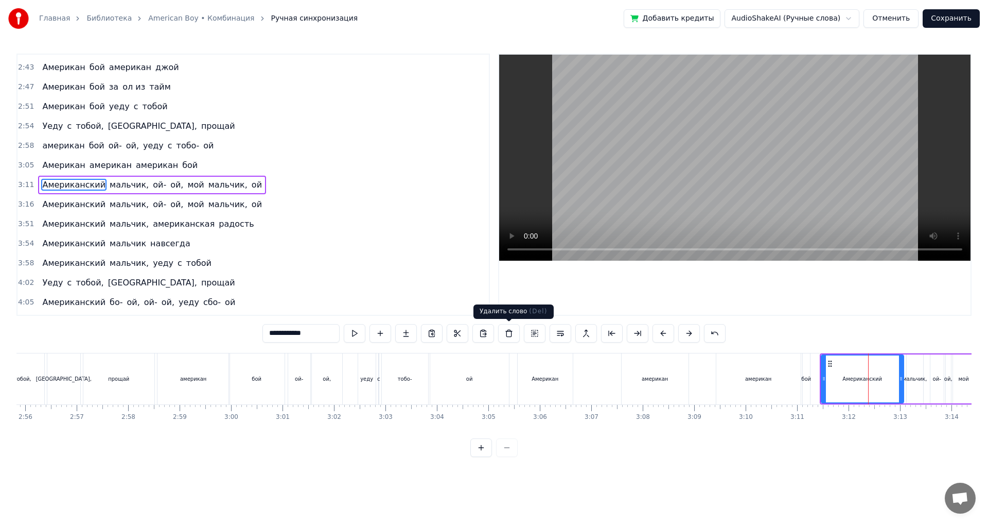
click at [505, 332] on button at bounding box center [509, 333] width 22 height 19
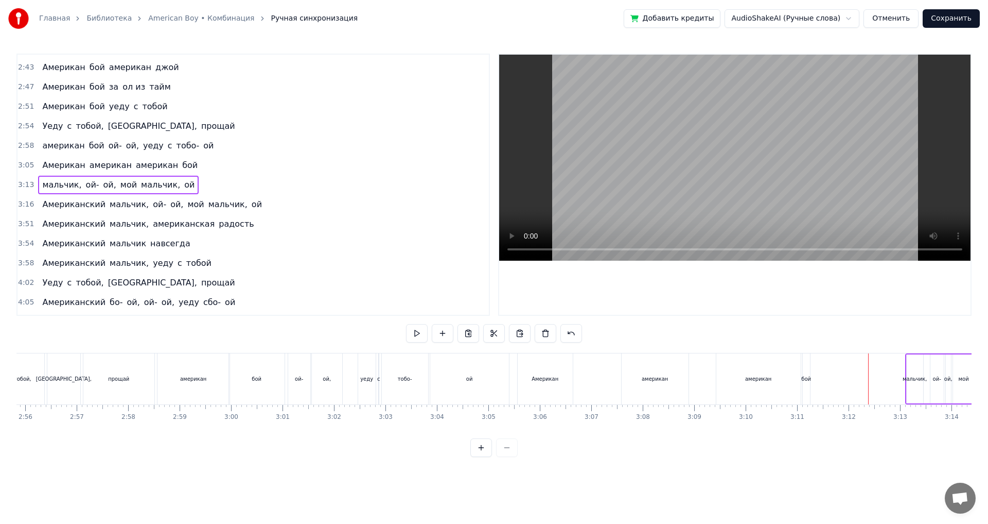
click at [49, 189] on span "мальчик," at bounding box center [61, 185] width 41 height 12
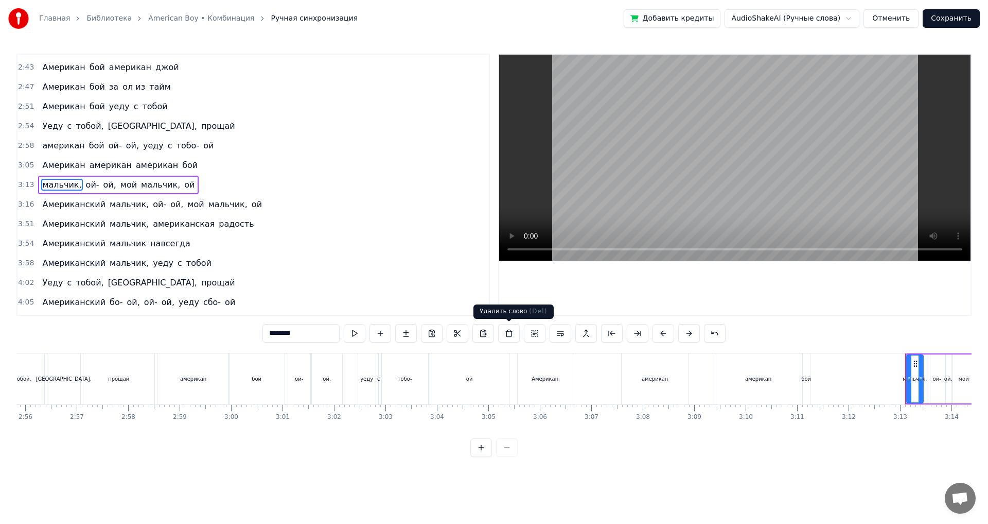
click at [511, 333] on button at bounding box center [509, 333] width 22 height 19
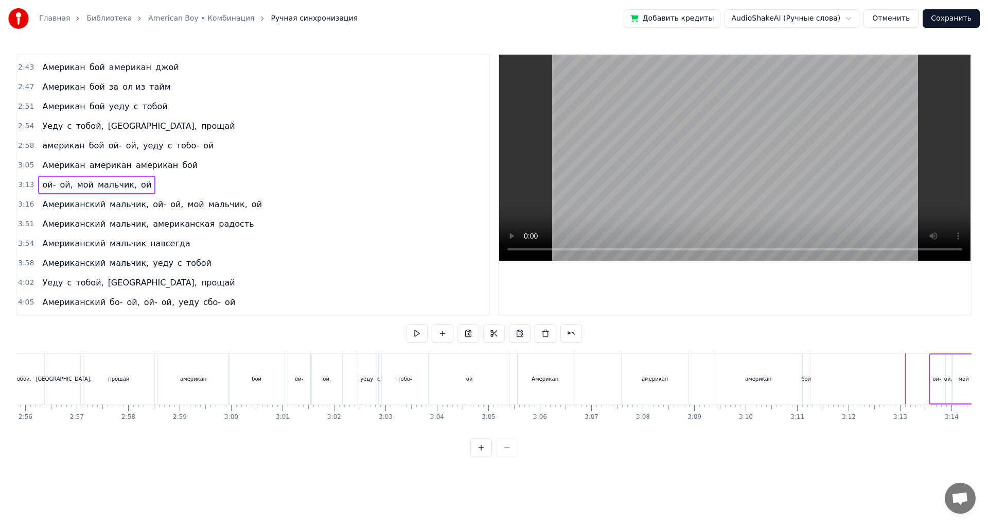
click at [48, 185] on span "ой-" at bounding box center [48, 185] width 15 height 12
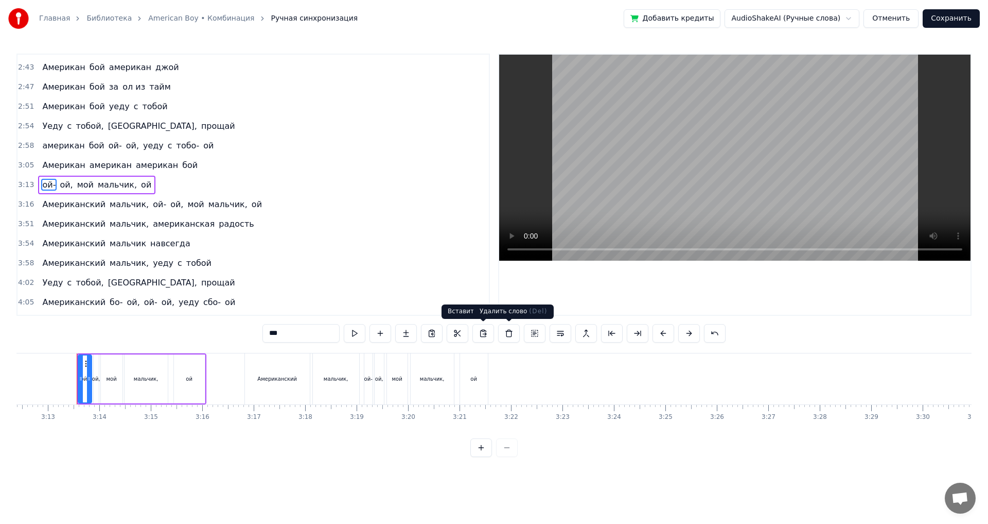
scroll to position [0, 9912]
click at [512, 329] on button at bounding box center [509, 333] width 22 height 19
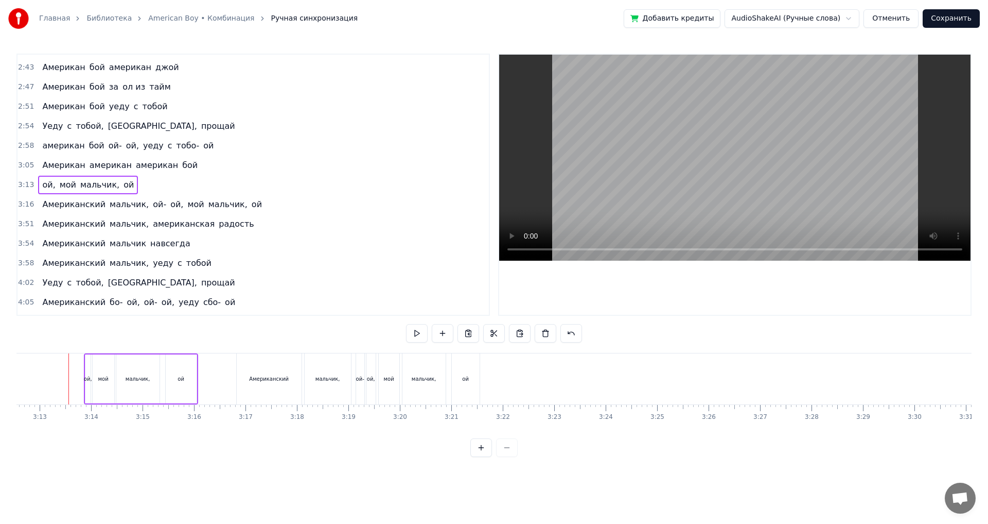
click at [47, 186] on span "ой," at bounding box center [48, 185] width 15 height 12
click at [501, 333] on button at bounding box center [509, 333] width 22 height 19
click at [43, 184] on span "мой" at bounding box center [50, 185] width 19 height 12
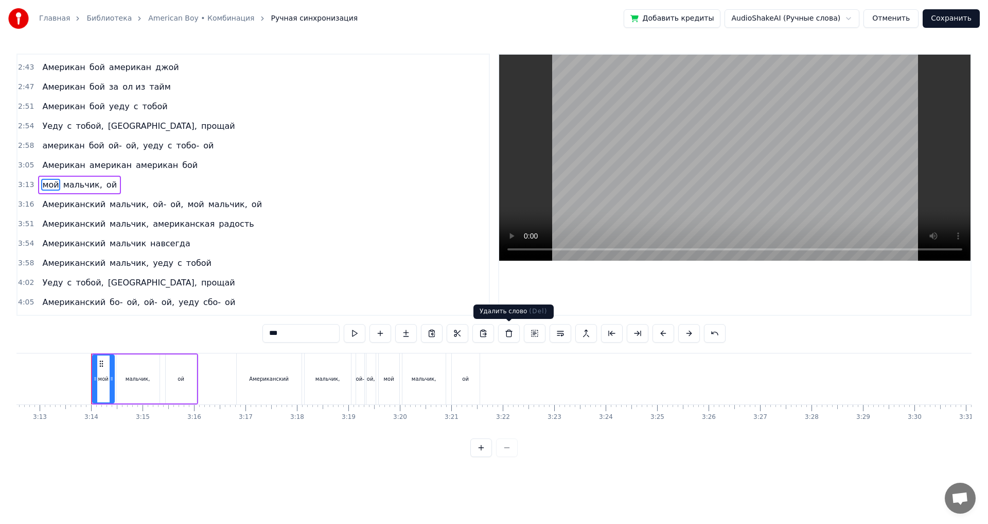
click at [511, 335] on button at bounding box center [509, 333] width 22 height 19
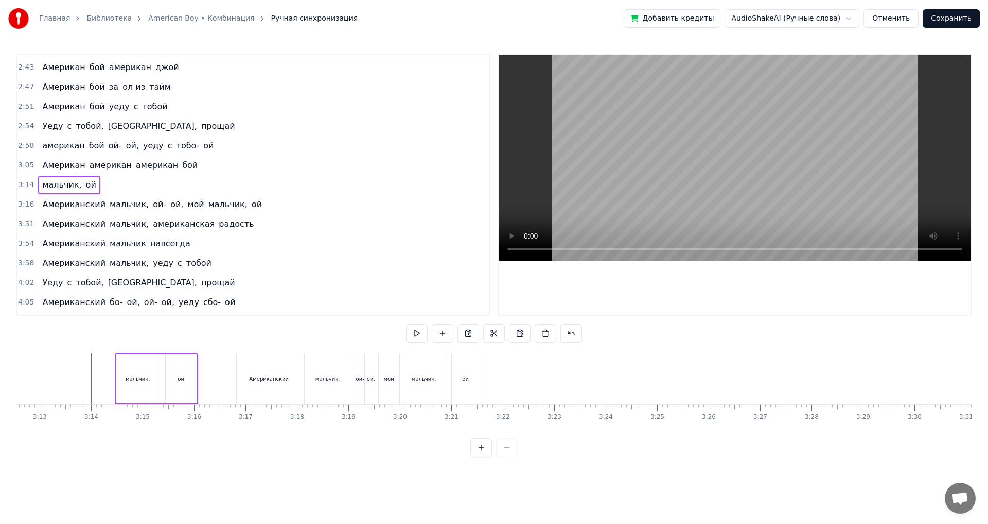
click at [57, 182] on span "мальчик," at bounding box center [61, 185] width 41 height 12
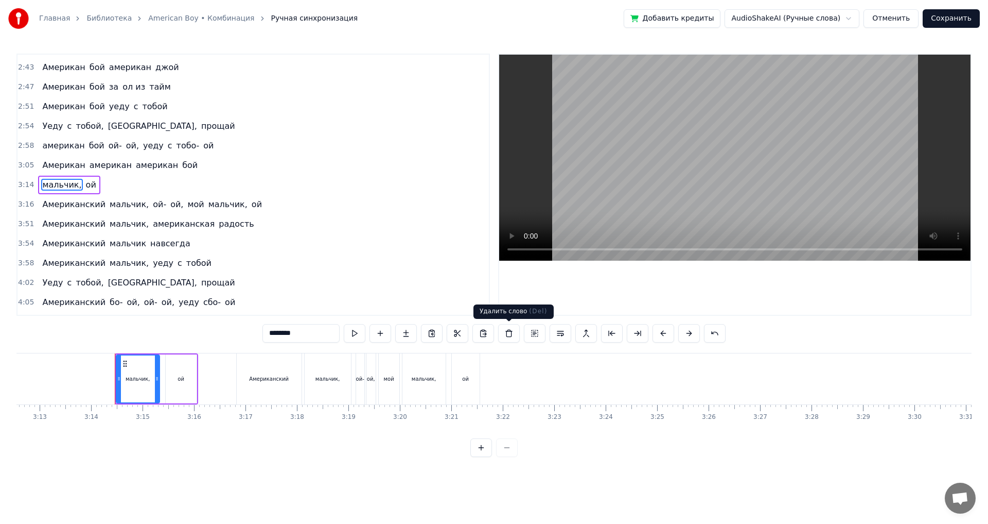
click at [510, 337] on button at bounding box center [509, 333] width 22 height 19
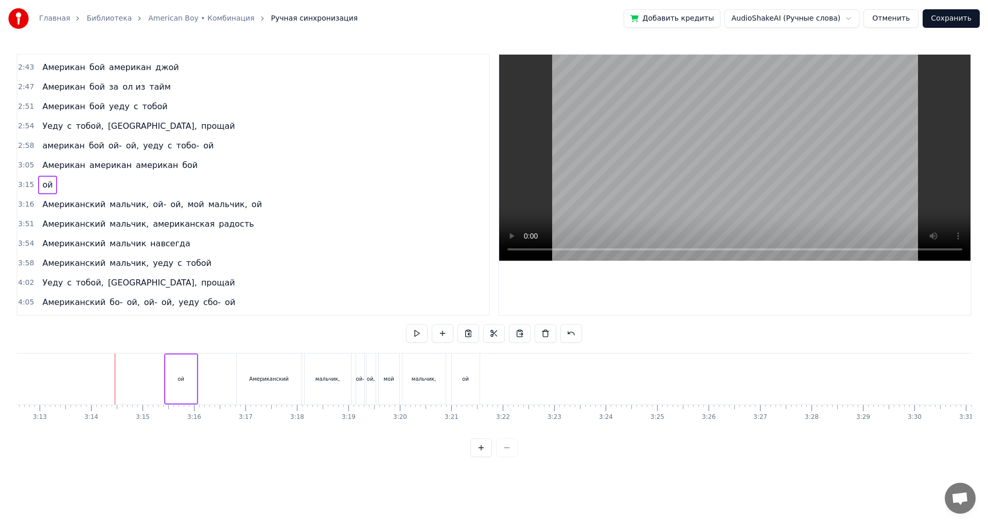
click at [44, 183] on span "ой" at bounding box center [47, 185] width 12 height 12
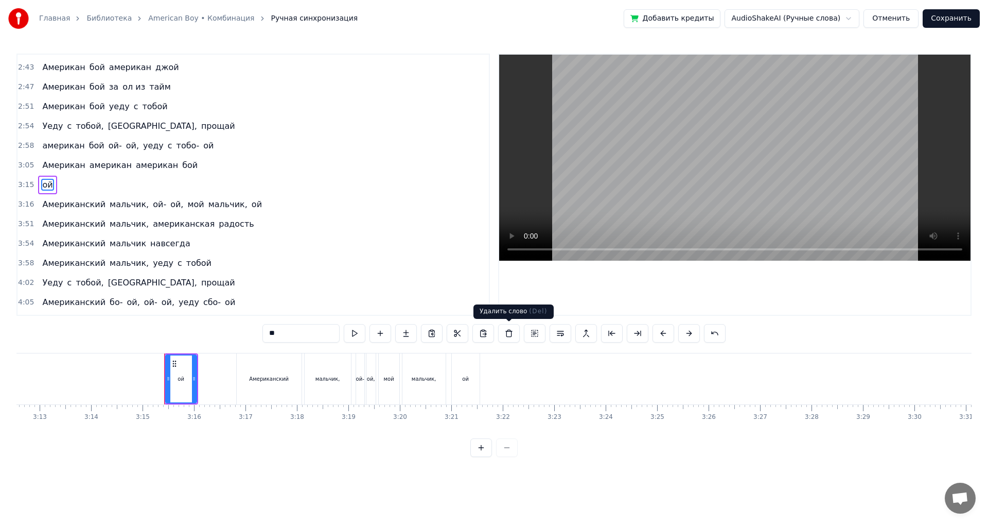
click at [510, 337] on button at bounding box center [509, 333] width 22 height 19
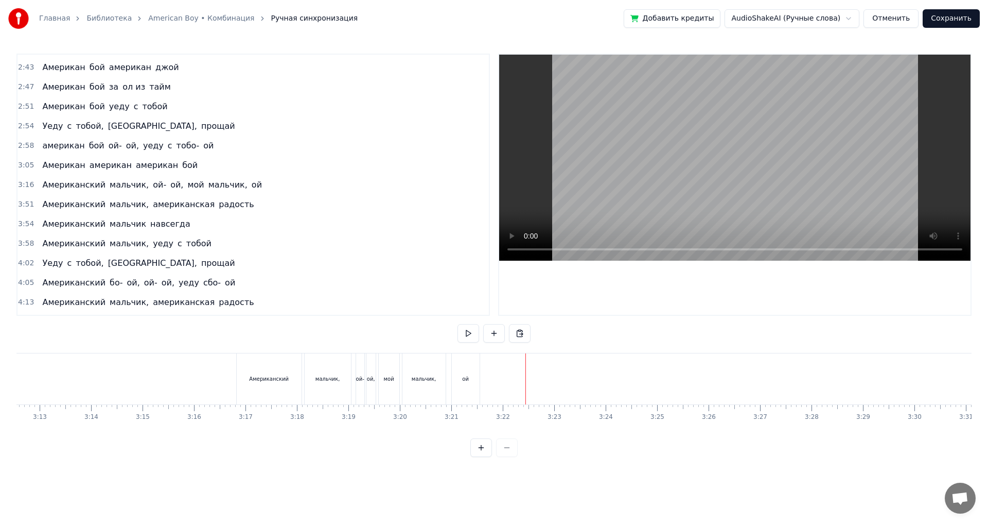
click at [264, 375] on div "Американский" at bounding box center [269, 379] width 40 height 8
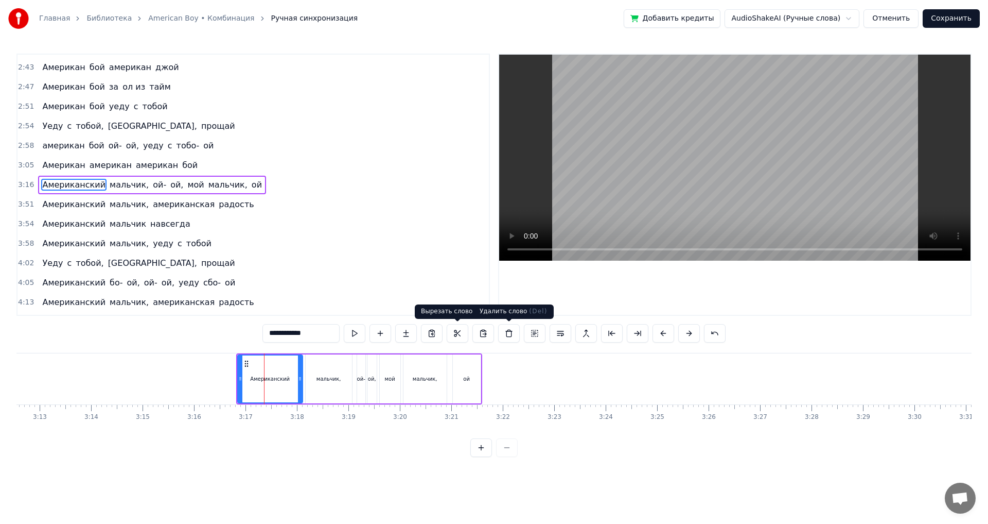
click at [510, 330] on button at bounding box center [509, 333] width 22 height 19
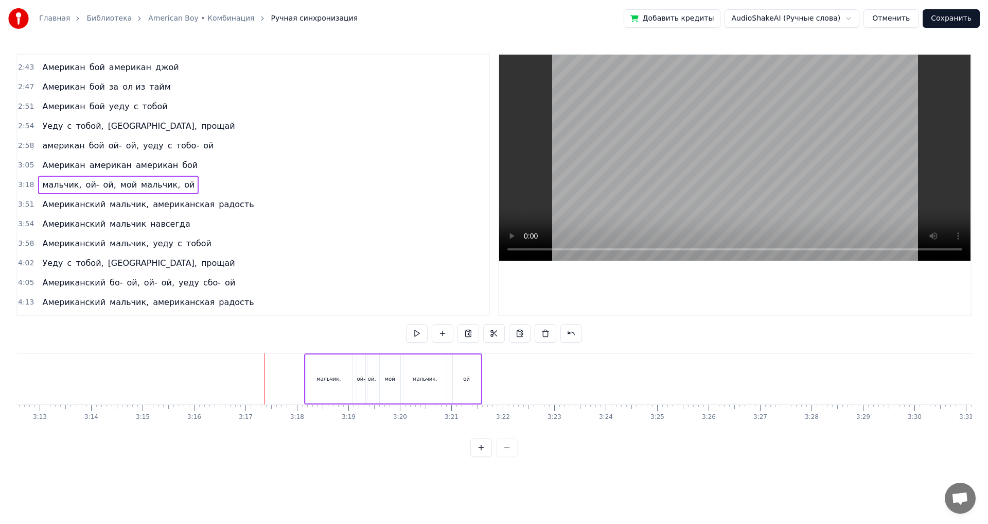
click at [341, 384] on div "мальчик," at bounding box center [329, 378] width 46 height 49
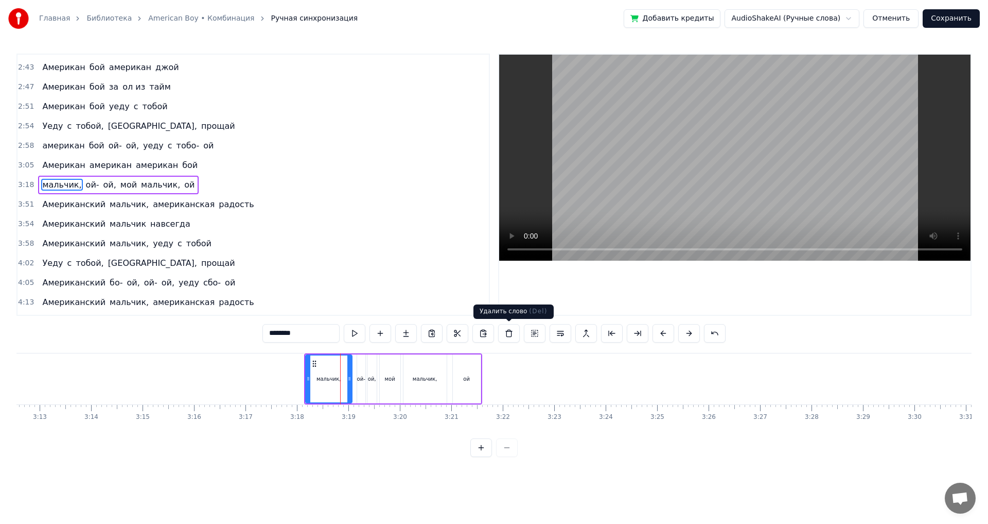
click at [508, 329] on button at bounding box center [509, 333] width 22 height 19
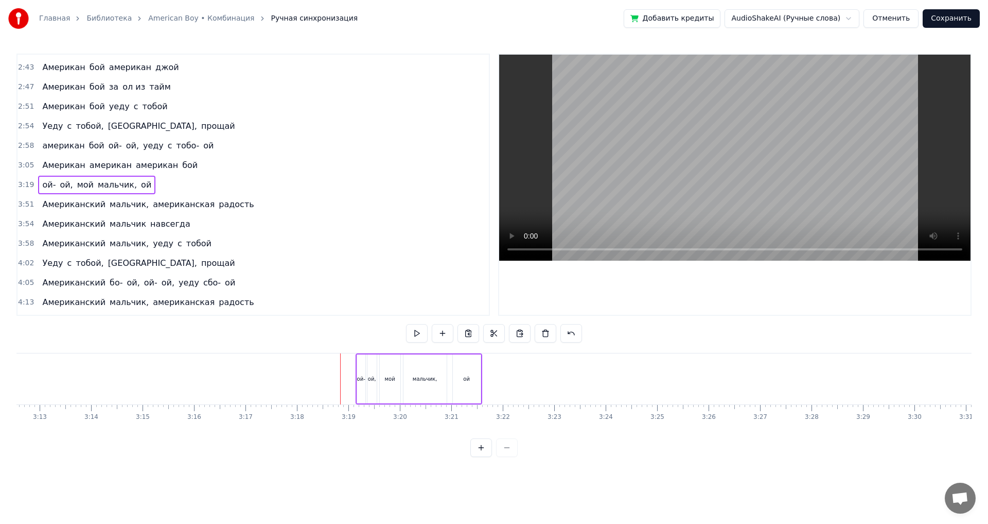
click at [362, 379] on div "ой-" at bounding box center [361, 379] width 8 height 8
click at [510, 335] on button at bounding box center [509, 333] width 22 height 19
click at [48, 186] on span "ой," at bounding box center [48, 185] width 15 height 12
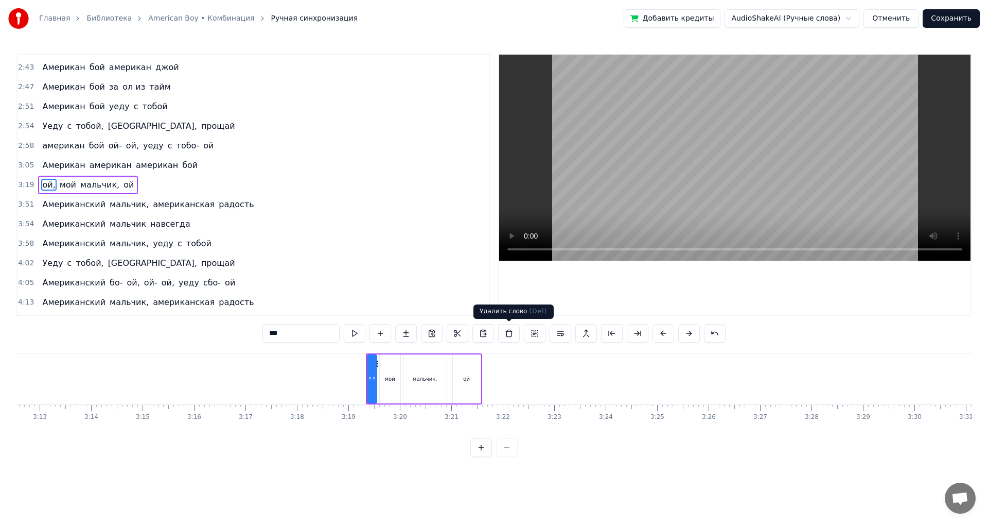
click at [509, 331] on button at bounding box center [509, 333] width 22 height 19
click at [45, 183] on span "мой" at bounding box center [50, 185] width 19 height 12
click at [515, 335] on button at bounding box center [509, 333] width 22 height 19
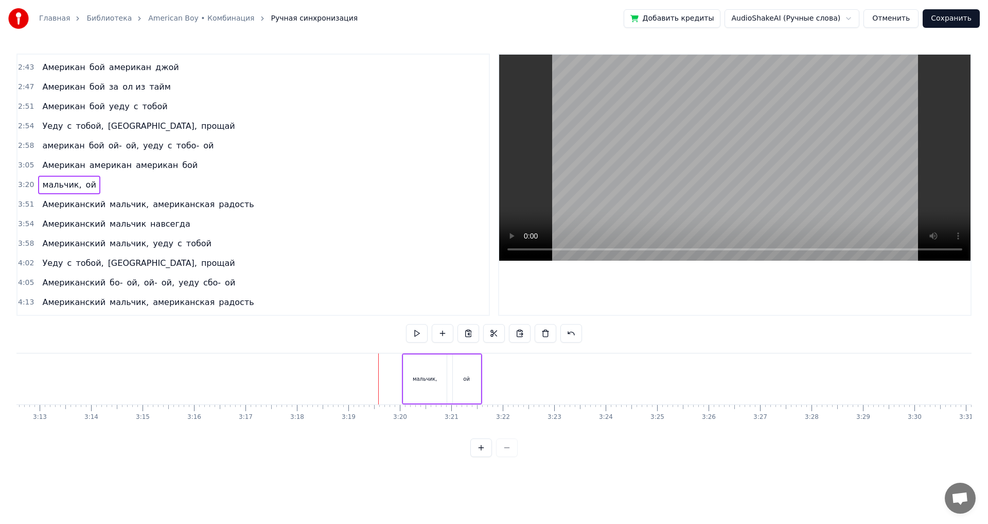
click at [60, 184] on span "мальчик," at bounding box center [61, 185] width 41 height 12
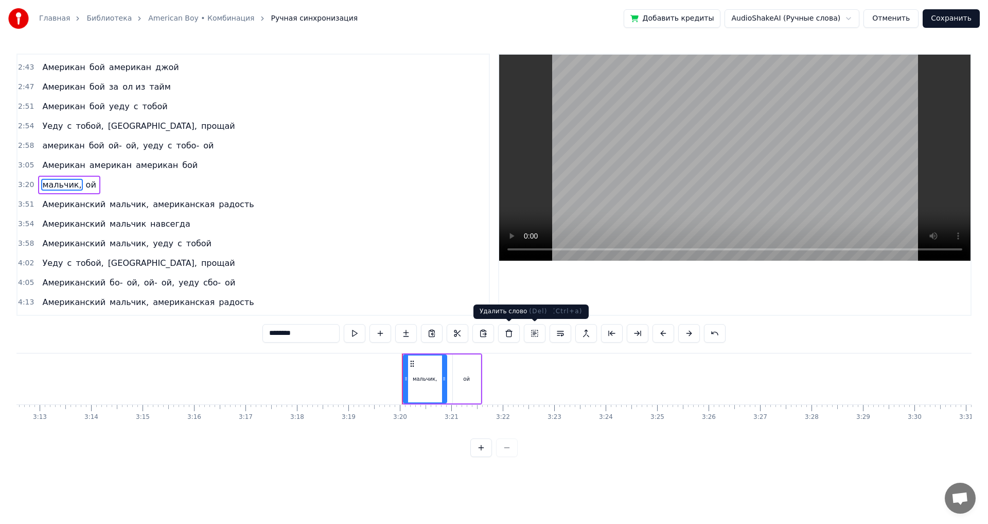
click at [505, 333] on button at bounding box center [509, 333] width 22 height 19
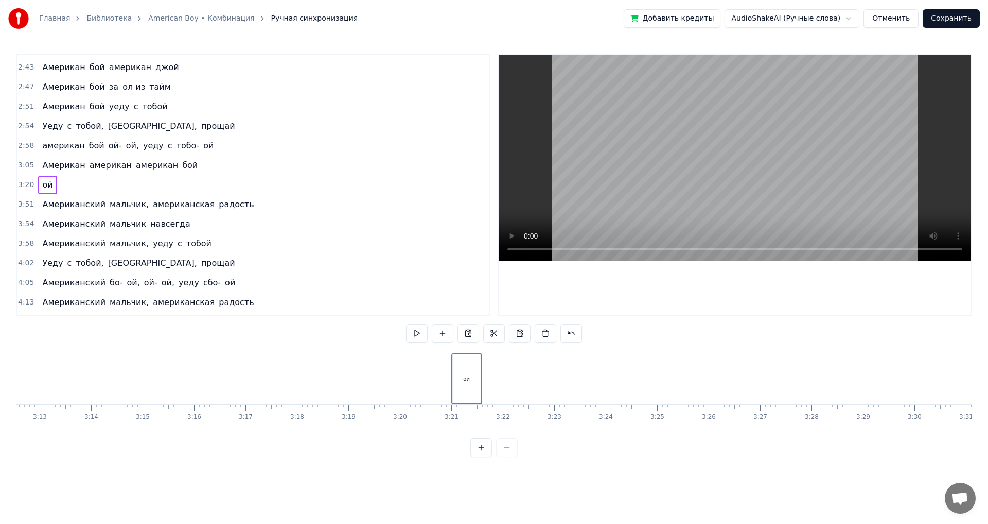
click at [41, 188] on span "ой" at bounding box center [47, 185] width 12 height 12
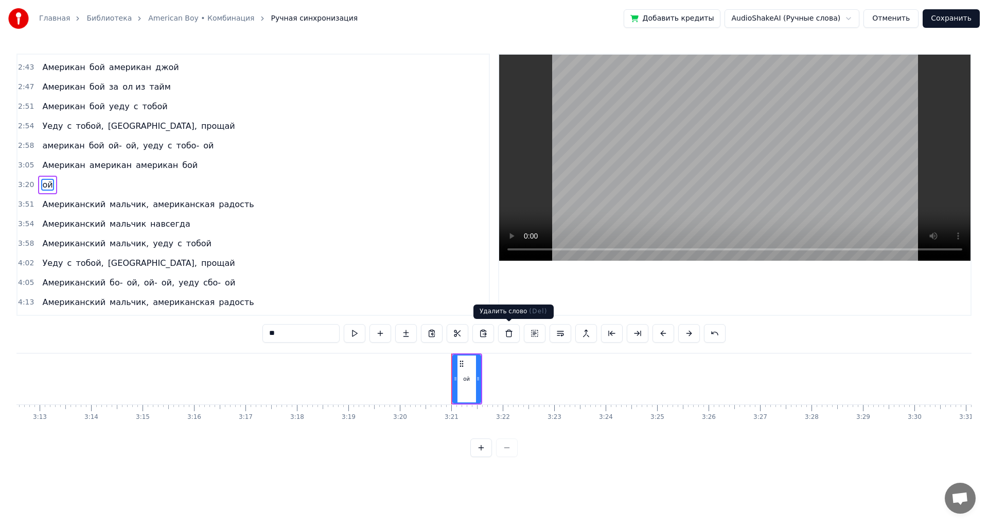
click at [509, 335] on button at bounding box center [509, 333] width 22 height 19
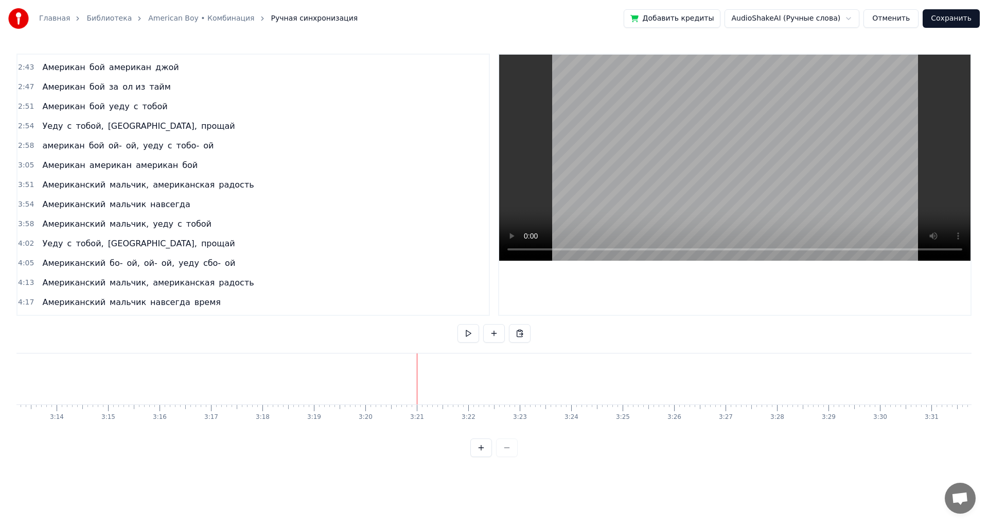
scroll to position [0, 8907]
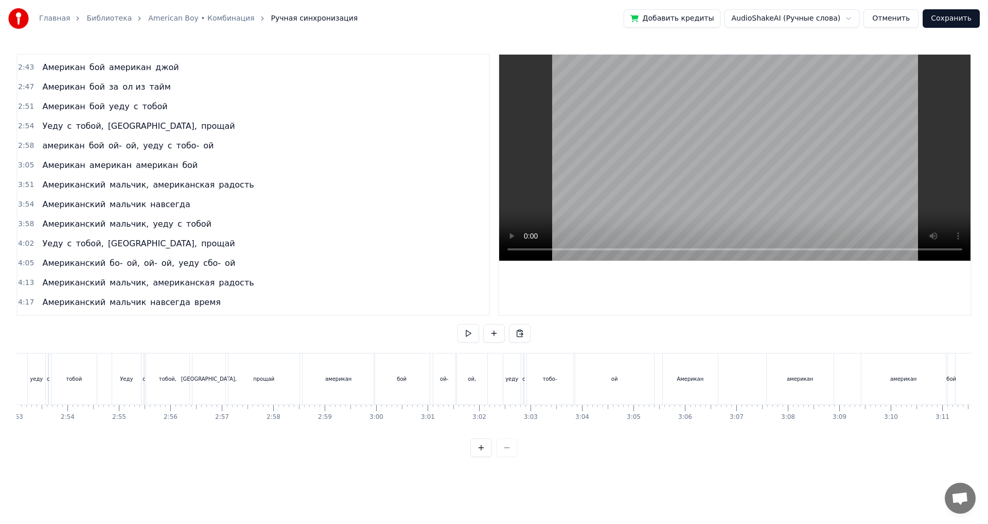
click at [949, 19] on button "Сохранить" at bounding box center [951, 18] width 57 height 19
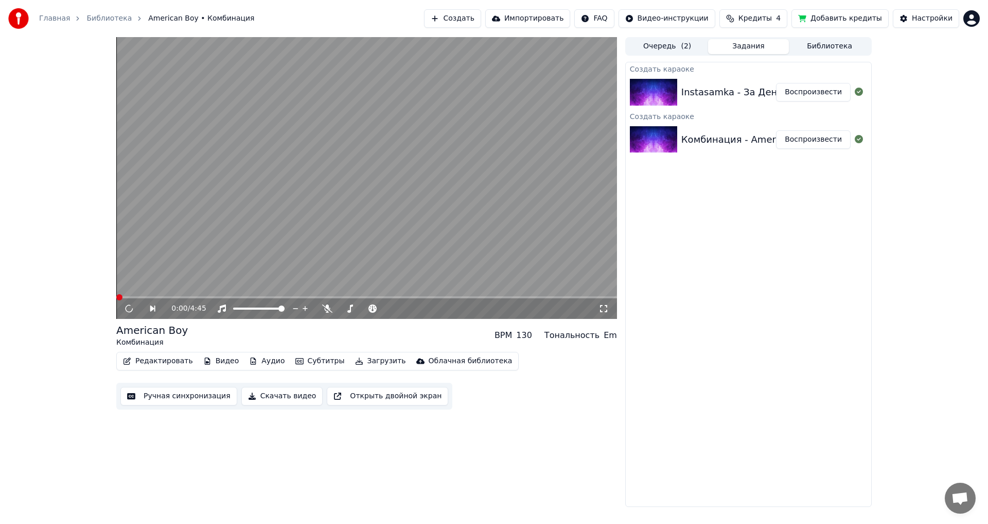
click at [828, 93] on button "Воспроизвести" at bounding box center [813, 92] width 75 height 19
click at [130, 310] on icon at bounding box center [129, 308] width 6 height 7
click at [147, 363] on button "Редактировать" at bounding box center [158, 361] width 78 height 14
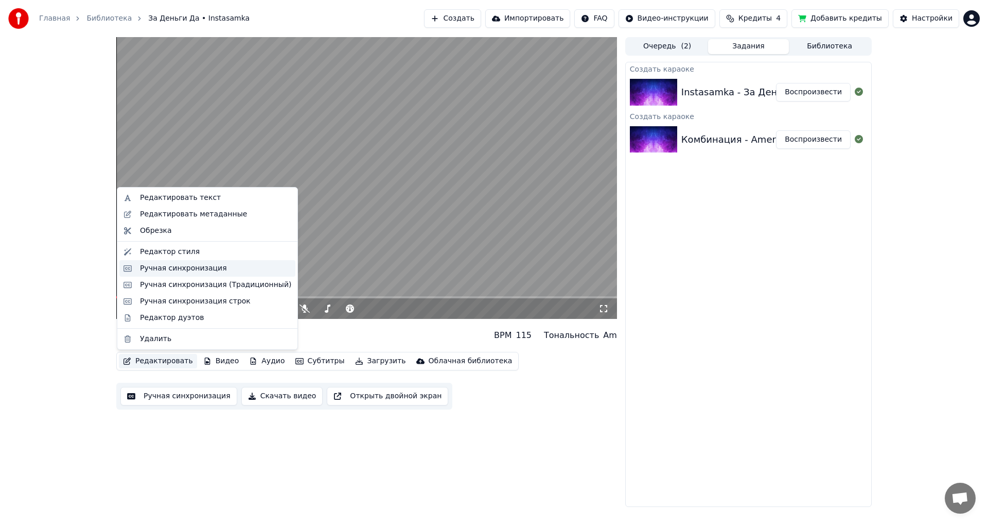
click at [189, 272] on div "Ручная синхронизация" at bounding box center [183, 268] width 87 height 10
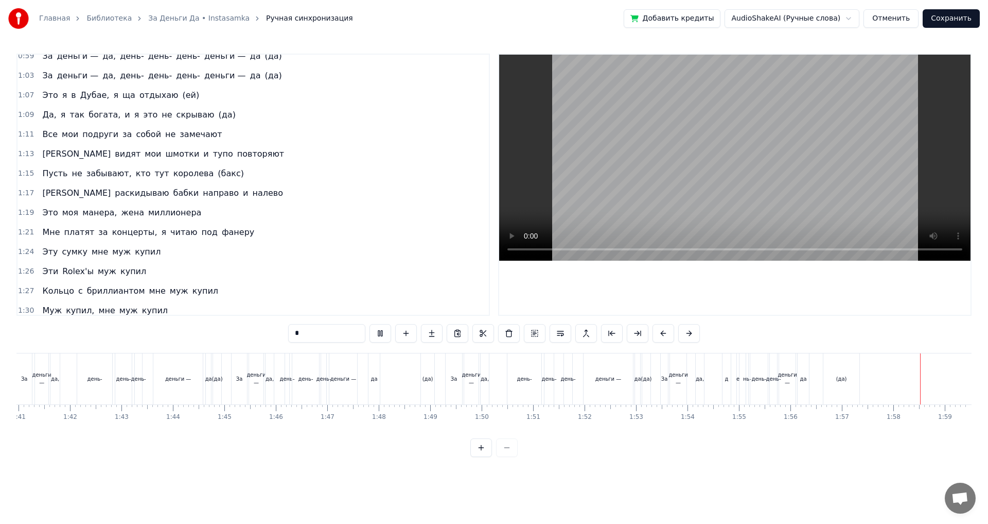
scroll to position [523, 0]
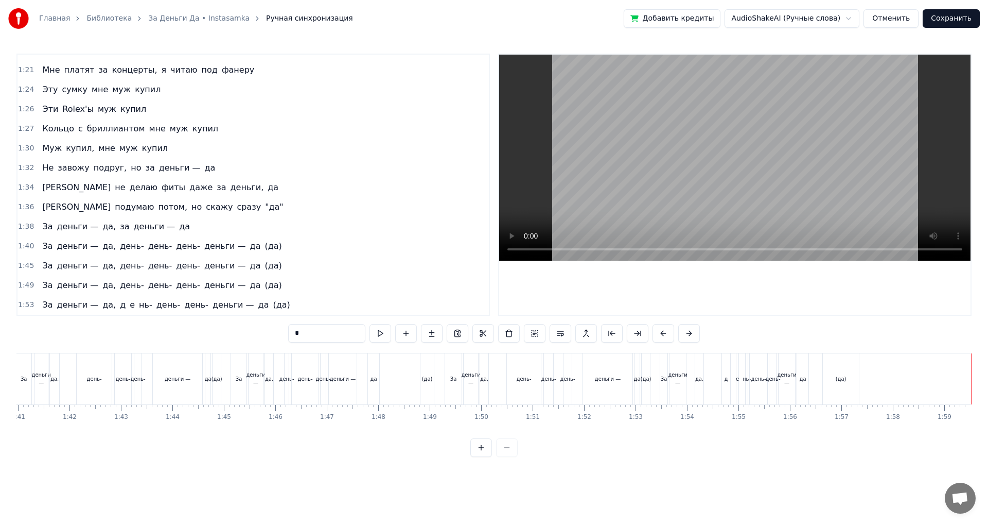
click at [129, 305] on span "e" at bounding box center [132, 305] width 7 height 12
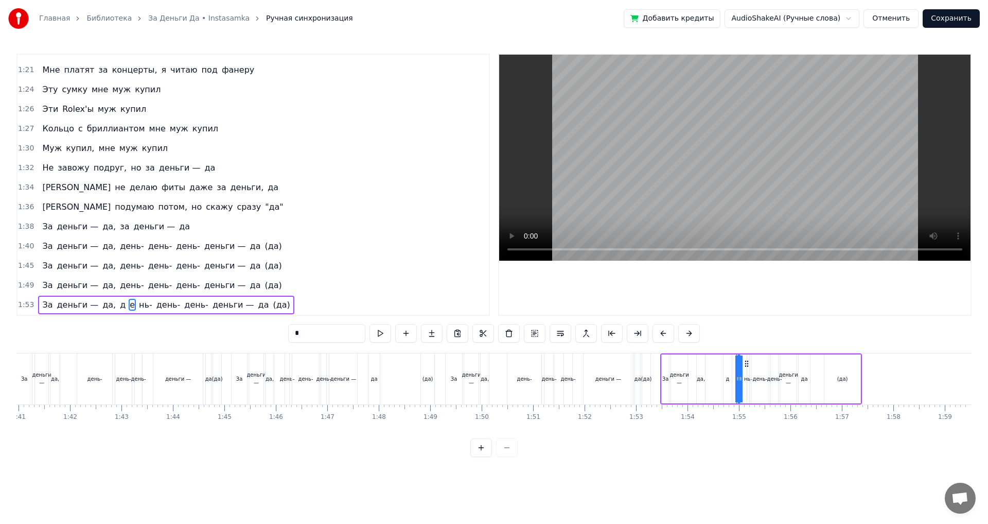
click at [119, 306] on span "д" at bounding box center [123, 305] width 8 height 12
click at [310, 334] on input "*" at bounding box center [326, 333] width 77 height 19
click at [144, 301] on span "e" at bounding box center [147, 305] width 7 height 12
type input "*"
click at [501, 336] on button at bounding box center [496, 333] width 22 height 19
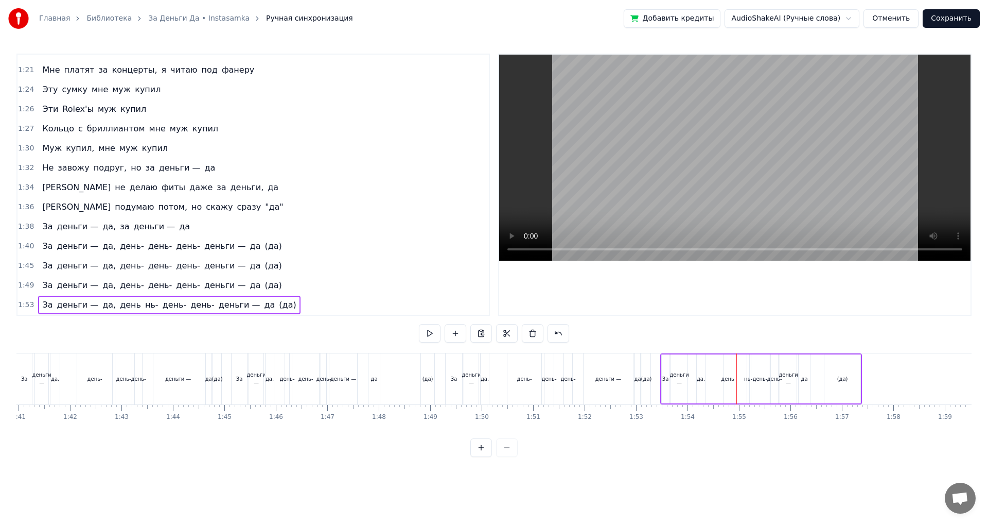
click at [144, 303] on span "нь-" at bounding box center [151, 305] width 15 height 12
click at [493, 333] on button at bounding box center [496, 333] width 22 height 19
click at [38, 302] on div "За деньги — да, день день- день- деньги — да (да)" at bounding box center [160, 304] width 245 height 19
click at [952, 18] on button "Сохранить" at bounding box center [951, 18] width 57 height 19
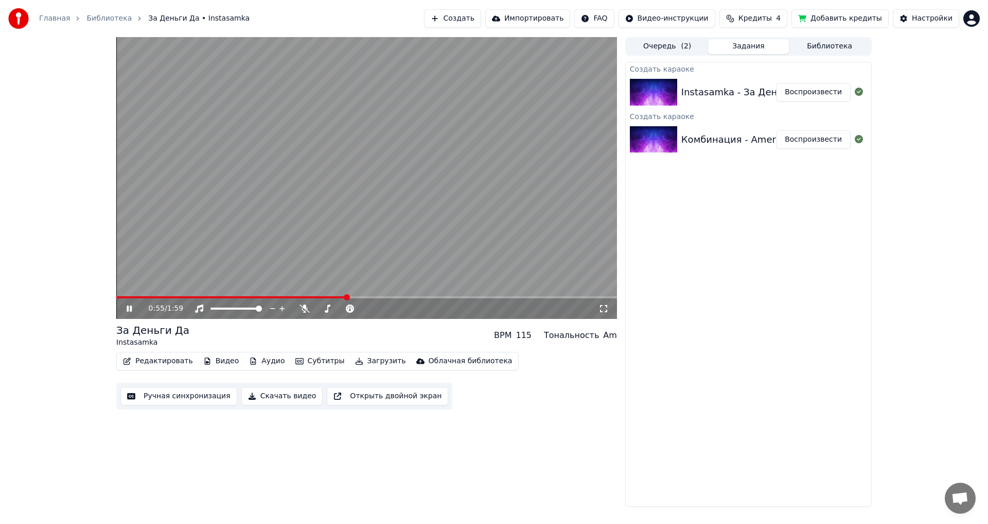
click at [348, 298] on span at bounding box center [366, 297] width 501 height 2
click at [266, 396] on button "Скачать видео" at bounding box center [282, 396] width 82 height 19
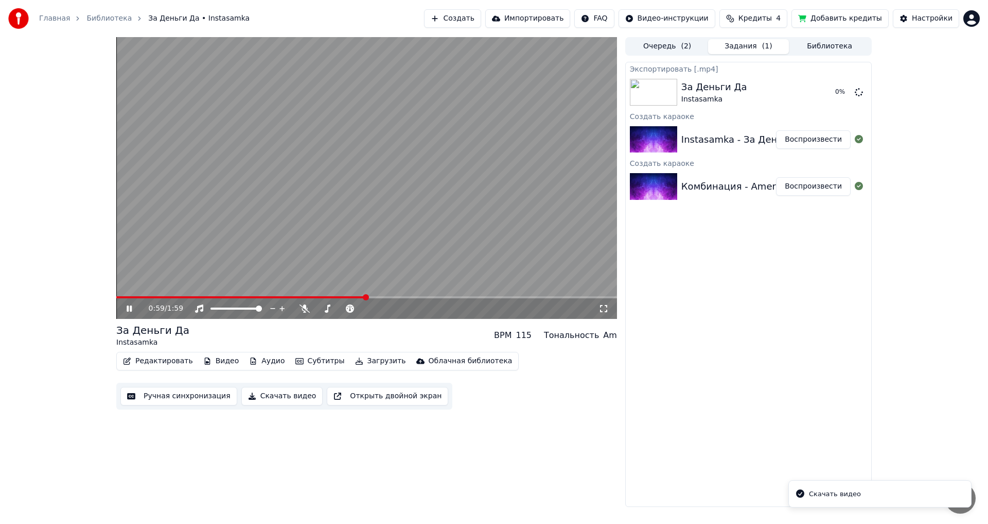
click at [404, 243] on video at bounding box center [366, 178] width 501 height 282
click at [817, 187] on button "Воспроизвести" at bounding box center [813, 186] width 75 height 19
click at [317, 297] on span at bounding box center [366, 297] width 501 height 2
click at [331, 237] on video at bounding box center [366, 178] width 501 height 282
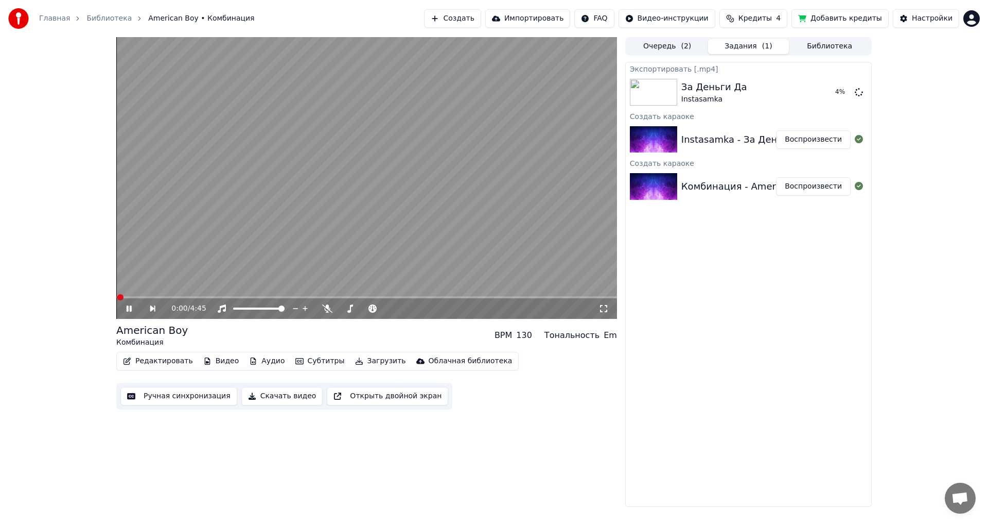
click at [287, 280] on video at bounding box center [366, 178] width 501 height 282
click at [286, 269] on video at bounding box center [366, 178] width 501 height 282
click at [286, 297] on span at bounding box center [366, 297] width 501 height 2
click at [393, 244] on video at bounding box center [366, 178] width 501 height 282
click at [393, 243] on video at bounding box center [366, 178] width 501 height 282
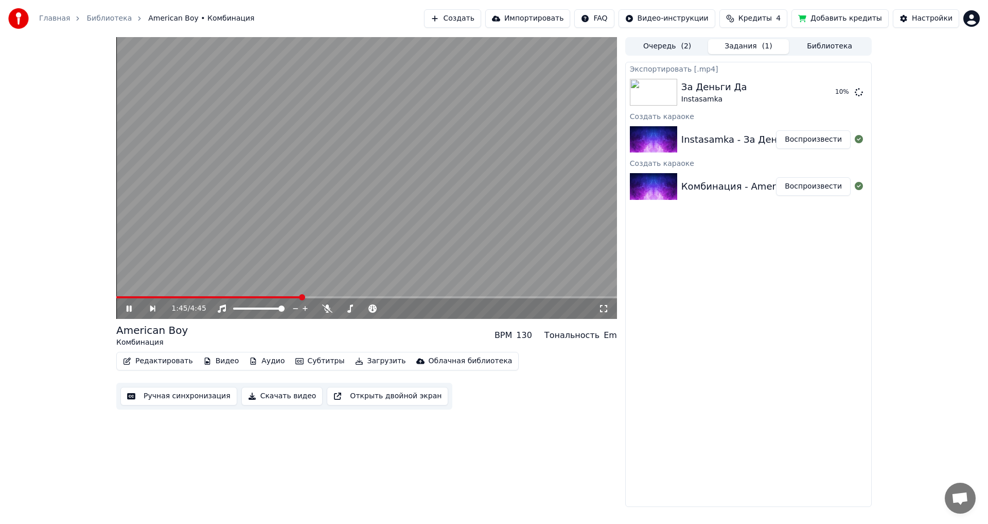
click at [409, 204] on video at bounding box center [366, 178] width 501 height 282
click at [275, 397] on button "Скачать видео" at bounding box center [282, 396] width 82 height 19
